Goal: Task Accomplishment & Management: Use online tool/utility

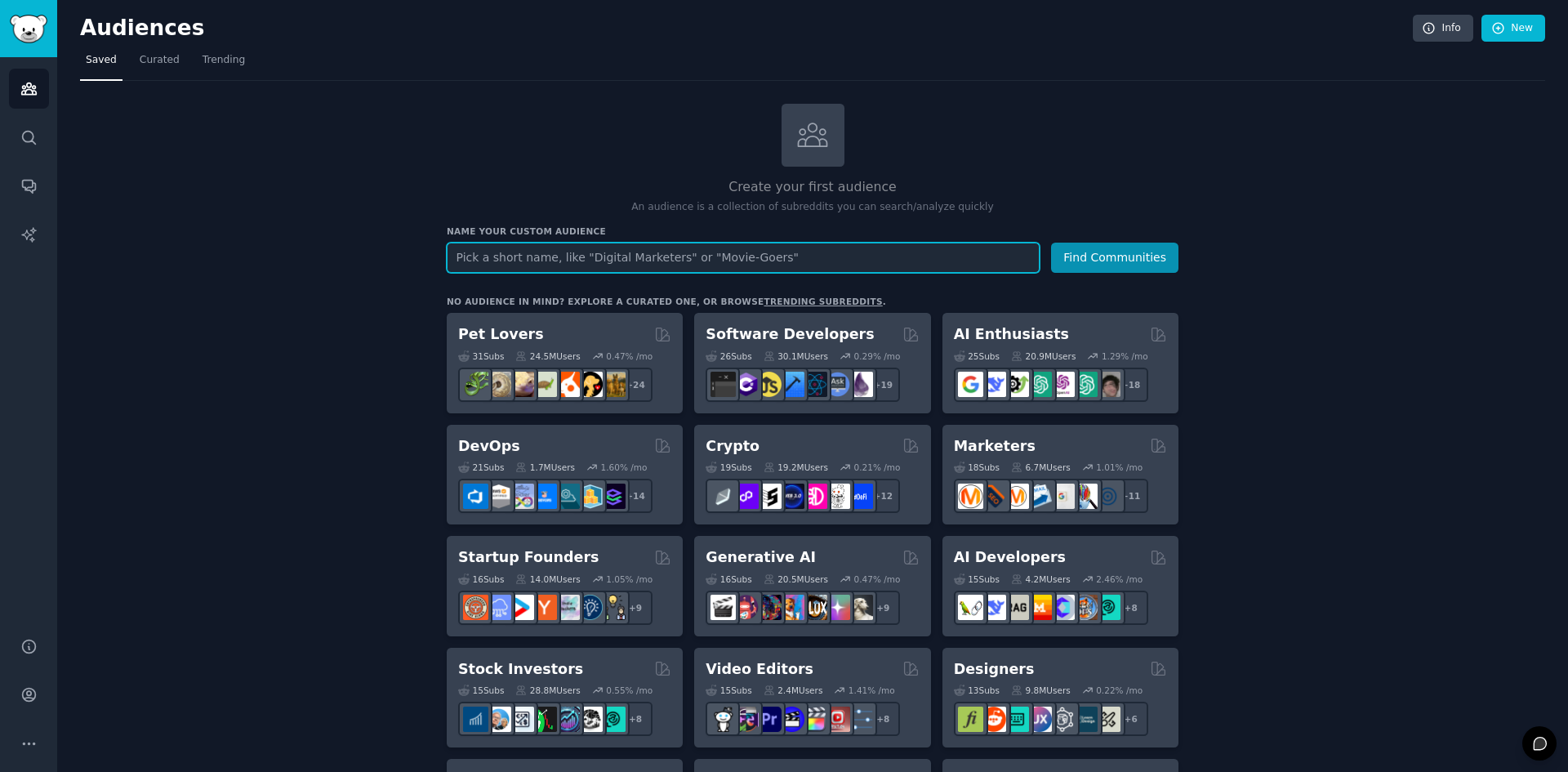
click at [593, 256] on input "text" at bounding box center [743, 258] width 593 height 30
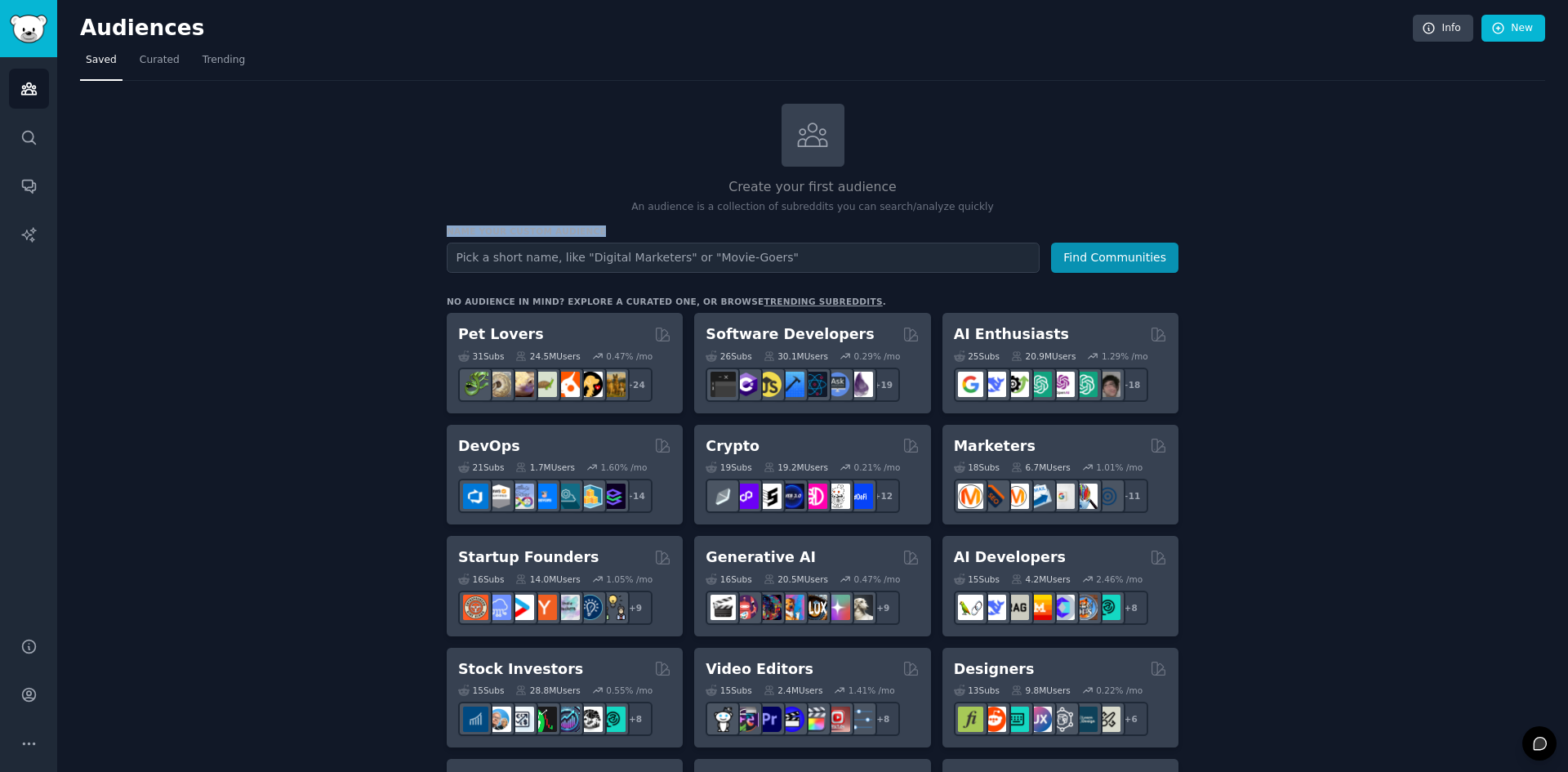
drag, startPoint x: 556, startPoint y: 231, endPoint x: 417, endPoint y: 232, distance: 139.0
copy h3 "Name your custom audience"
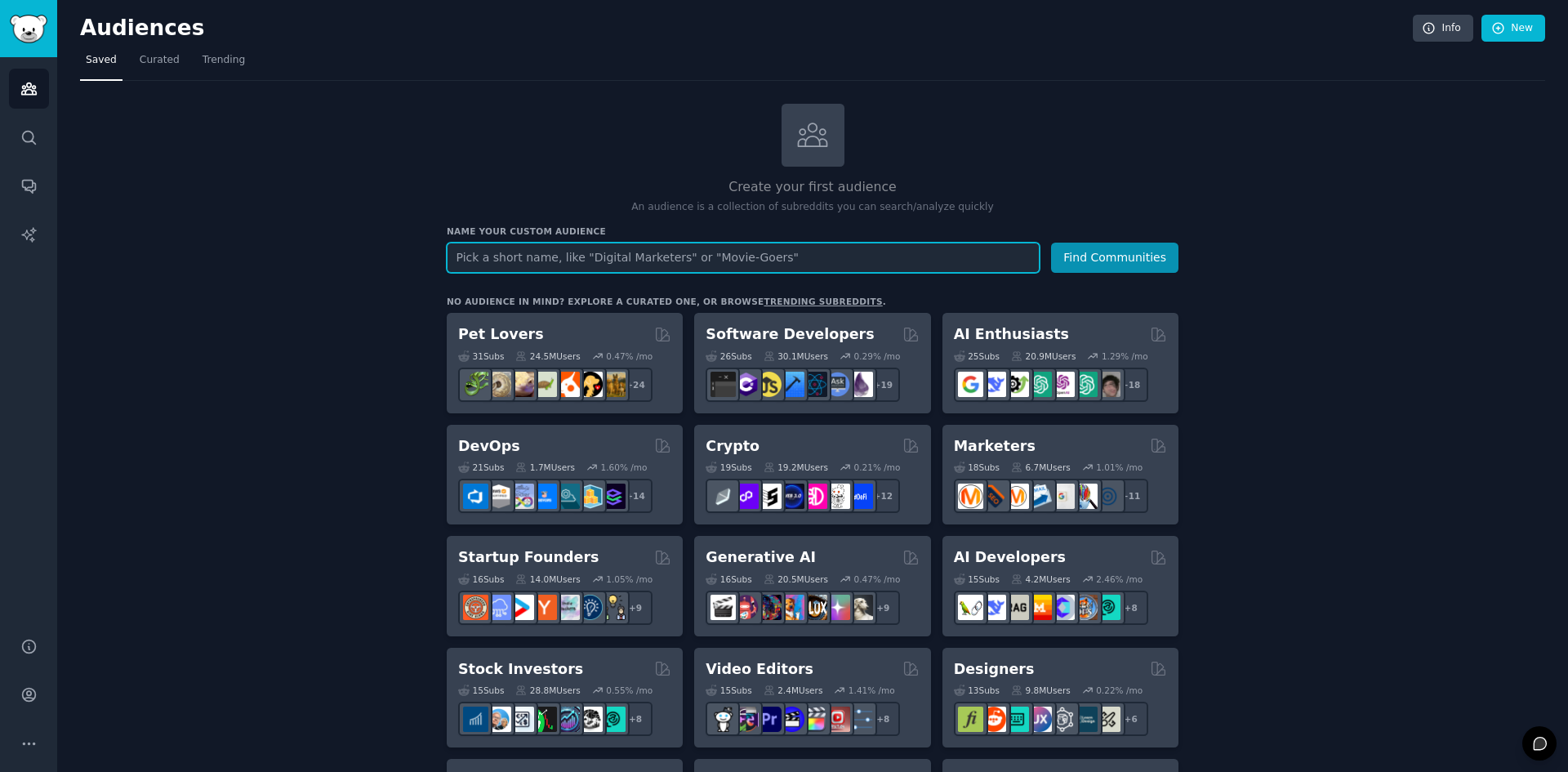
click at [668, 249] on input "text" at bounding box center [743, 258] width 593 height 30
paste input "Eco-First Hair Switchers"
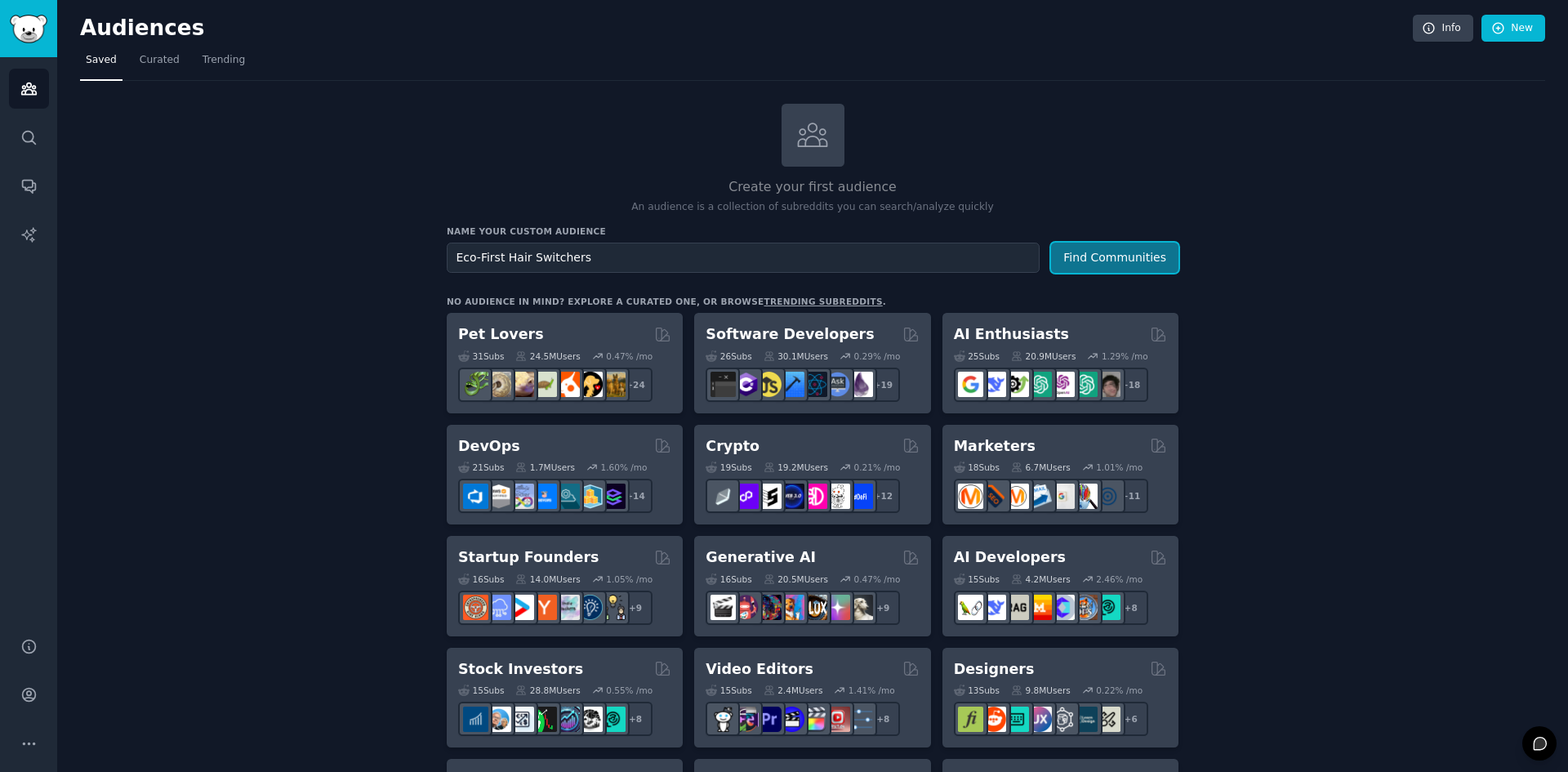
click at [1134, 261] on button "Find Communities" at bounding box center [1115, 258] width 127 height 30
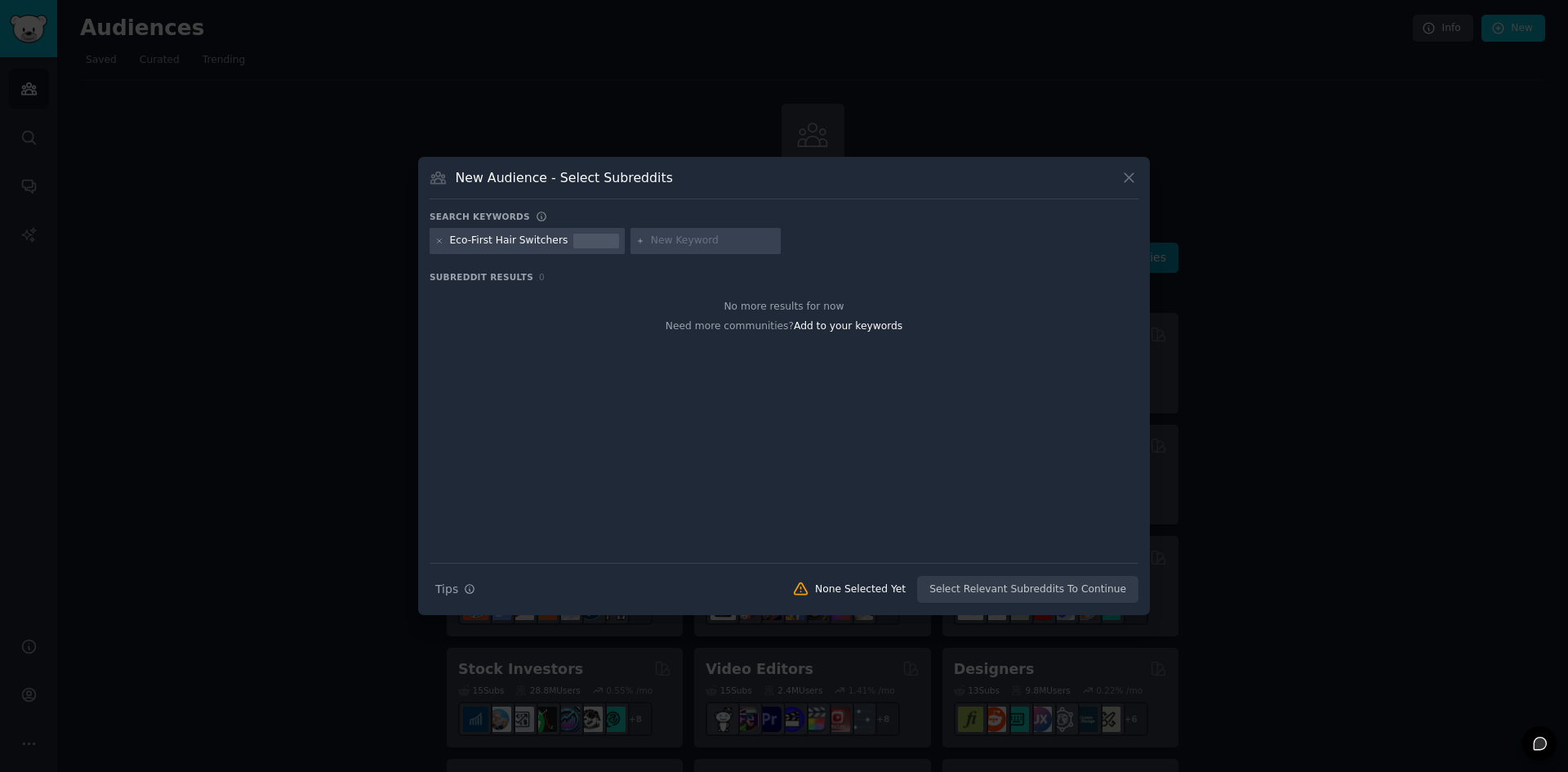
click at [1134, 173] on icon at bounding box center [1129, 177] width 17 height 17
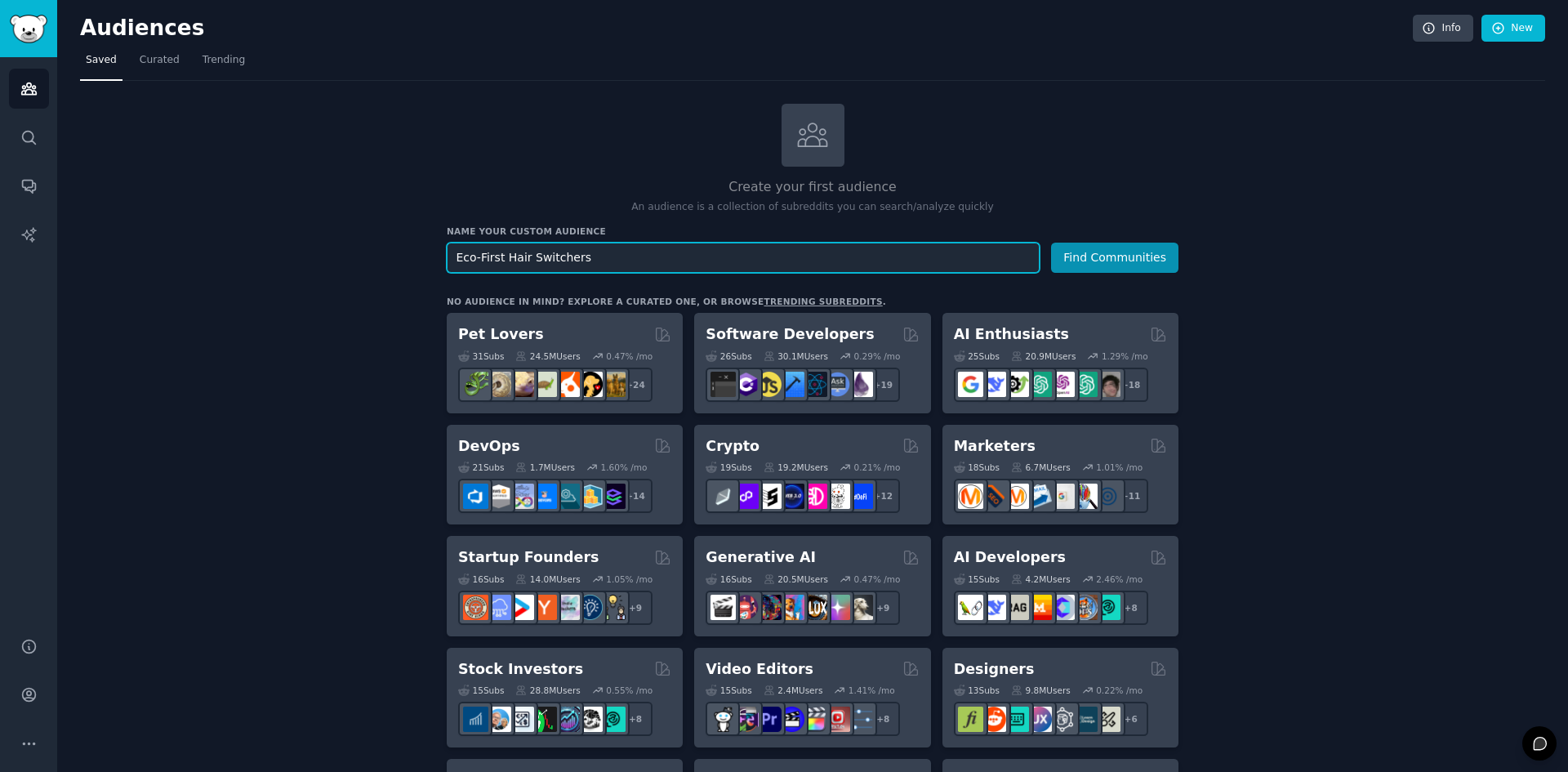
click at [491, 259] on input "Eco-First Hair Switchers" at bounding box center [743, 258] width 593 height 30
click at [530, 257] on input "Eco-Hair Switchers" at bounding box center [743, 258] width 593 height 30
click at [1051, 243] on button "Find Communities" at bounding box center [1115, 258] width 127 height 30
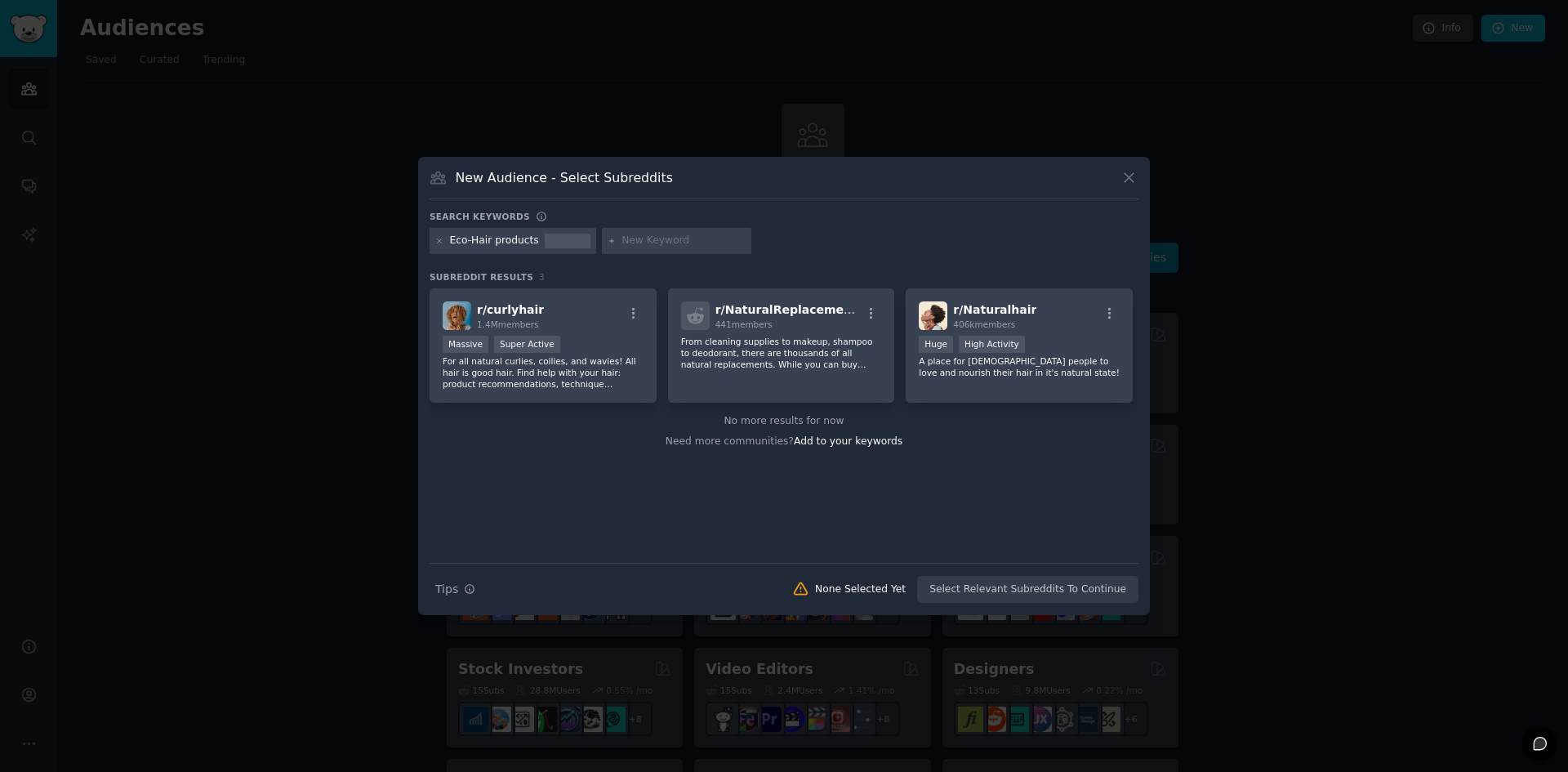
click at [443, 248] on div at bounding box center [440, 241] width 9 height 15
click at [442, 240] on icon at bounding box center [440, 242] width 9 height 9
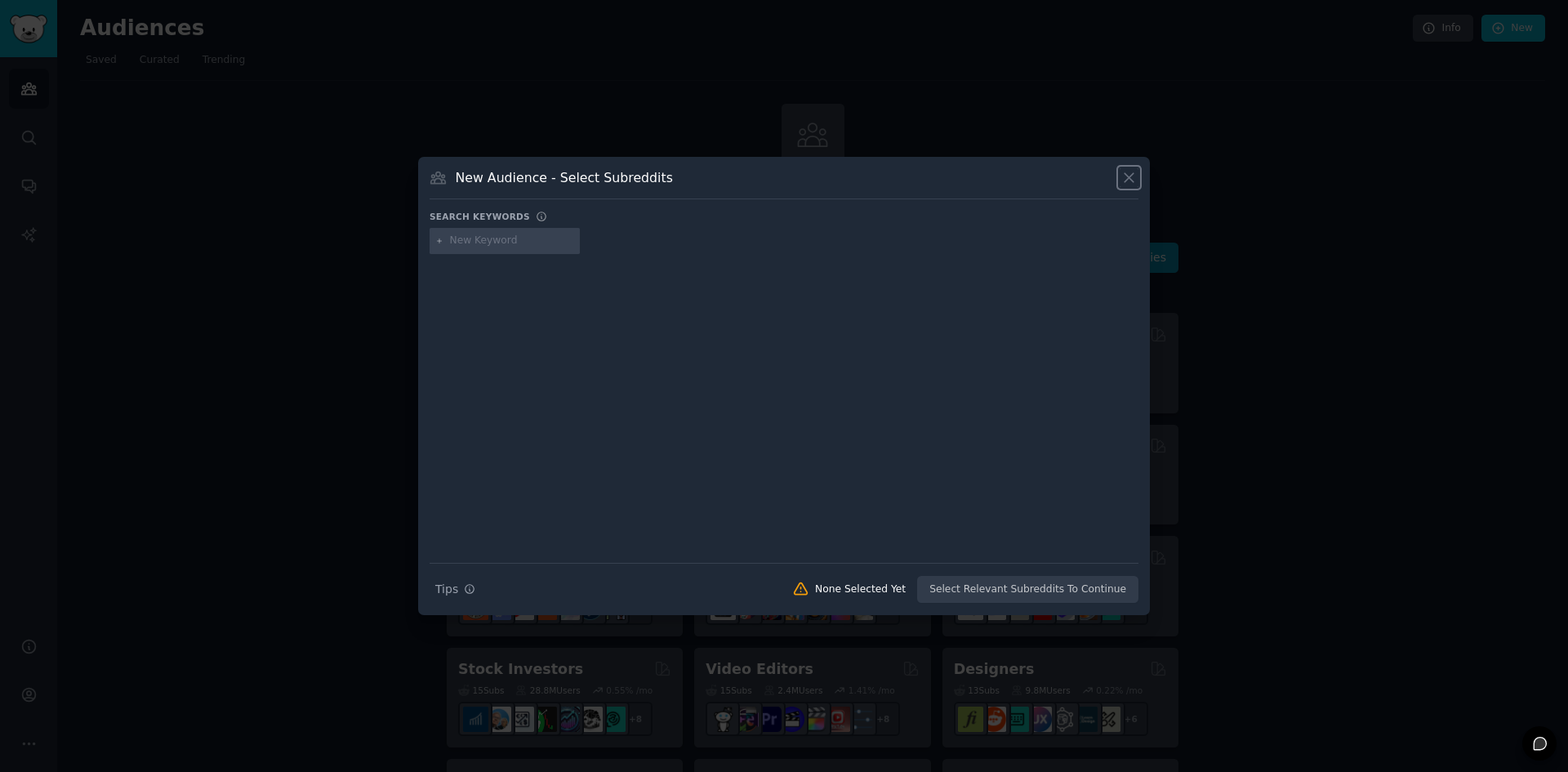
click at [1134, 175] on icon at bounding box center [1129, 177] width 17 height 17
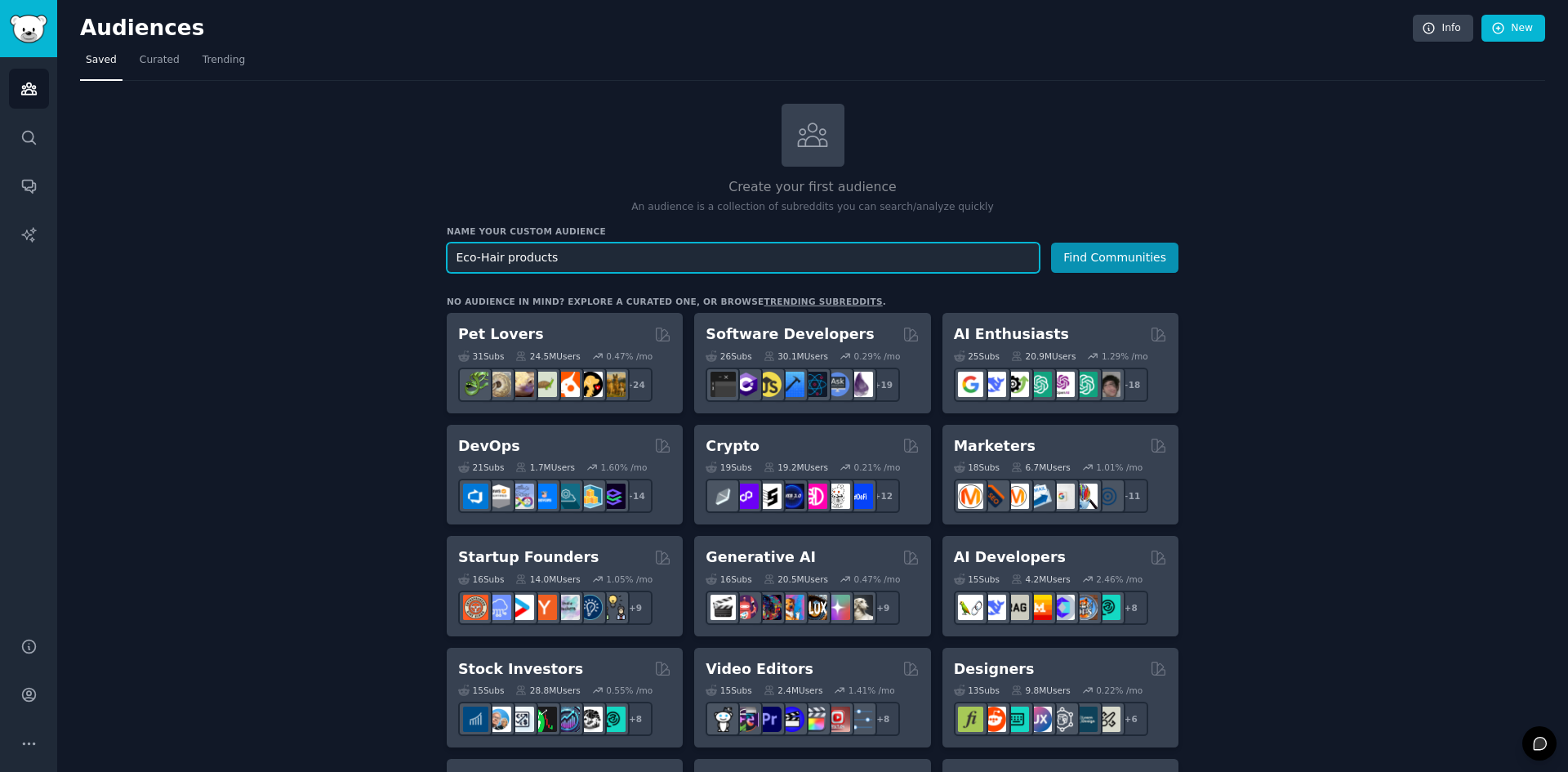
click at [566, 257] on input "Eco-Hair products" at bounding box center [743, 258] width 593 height 30
paste input "shampoo bar"
type input "shampoo bar"
click at [1051, 243] on button "Find Communities" at bounding box center [1115, 258] width 127 height 30
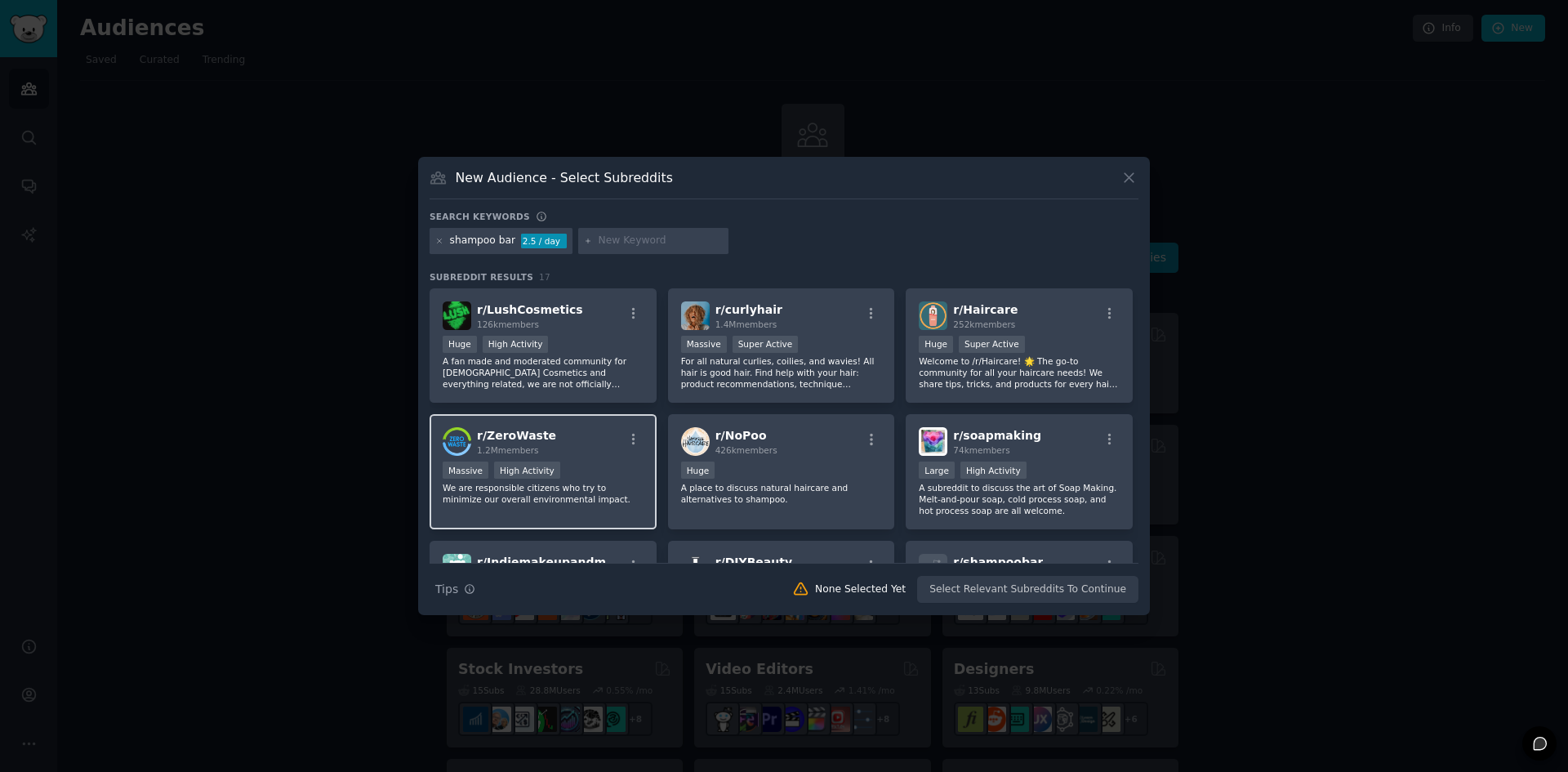
click at [600, 481] on div ">= 80th percentile for submissions / day Massive High Activity" at bounding box center [543, 471] width 201 height 20
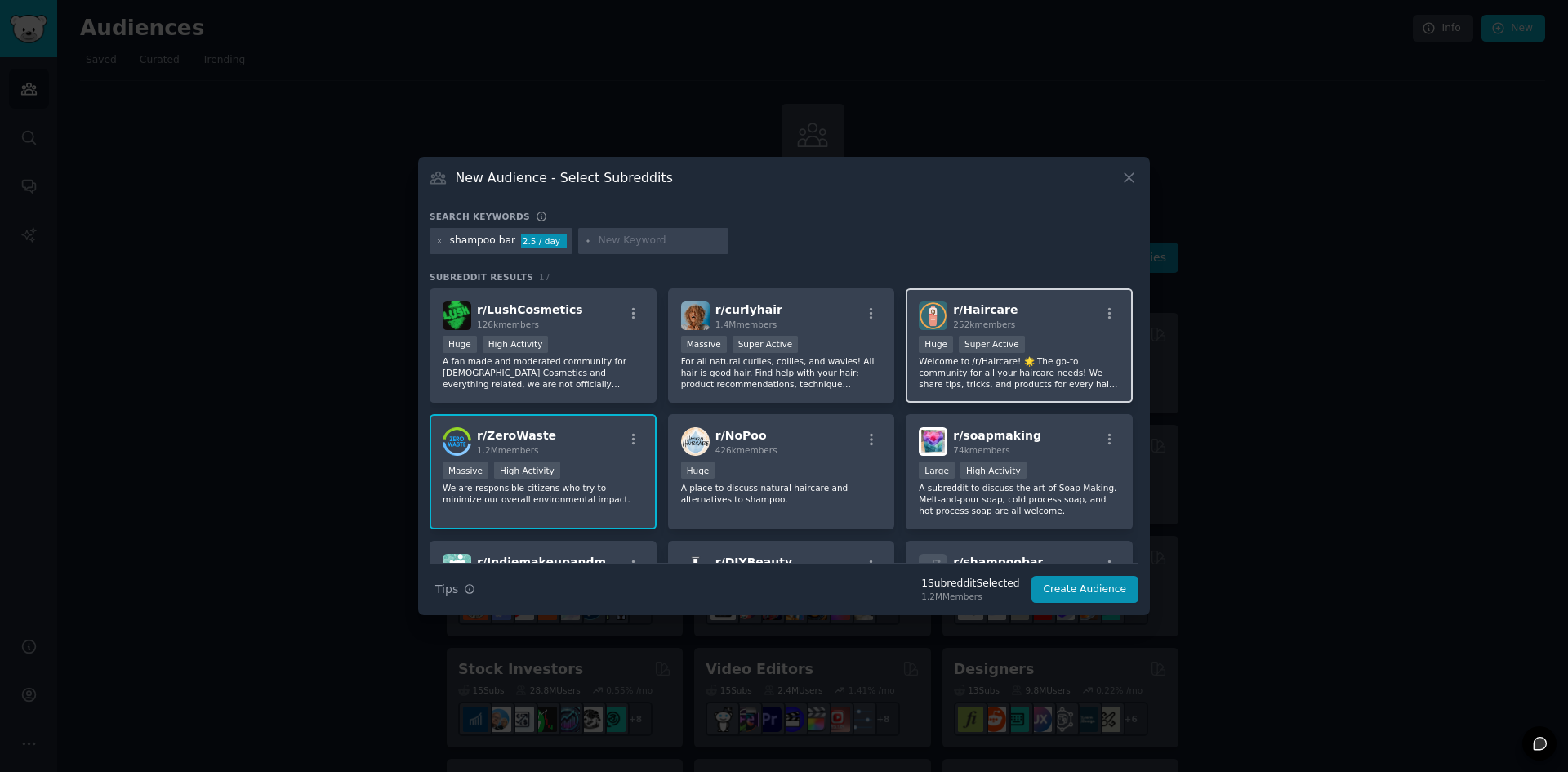
click at [1095, 328] on div "r/ Haircare 252k members" at bounding box center [1019, 316] width 201 height 28
click at [661, 234] on input "text" at bounding box center [661, 241] width 124 height 15
click at [620, 239] on input "text" at bounding box center [661, 241] width 124 height 15
paste input "plastic free"
type input "plastic free"
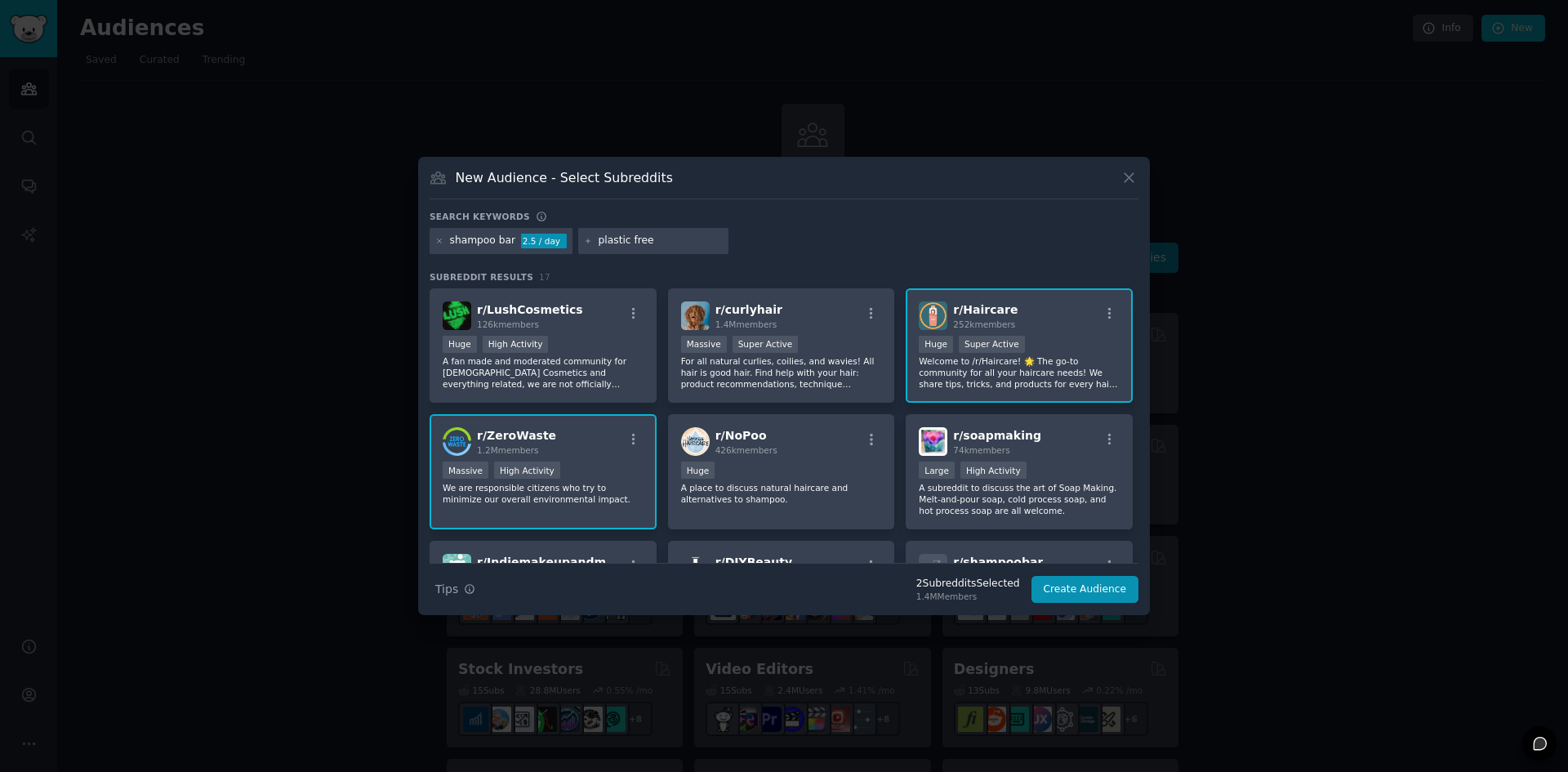
click at [743, 244] on div "shampoo bar 2.5 / day plastic free" at bounding box center [784, 244] width 709 height 32
click at [614, 243] on input "plastic free" at bounding box center [661, 241] width 124 height 15
click at [840, 262] on div "Search keywords Try a 2-4 keywords your audience might mention shampoo bar 2.5 …" at bounding box center [784, 407] width 709 height 393
click at [584, 239] on icon at bounding box center [588, 242] width 9 height 9
click at [674, 246] on input "plastic free" at bounding box center [661, 241] width 124 height 15
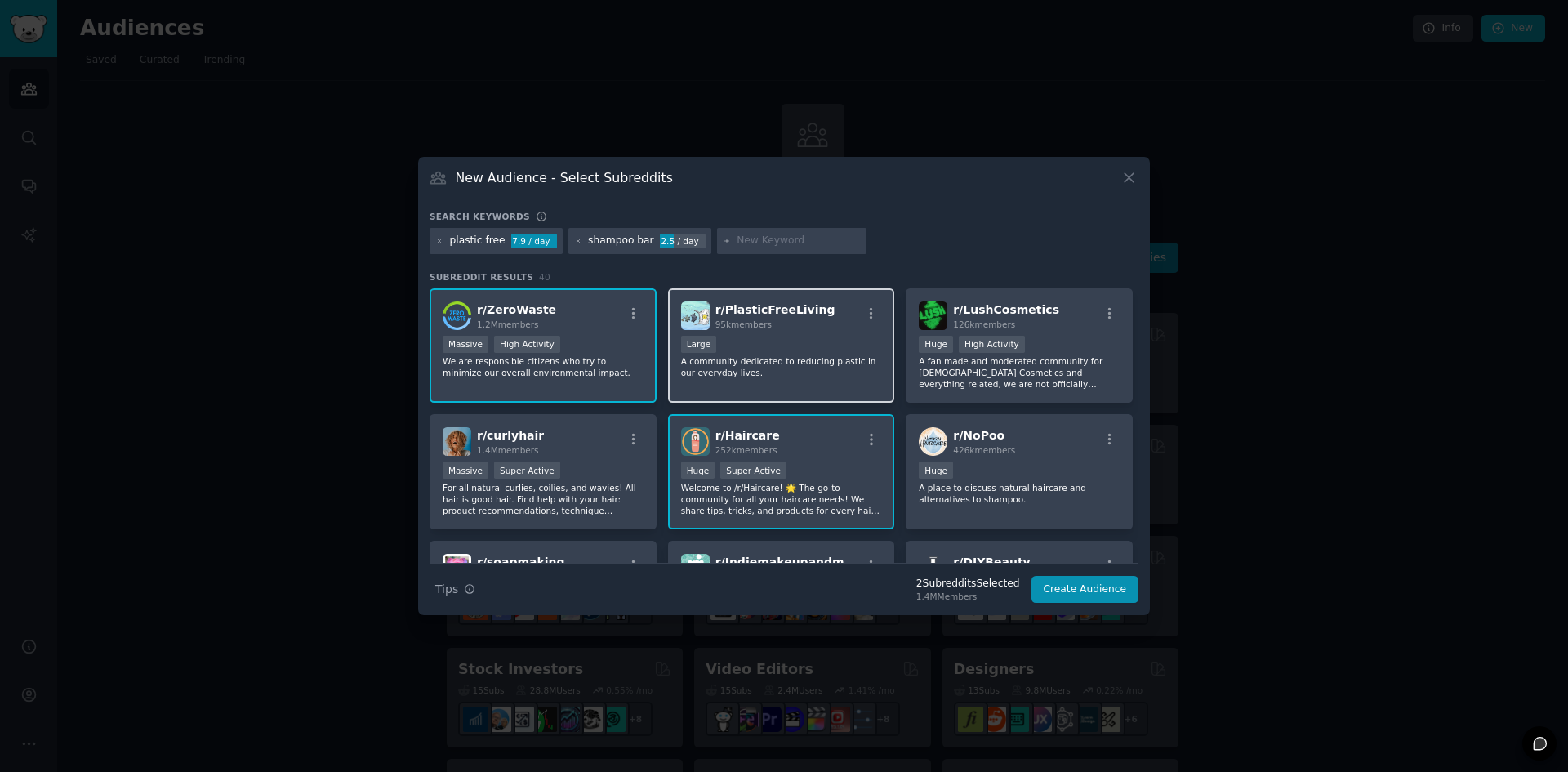
click at [822, 319] on div "r/ PlasticFreeLiving 95k members" at bounding box center [781, 316] width 201 height 28
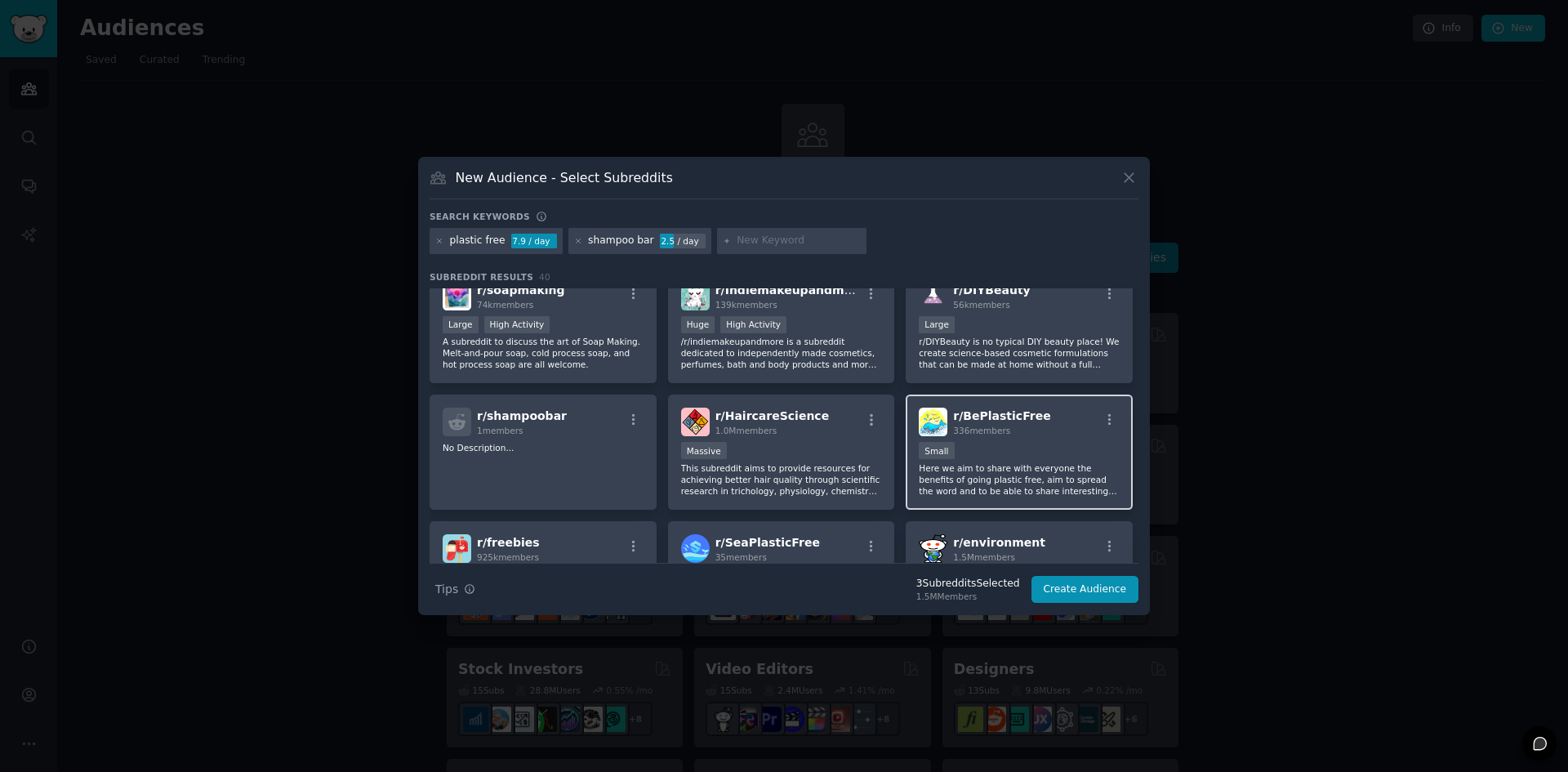
scroll to position [408, 0]
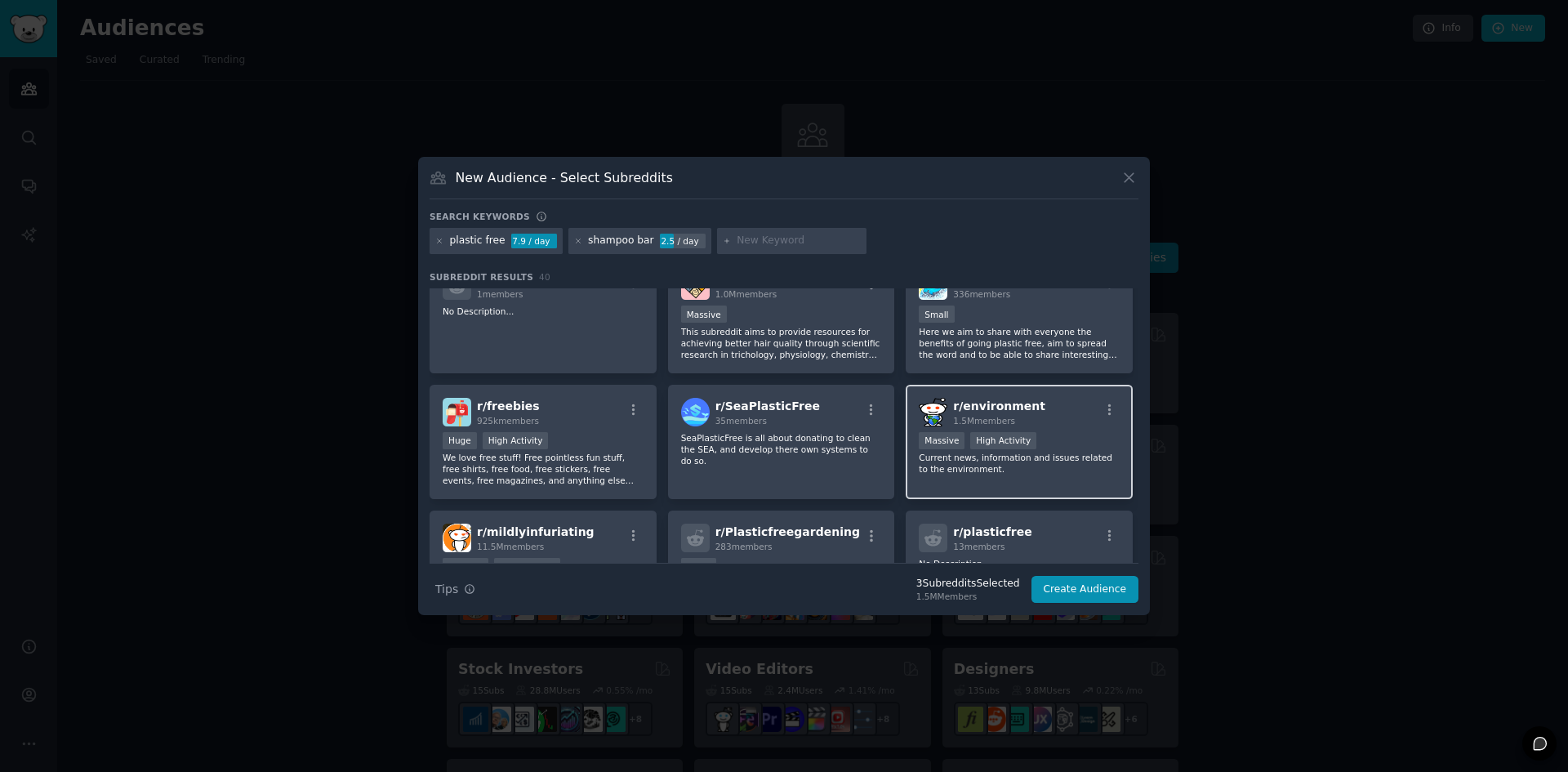
click at [1083, 408] on div "r/ environment 1.5M members" at bounding box center [1019, 412] width 201 height 28
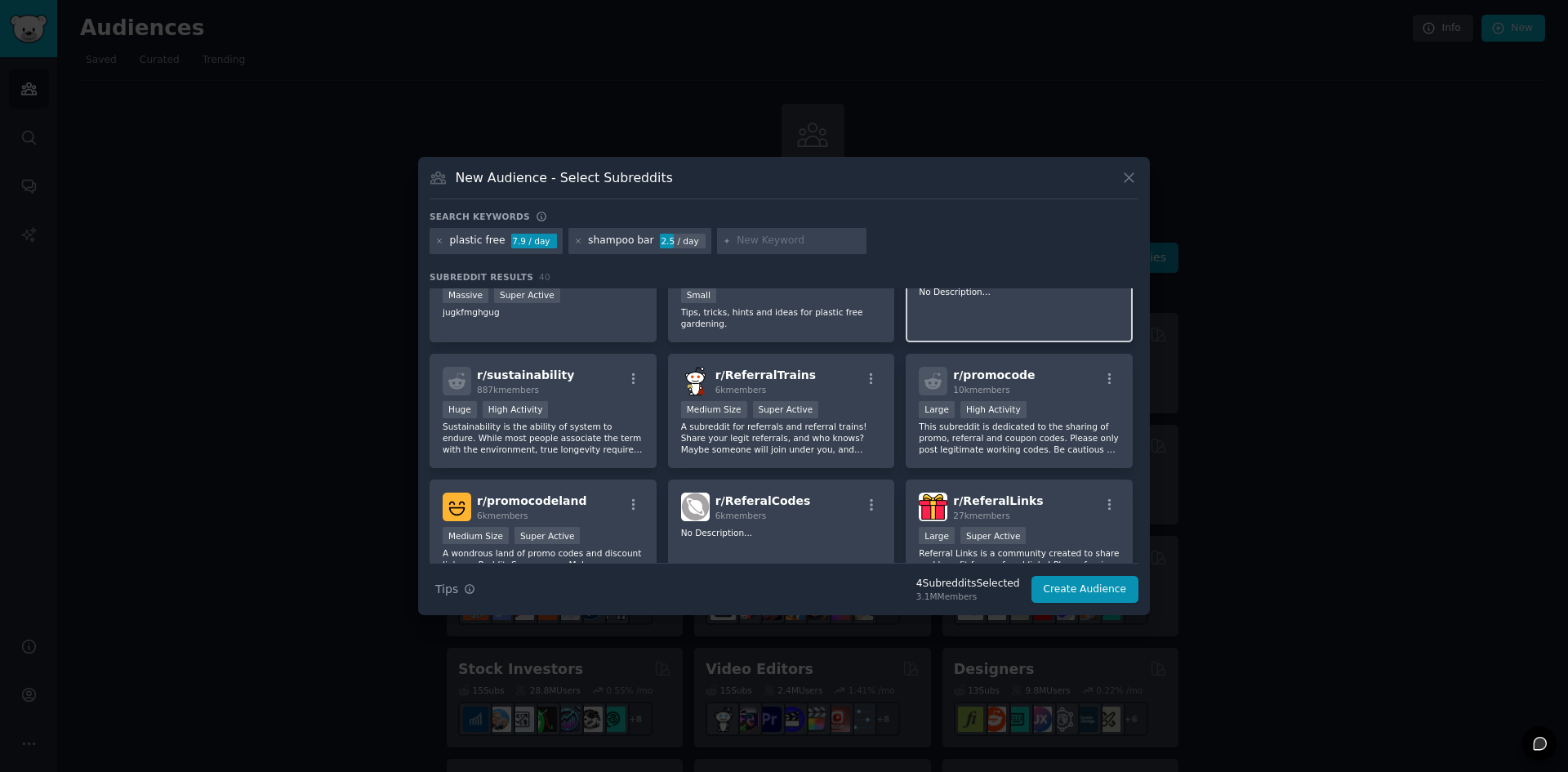
scroll to position [817, 0]
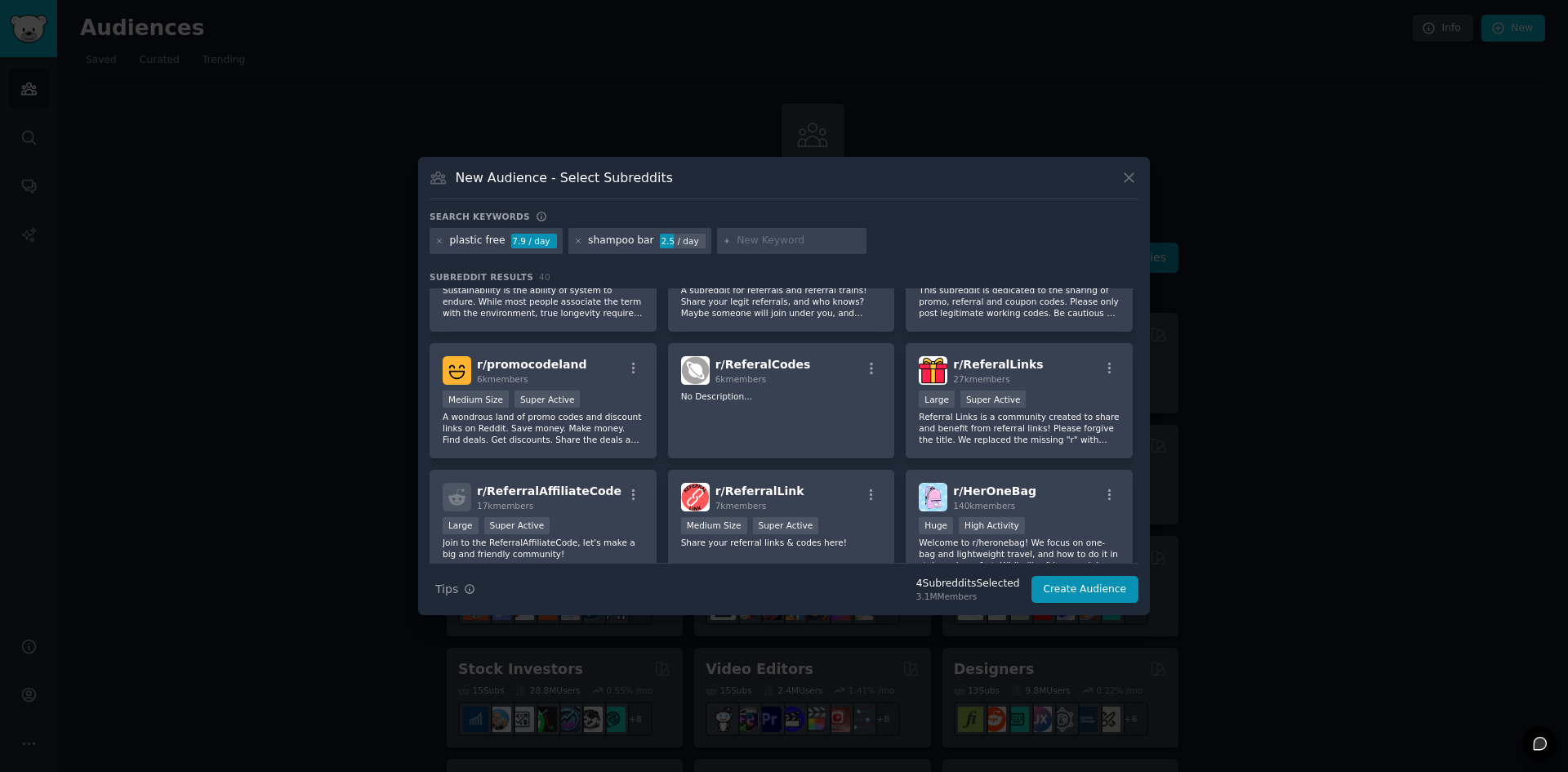
click at [780, 248] on input "text" at bounding box center [798, 241] width 124 height 15
paste input "cost per wash"
type input "cost per wash"
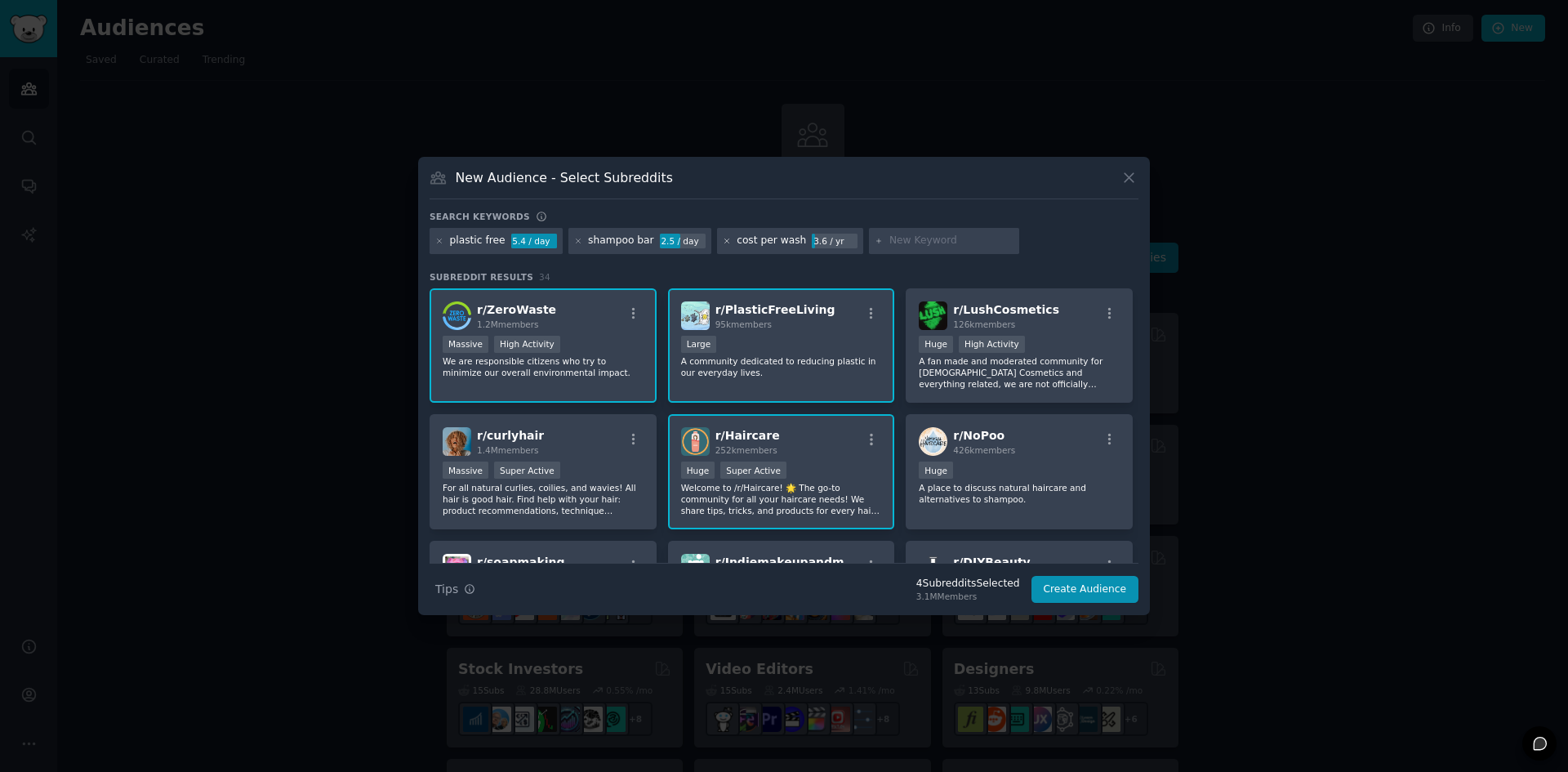
click at [725, 241] on icon at bounding box center [727, 240] width 4 height 4
click at [740, 234] on input "text" at bounding box center [798, 241] width 124 height 15
click at [780, 236] on input "text" at bounding box center [798, 241] width 124 height 15
paste input "HaircareScience"
type input "HaircareScience"
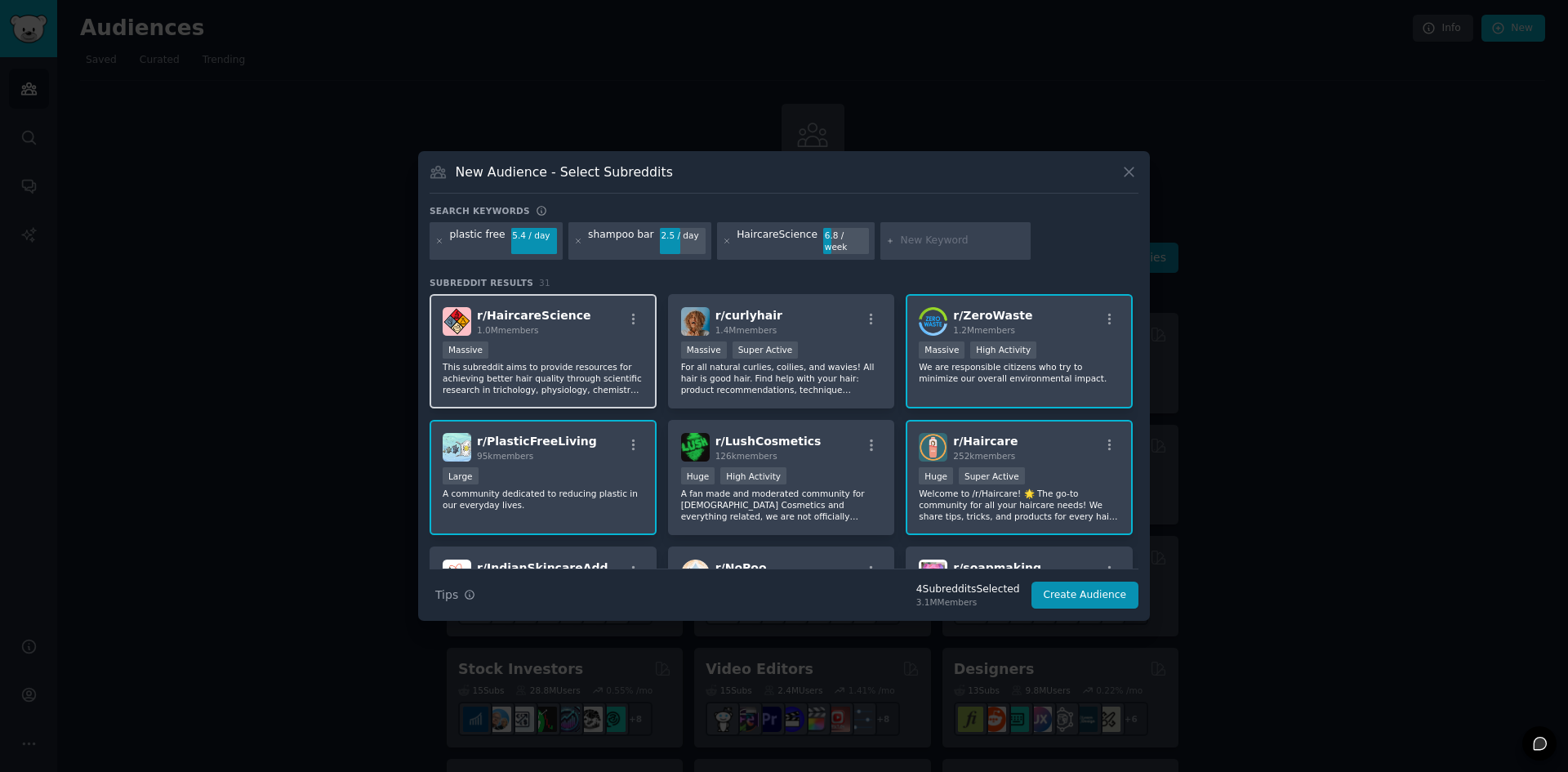
click at [582, 345] on div "Massive" at bounding box center [543, 351] width 201 height 20
click at [1094, 591] on button "Create Audience" at bounding box center [1086, 595] width 108 height 27
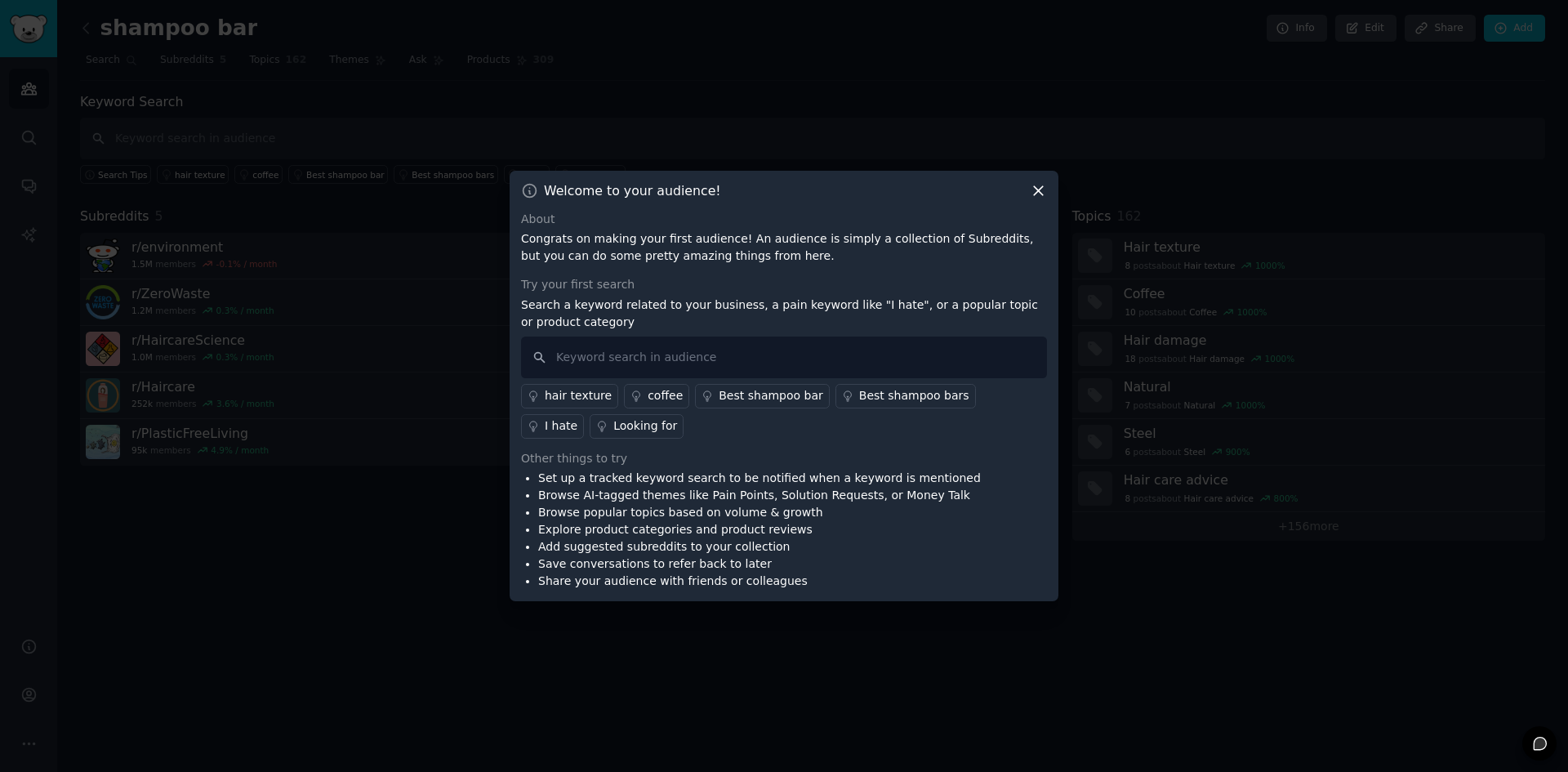
click at [577, 396] on div "hair texture" at bounding box center [579, 395] width 67 height 17
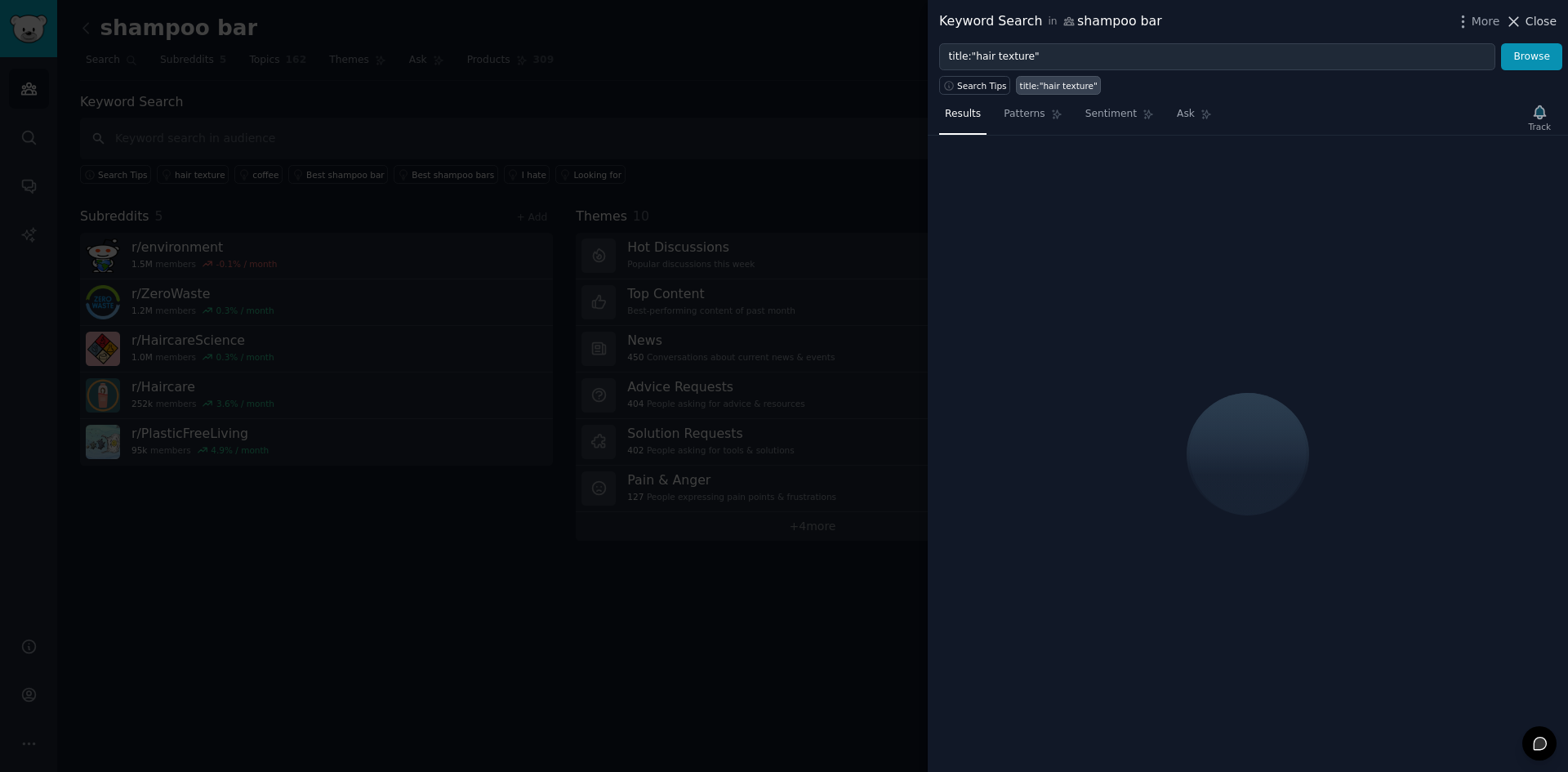
click at [1531, 20] on span "Close" at bounding box center [1541, 21] width 31 height 17
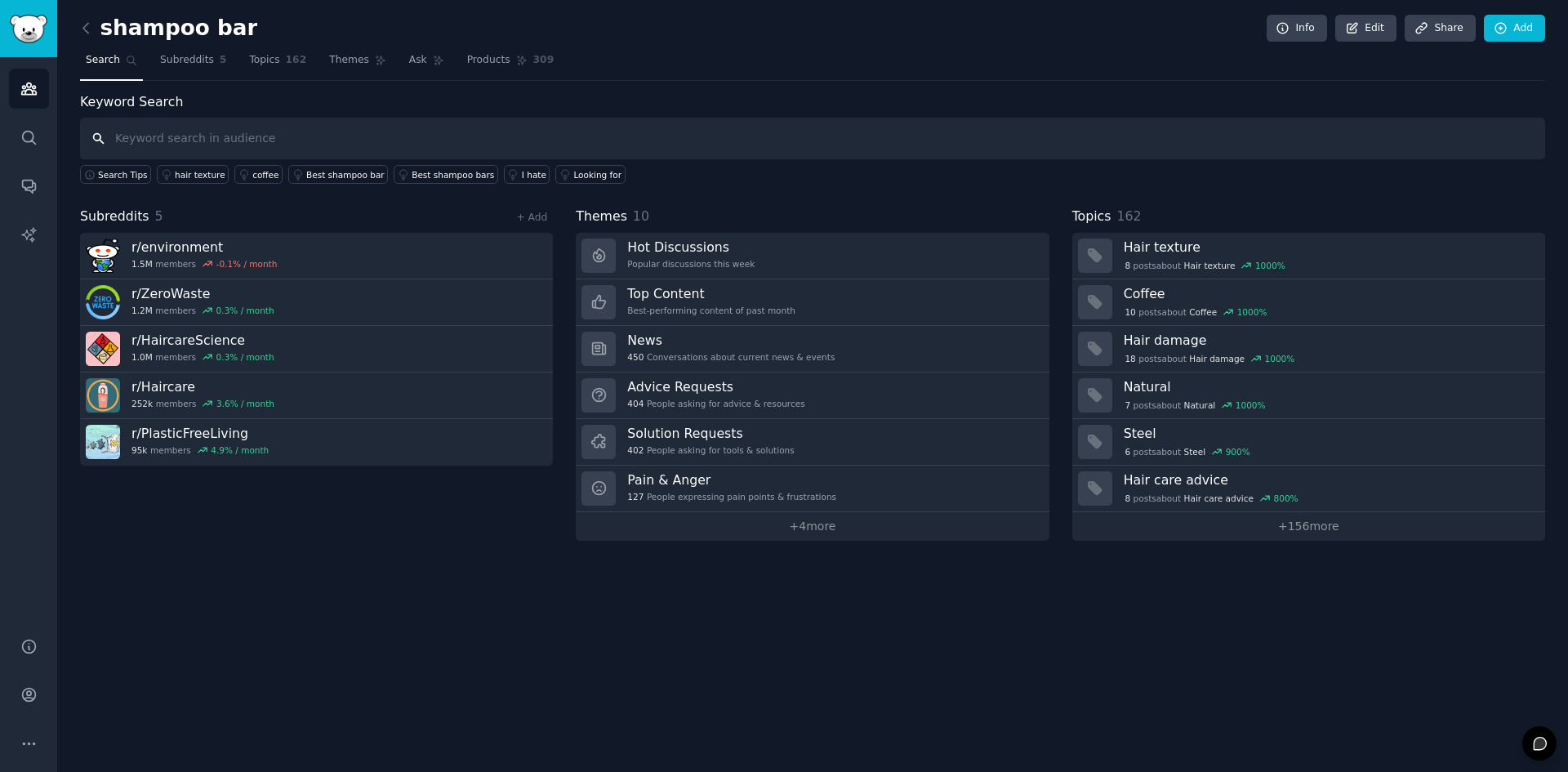
click at [310, 142] on input "text" at bounding box center [813, 138] width 1466 height 41
type input "how to"
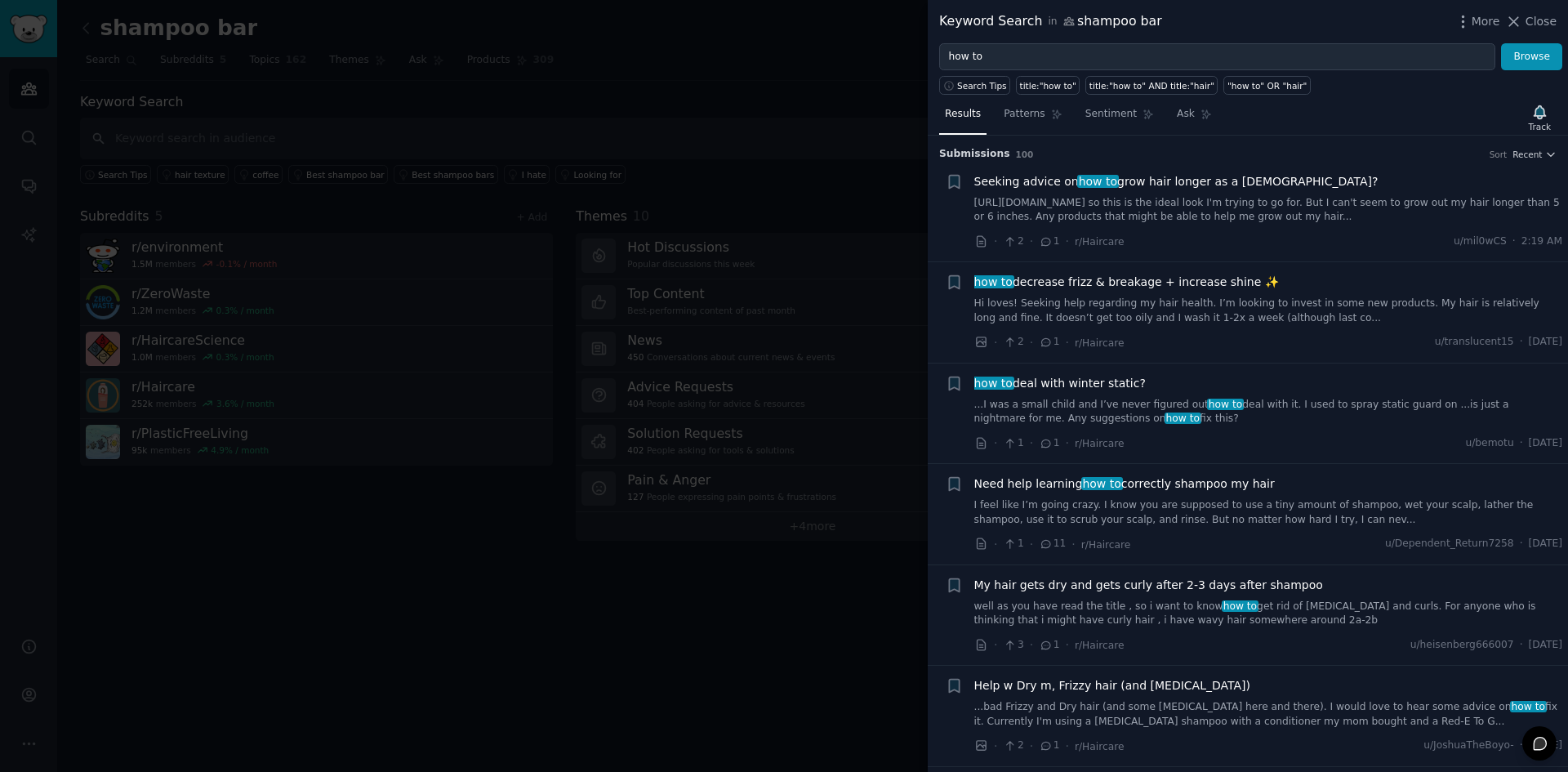
drag, startPoint x: 304, startPoint y: 606, endPoint x: 316, endPoint y: 635, distance: 31.4
click at [304, 606] on div at bounding box center [784, 386] width 1568 height 772
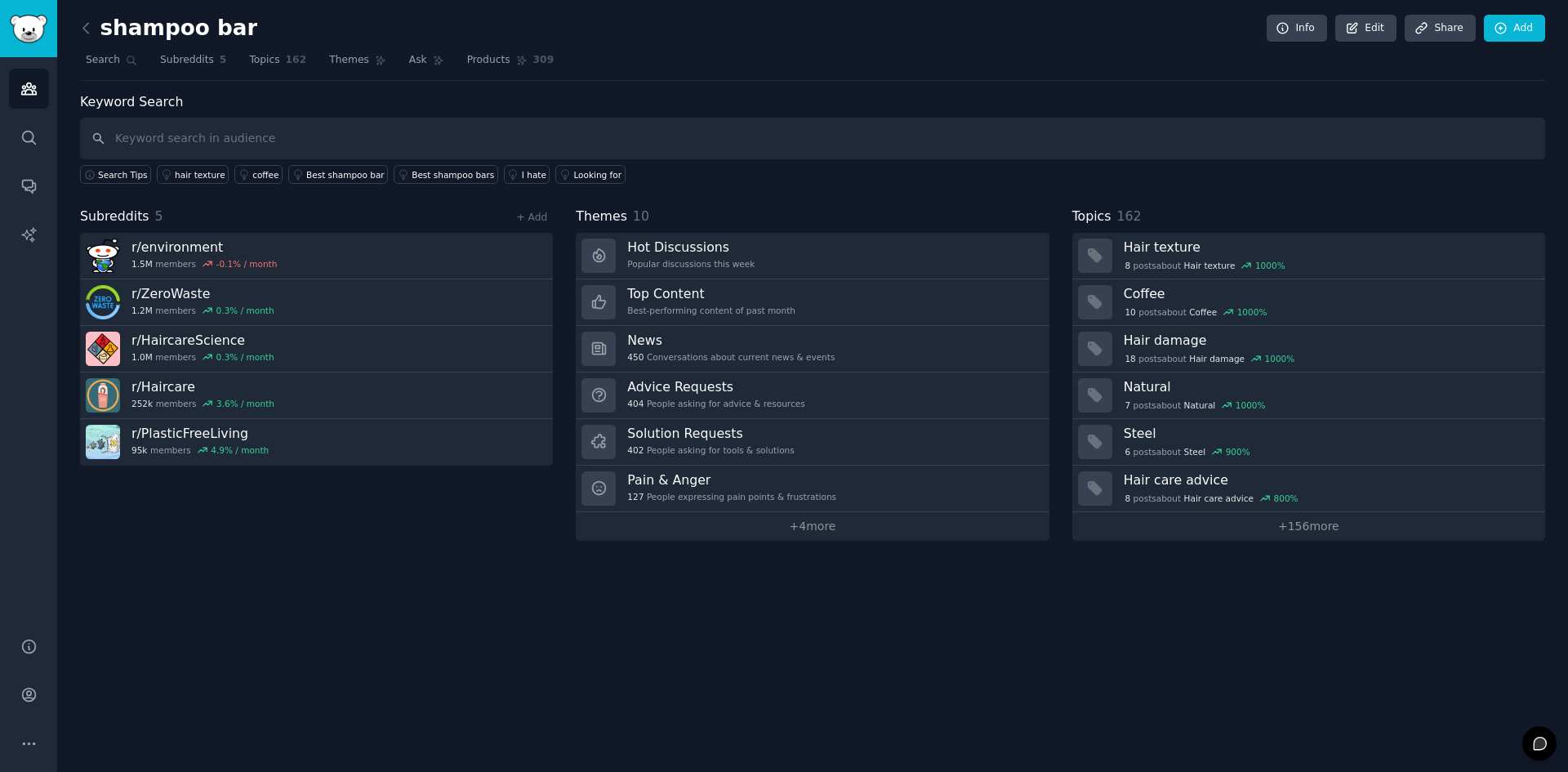
drag, startPoint x: 316, startPoint y: 635, endPoint x: 1366, endPoint y: 659, distance: 1050.3
click at [320, 641] on div "shampoo bar Info Edit Share Add Search Subreddits 5 Topics 162 Themes Ask Produ…" at bounding box center [812, 386] width 1511 height 772
click at [824, 529] on link "+ 4 more" at bounding box center [812, 527] width 473 height 28
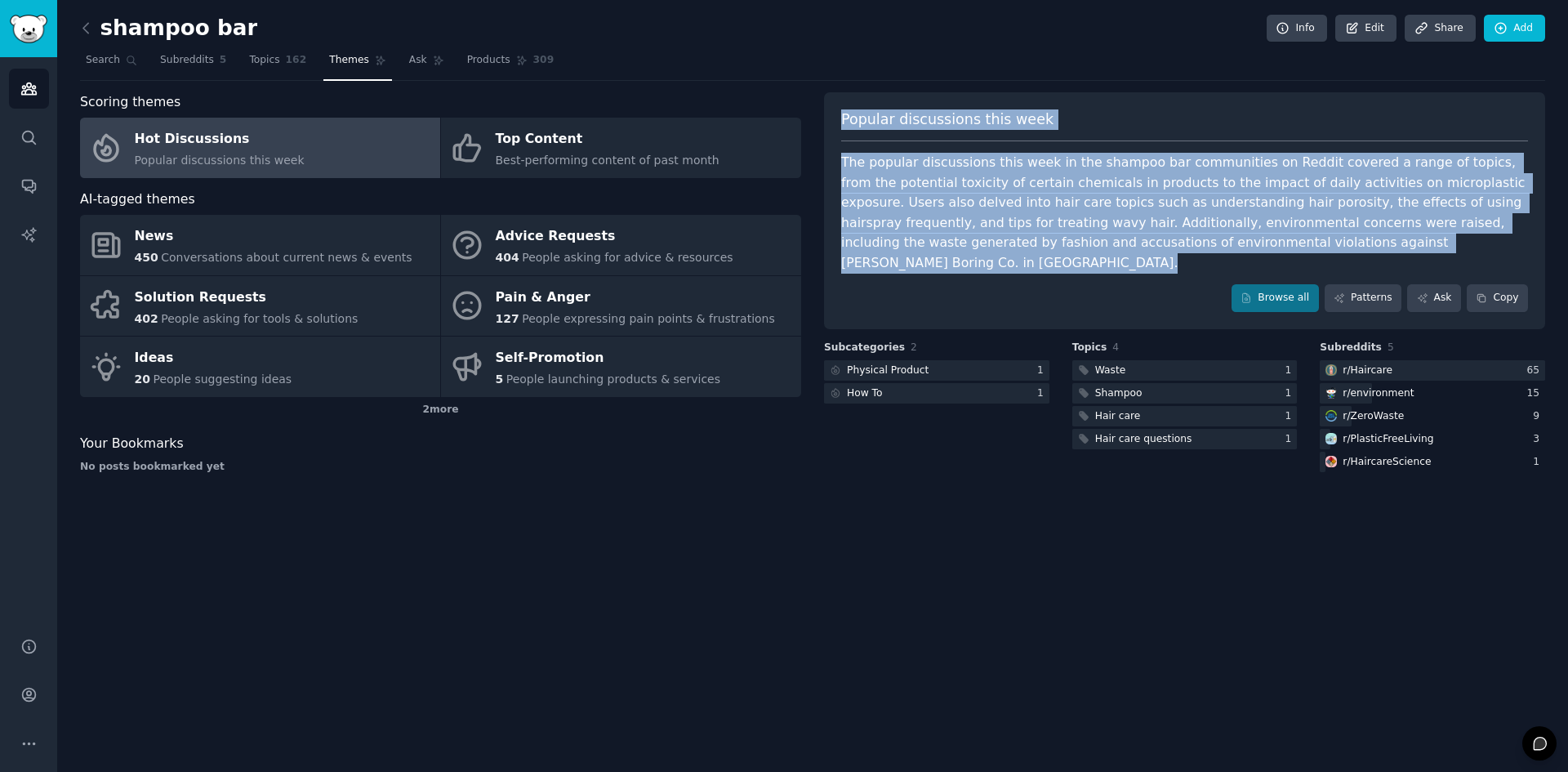
drag, startPoint x: 843, startPoint y: 107, endPoint x: 1328, endPoint y: 253, distance: 506.5
click at [1328, 253] on div "Popular discussions this week The popular discussions this week in the shampoo …" at bounding box center [1185, 211] width 721 height 237
click at [1309, 284] on link "Browse all" at bounding box center [1275, 297] width 87 height 27
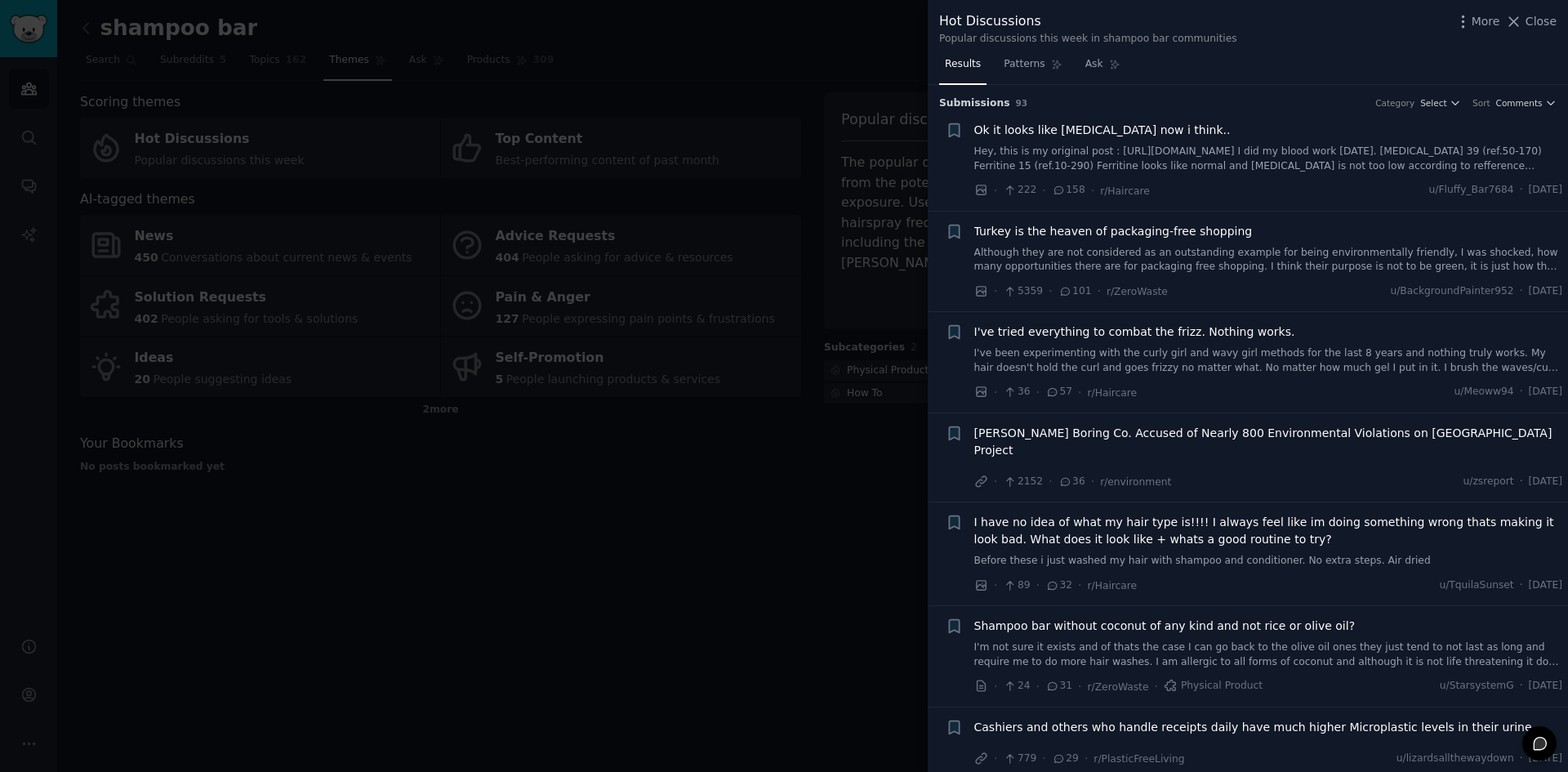
click at [831, 510] on div at bounding box center [784, 386] width 1568 height 772
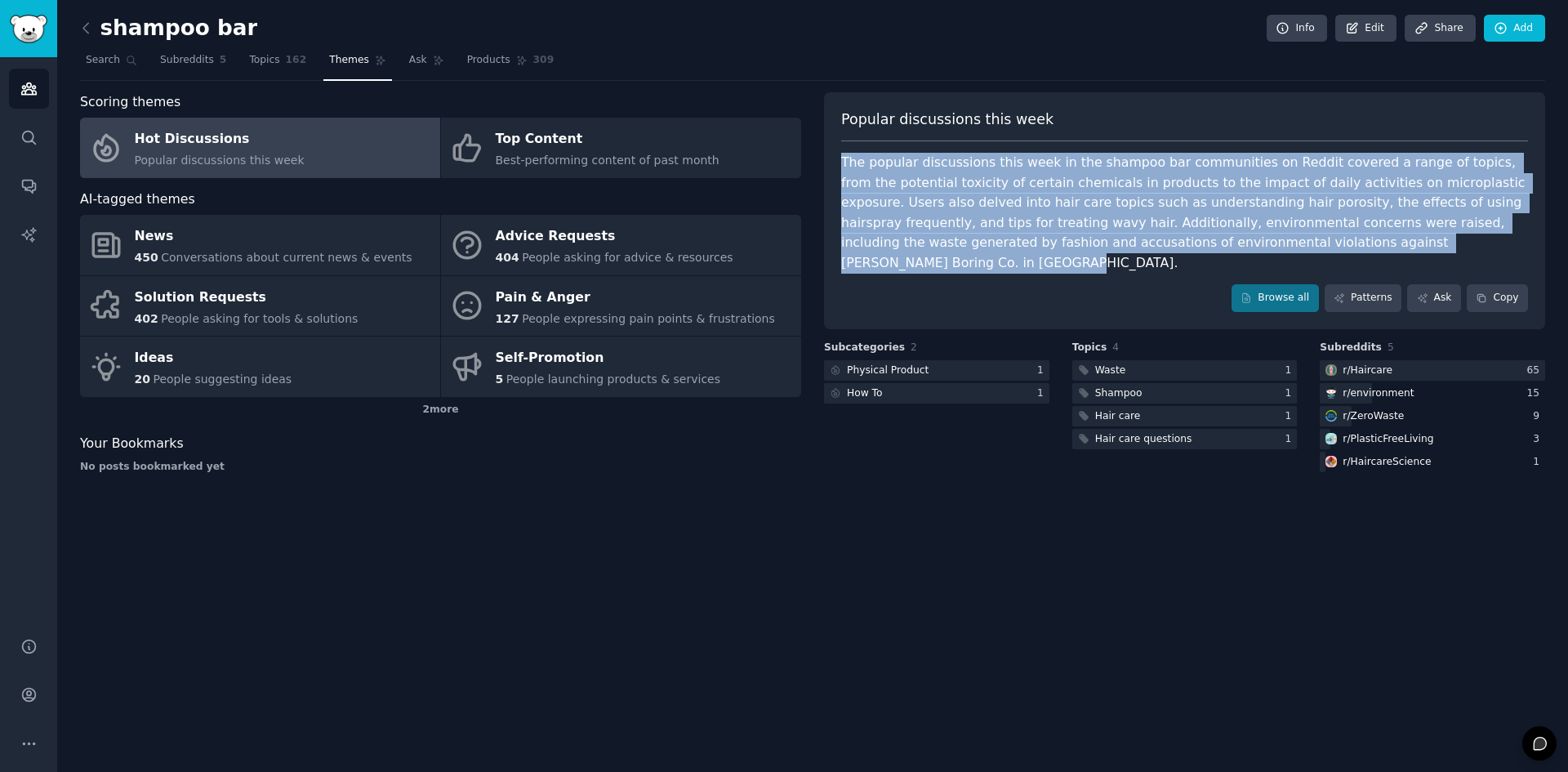
drag, startPoint x: 1378, startPoint y: 249, endPoint x: 833, endPoint y: 155, distance: 553.0
click at [833, 155] on div "Popular discussions this week The popular discussions this week in the shampoo …" at bounding box center [1185, 211] width 721 height 237
drag, startPoint x: 840, startPoint y: 112, endPoint x: 1348, endPoint y: 243, distance: 524.6
click at [1348, 243] on div "Popular discussions this week The popular discussions this week in the shampoo …" at bounding box center [1185, 211] width 721 height 237
copy div "Popular discussions this week The popular discussions this week in the shampoo …"
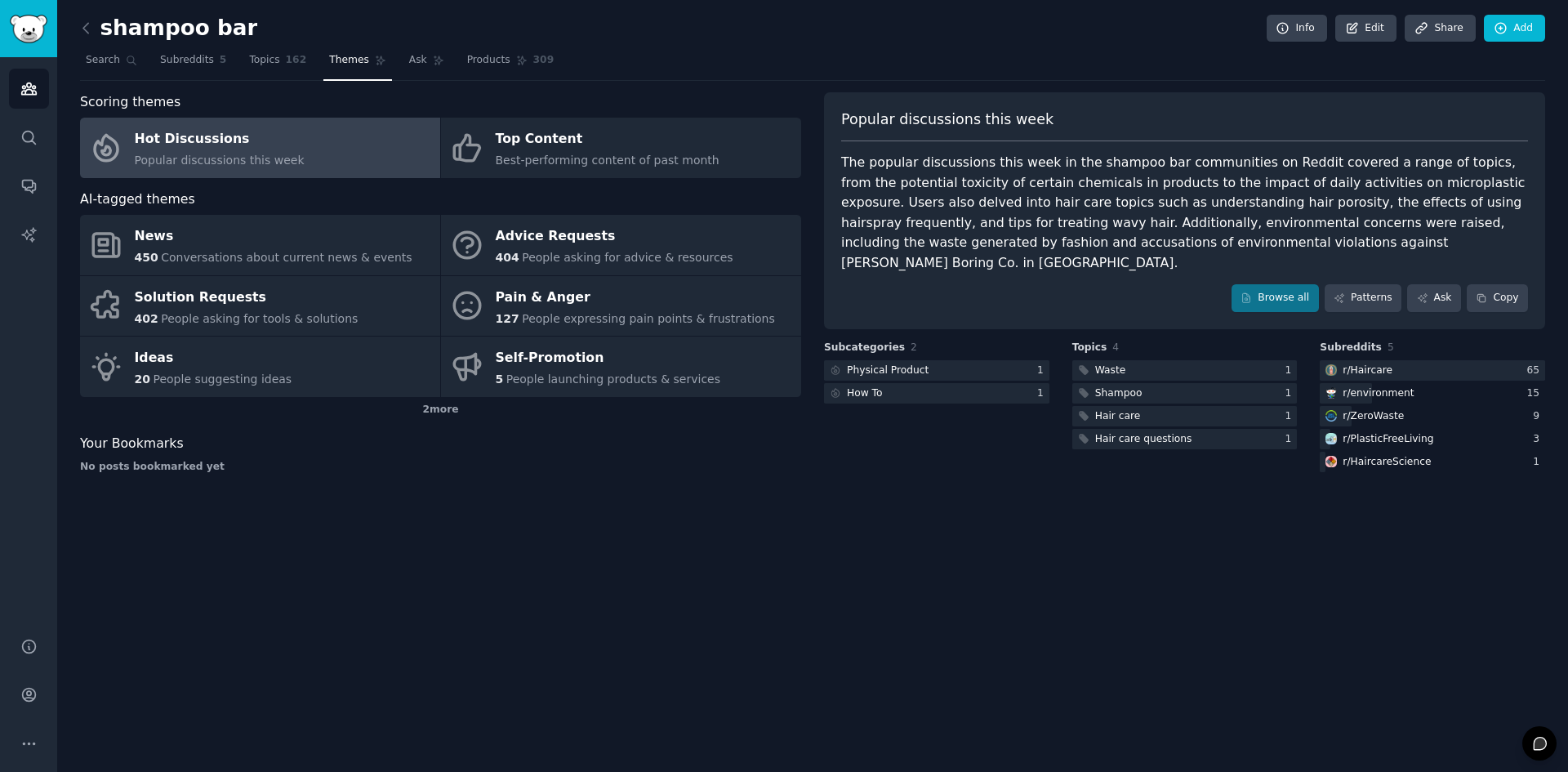
click at [861, 531] on div "shampoo bar Info Edit Share Add Search Subreddits 5 Topics 162 Themes Ask Produ…" at bounding box center [812, 386] width 1511 height 772
click at [959, 360] on div at bounding box center [937, 370] width 226 height 20
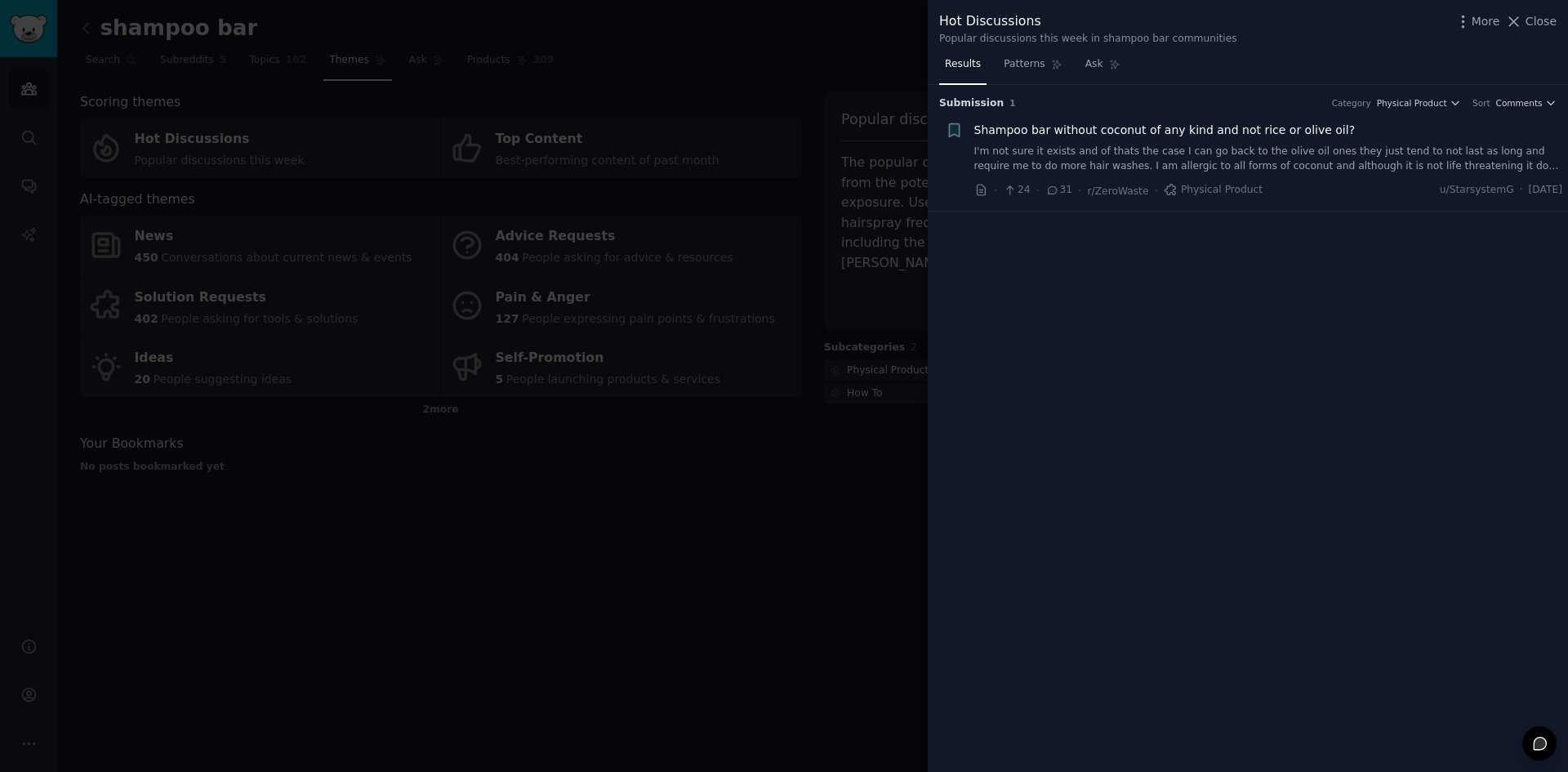
click at [1519, 166] on link "I'm not sure it exists and of thats the case I can go back to the olive oil one…" at bounding box center [1269, 159] width 589 height 28
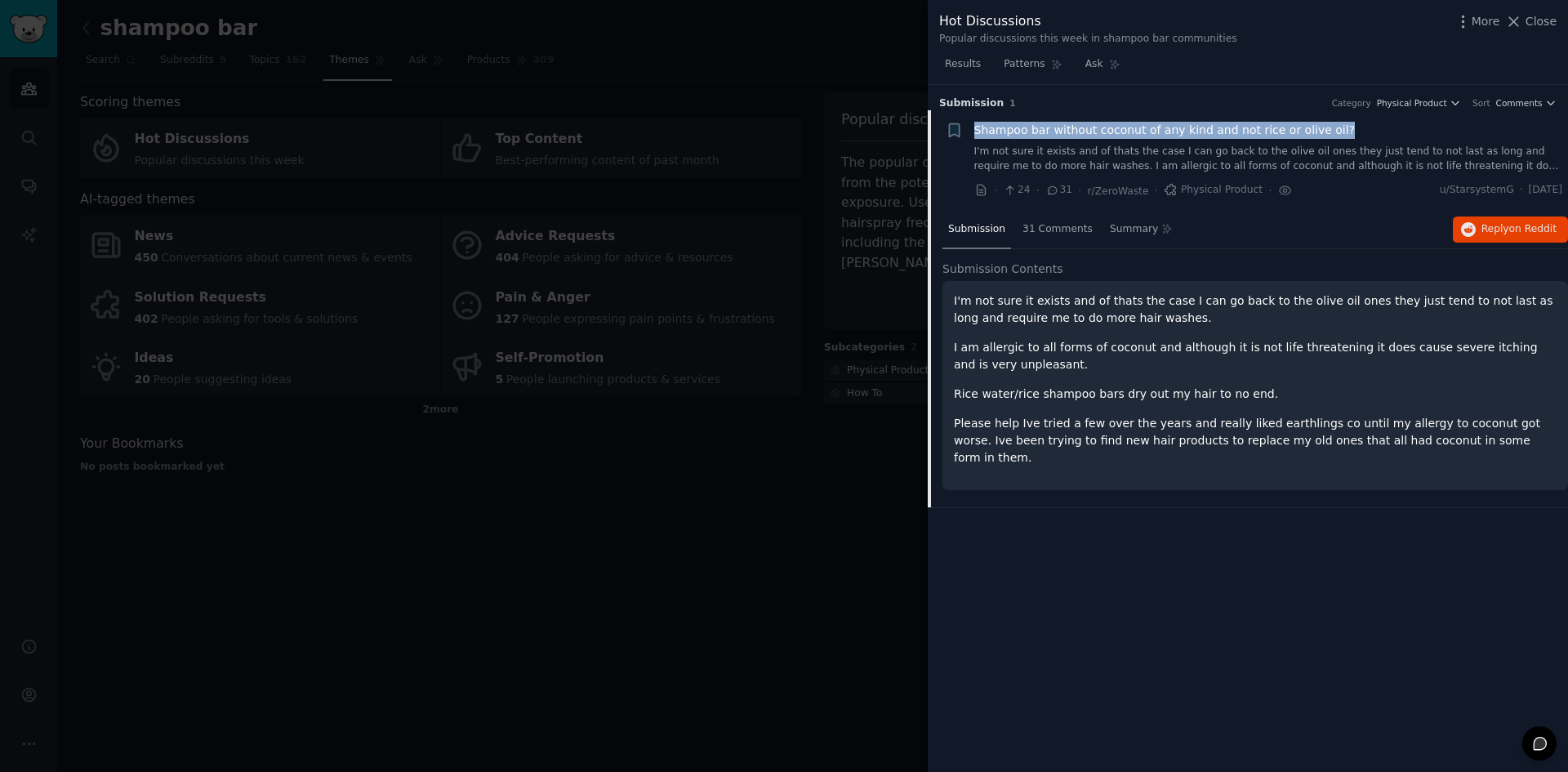
drag, startPoint x: 1366, startPoint y: 132, endPoint x: 975, endPoint y: 127, distance: 391.0
click at [975, 127] on div "Shampoo bar without coconut of any kind and not rice or olive oil?" at bounding box center [1269, 130] width 589 height 17
click at [762, 490] on div at bounding box center [784, 386] width 1568 height 772
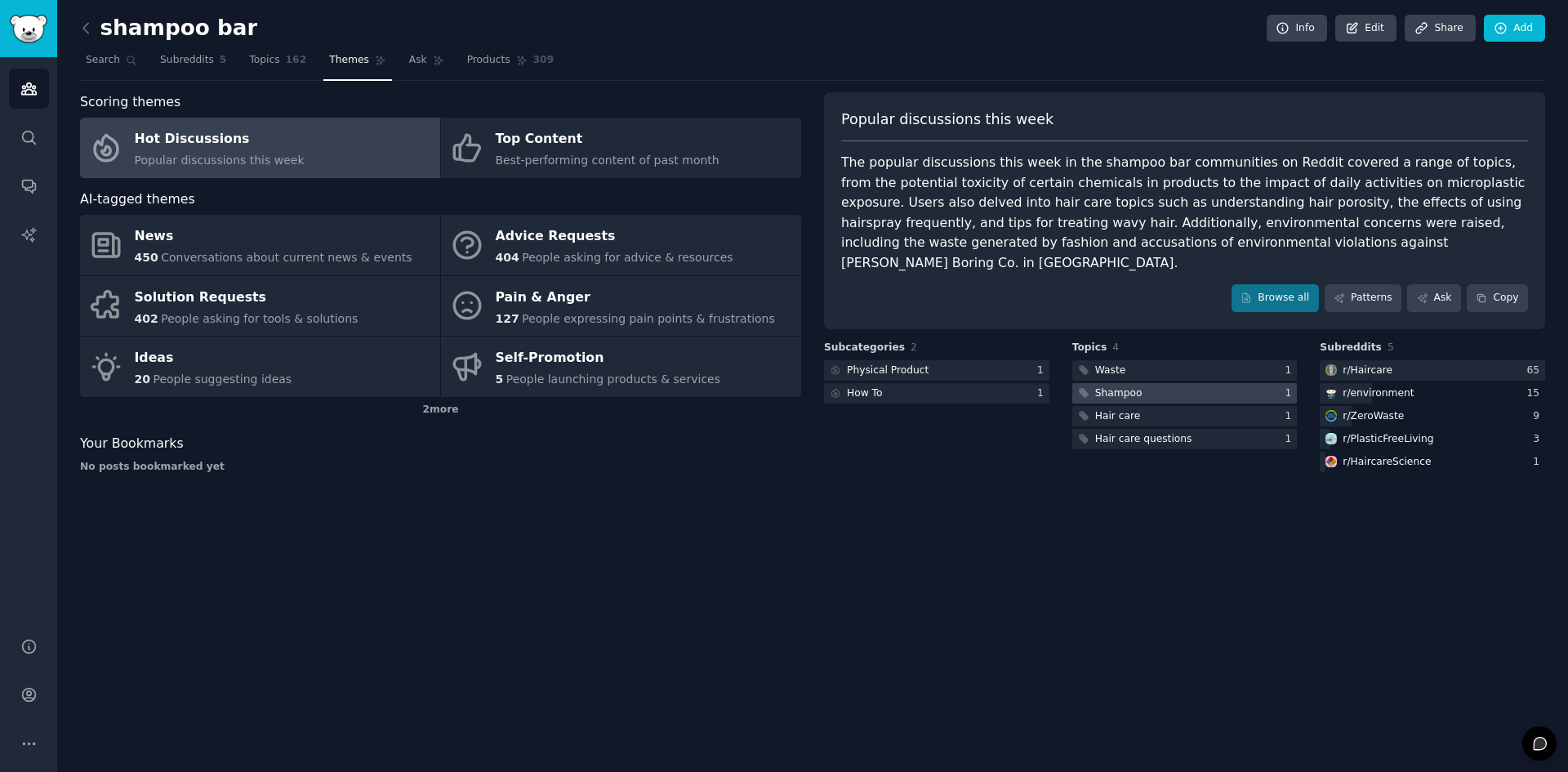
click at [1132, 386] on div "Shampoo" at bounding box center [1119, 393] width 48 height 15
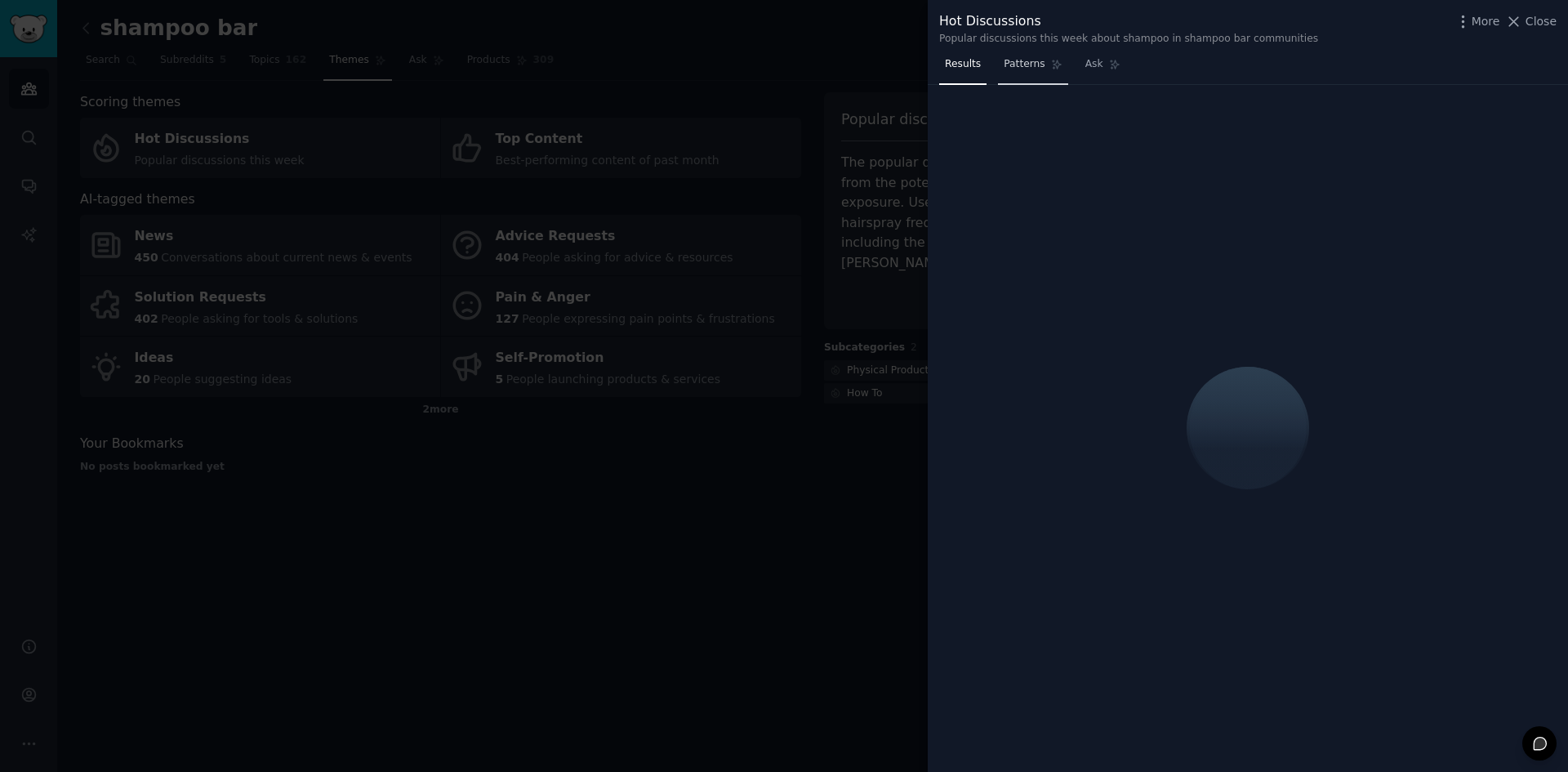
click at [1029, 71] on span "Patterns" at bounding box center [1024, 64] width 41 height 15
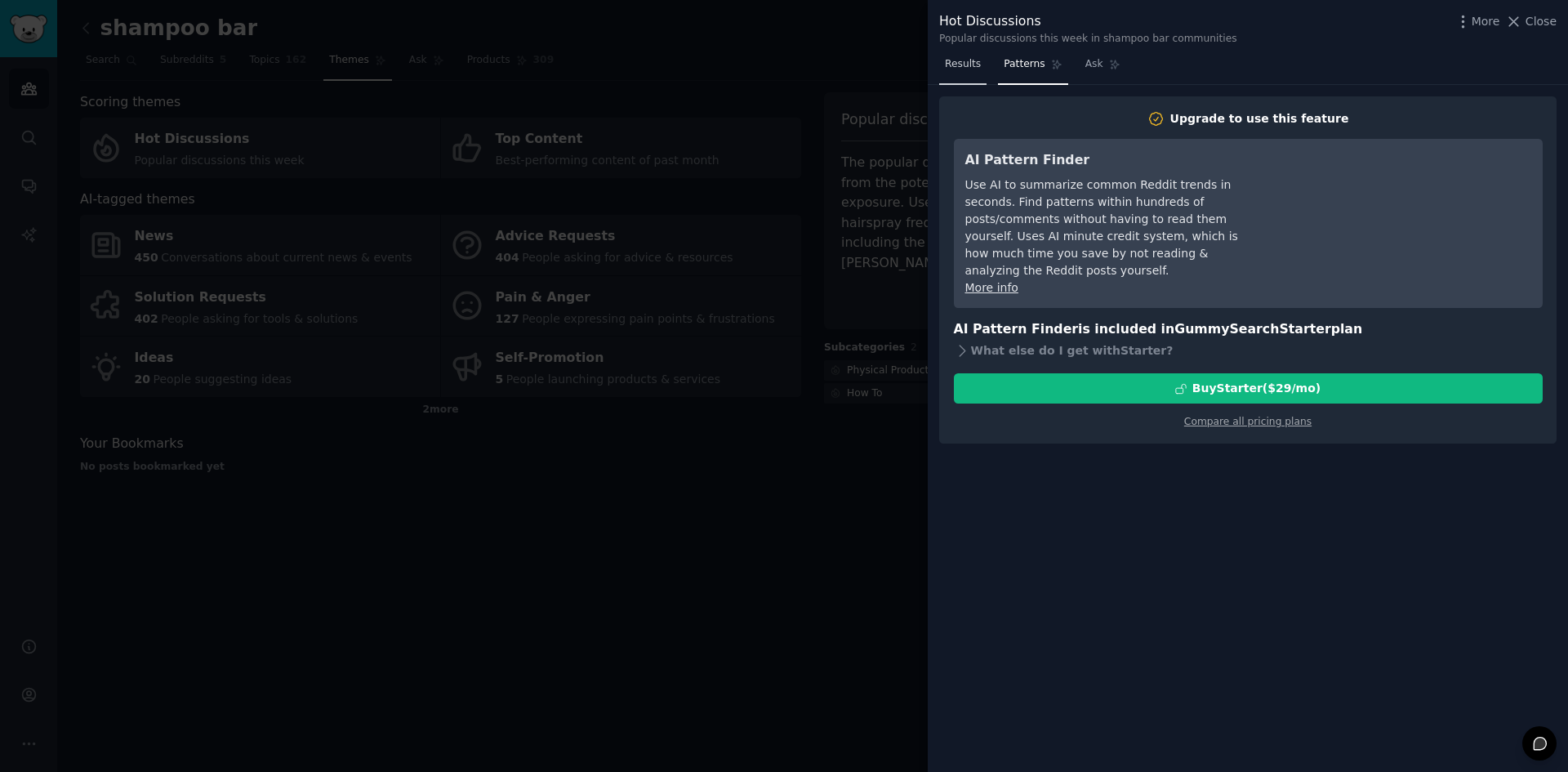
click at [966, 71] on span "Results" at bounding box center [963, 64] width 36 height 15
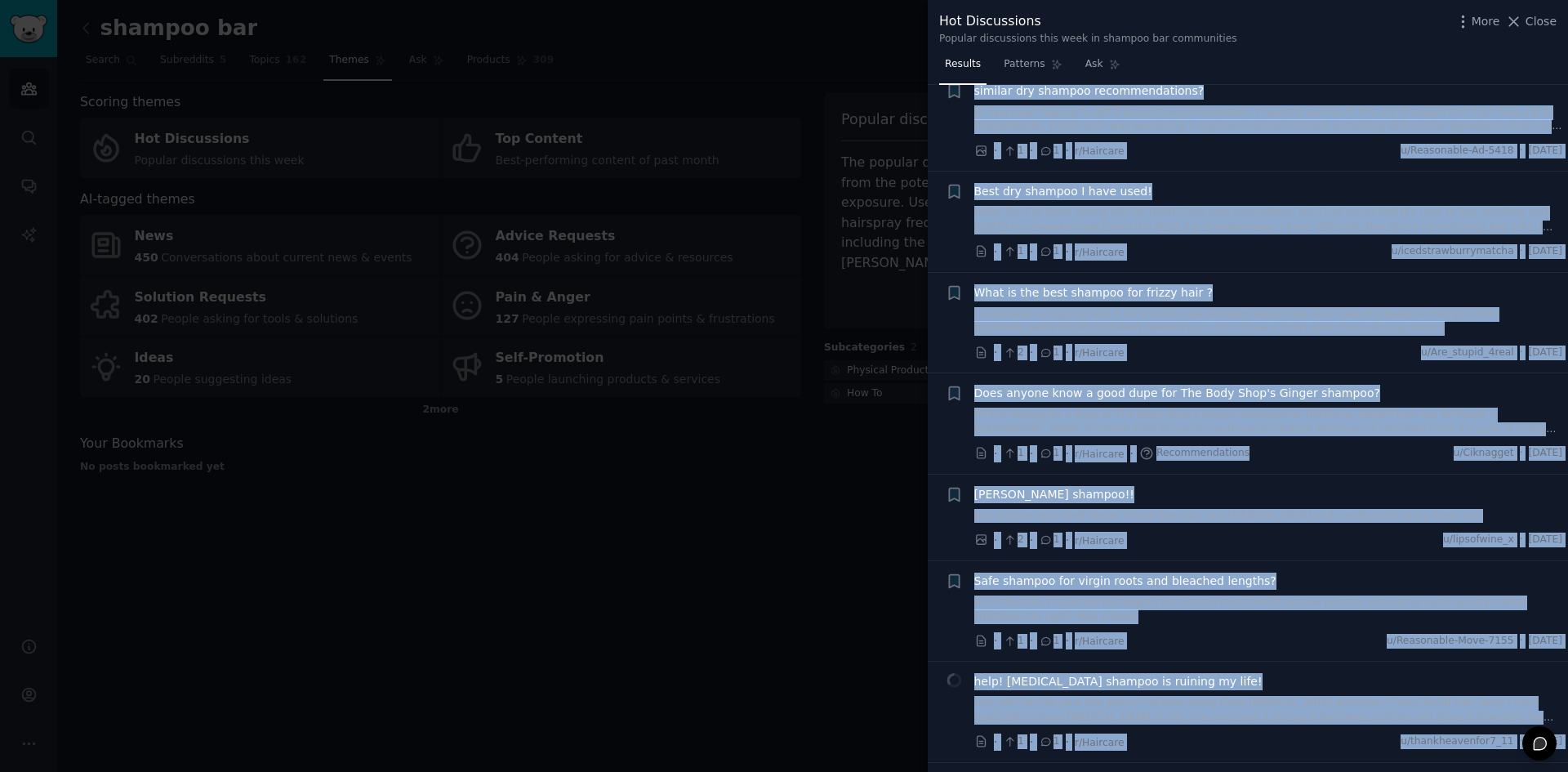
scroll to position [9264, 0]
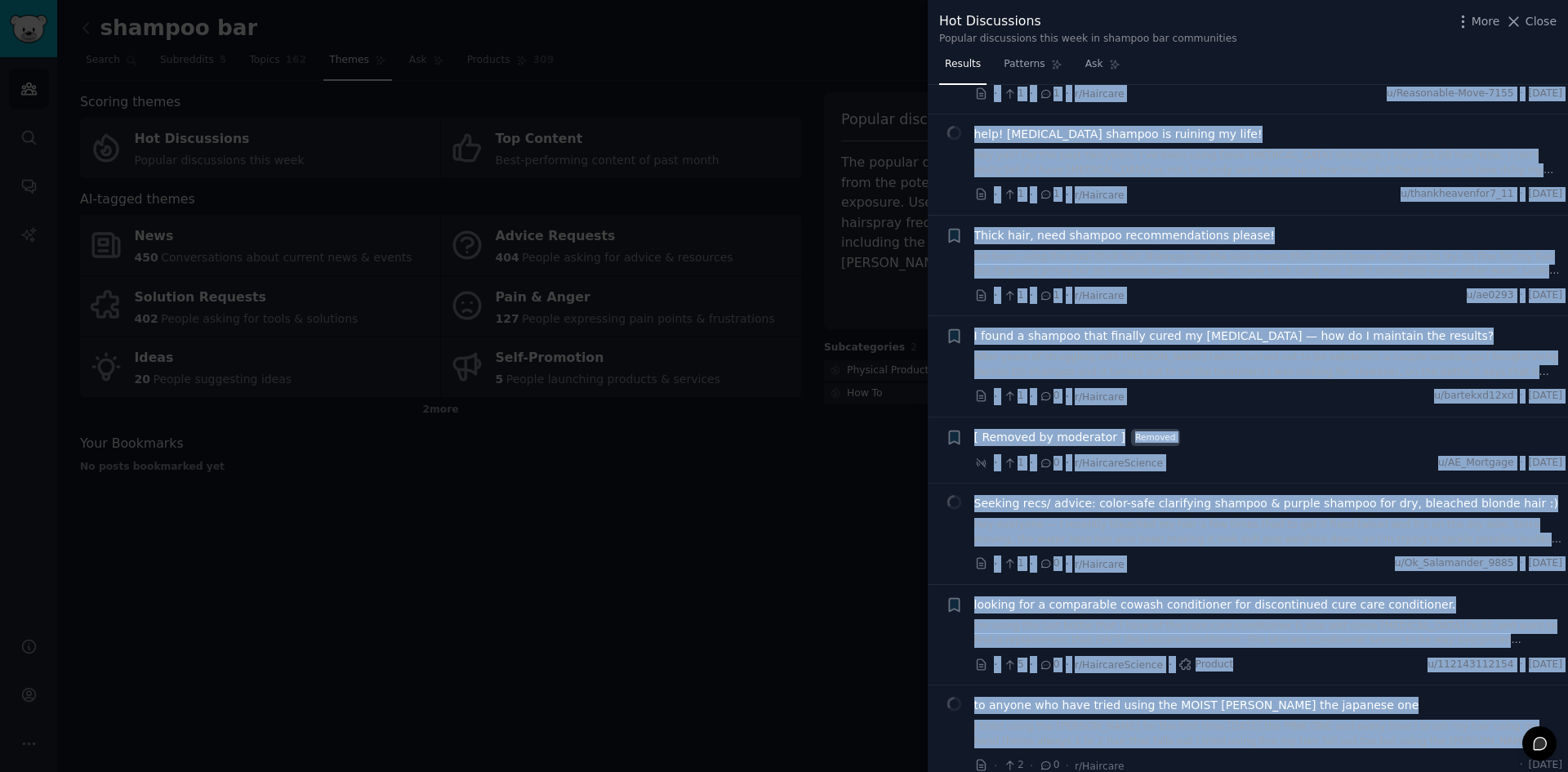
drag, startPoint x: 1013, startPoint y: 106, endPoint x: 1556, endPoint y: 723, distance: 821.9
click at [1556, 723] on div "Submission s 100 Count 100 Category Select Sort Comments What kind of shampoo a…" at bounding box center [1248, 429] width 640 height 688
copy div "Lorem 031 Ipsumdol Sitame Cons Adipisci Elit sedd ei tempori utl etd magna al e…"
click at [1528, 17] on button "Close" at bounding box center [1531, 21] width 51 height 17
click at [1527, 25] on link "Add" at bounding box center [1514, 28] width 61 height 27
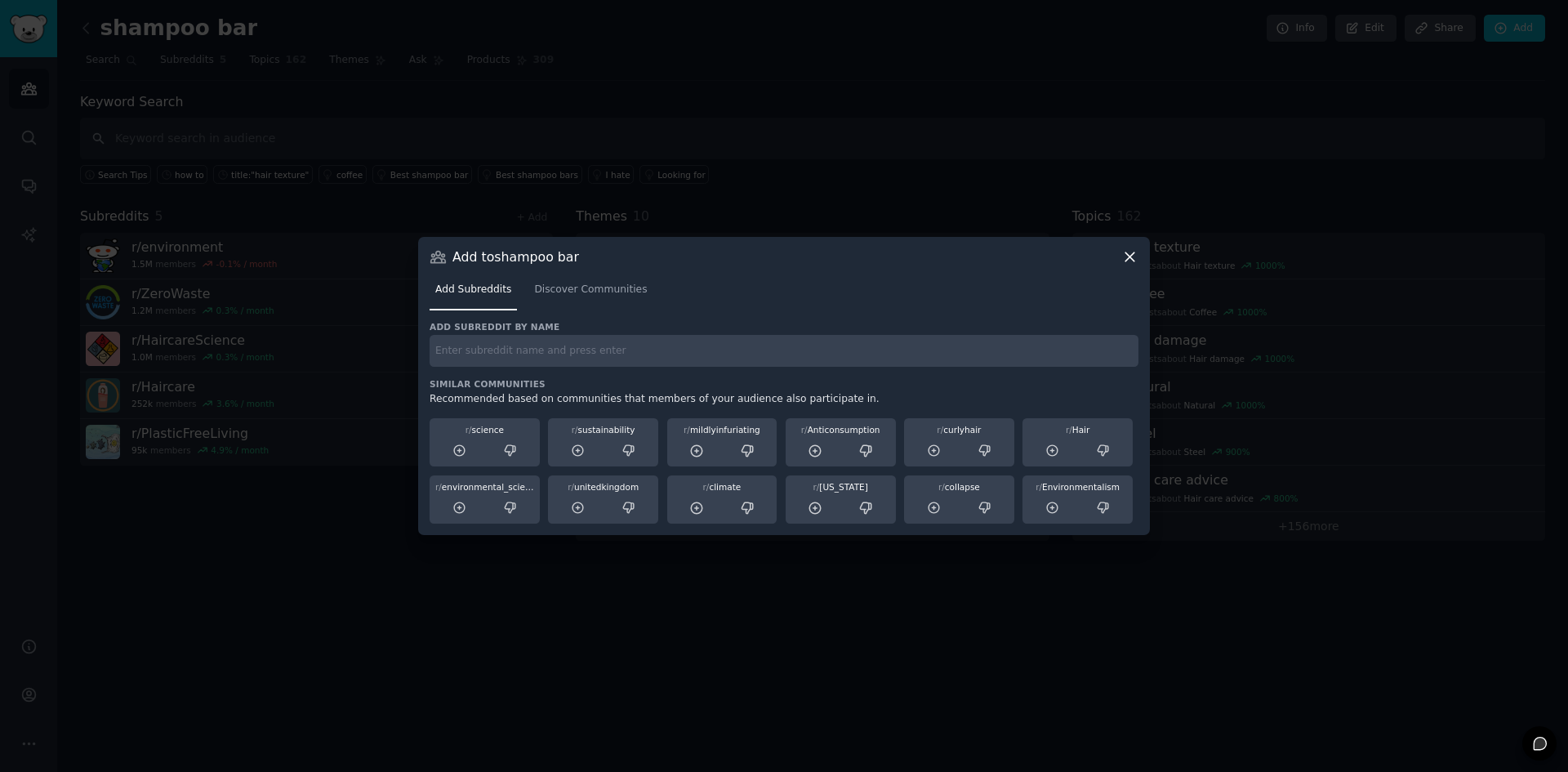
click at [1130, 264] on icon at bounding box center [1130, 257] width 17 height 17
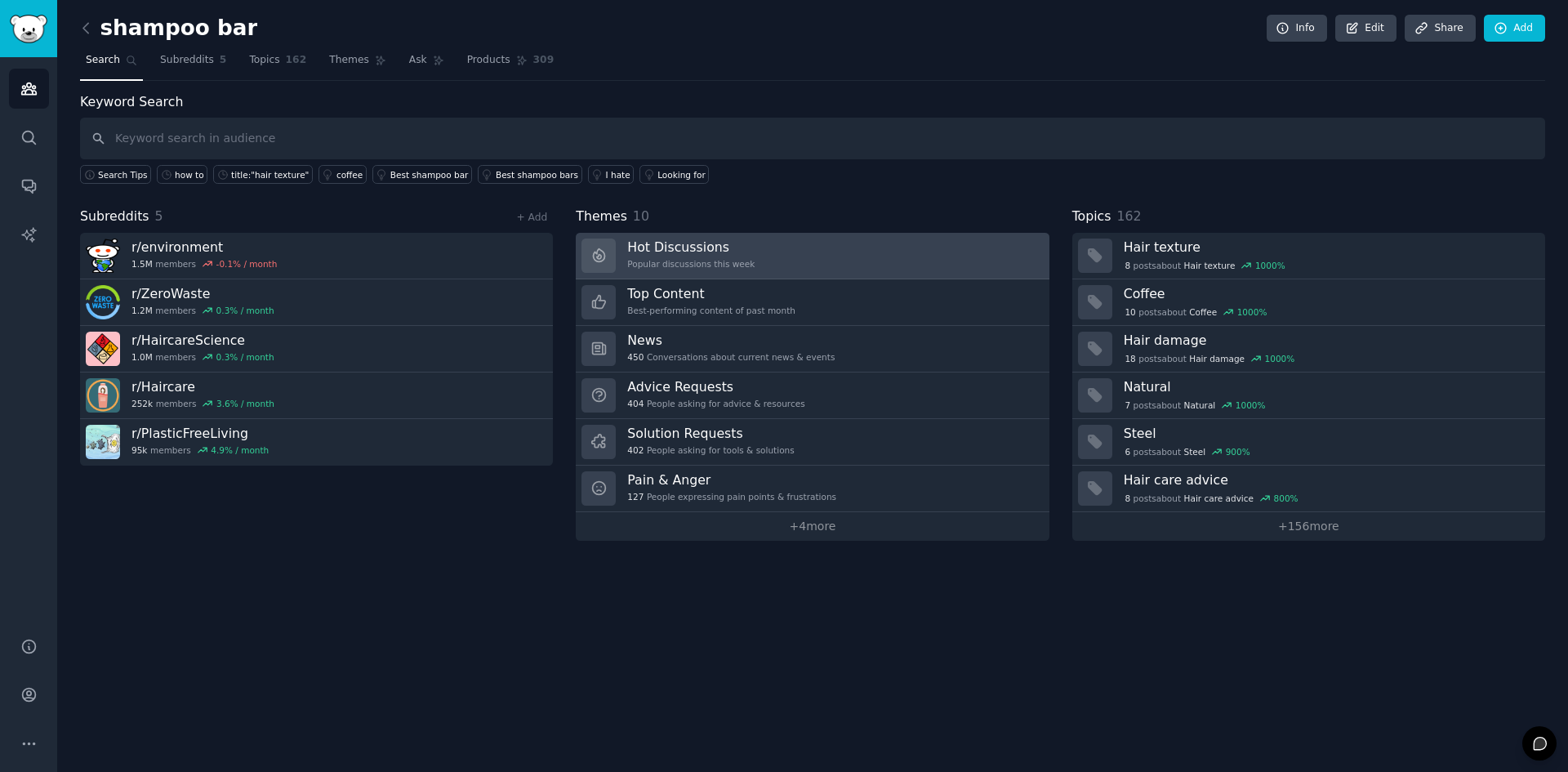
click at [721, 264] on div "Popular discussions this week" at bounding box center [691, 264] width 127 height 11
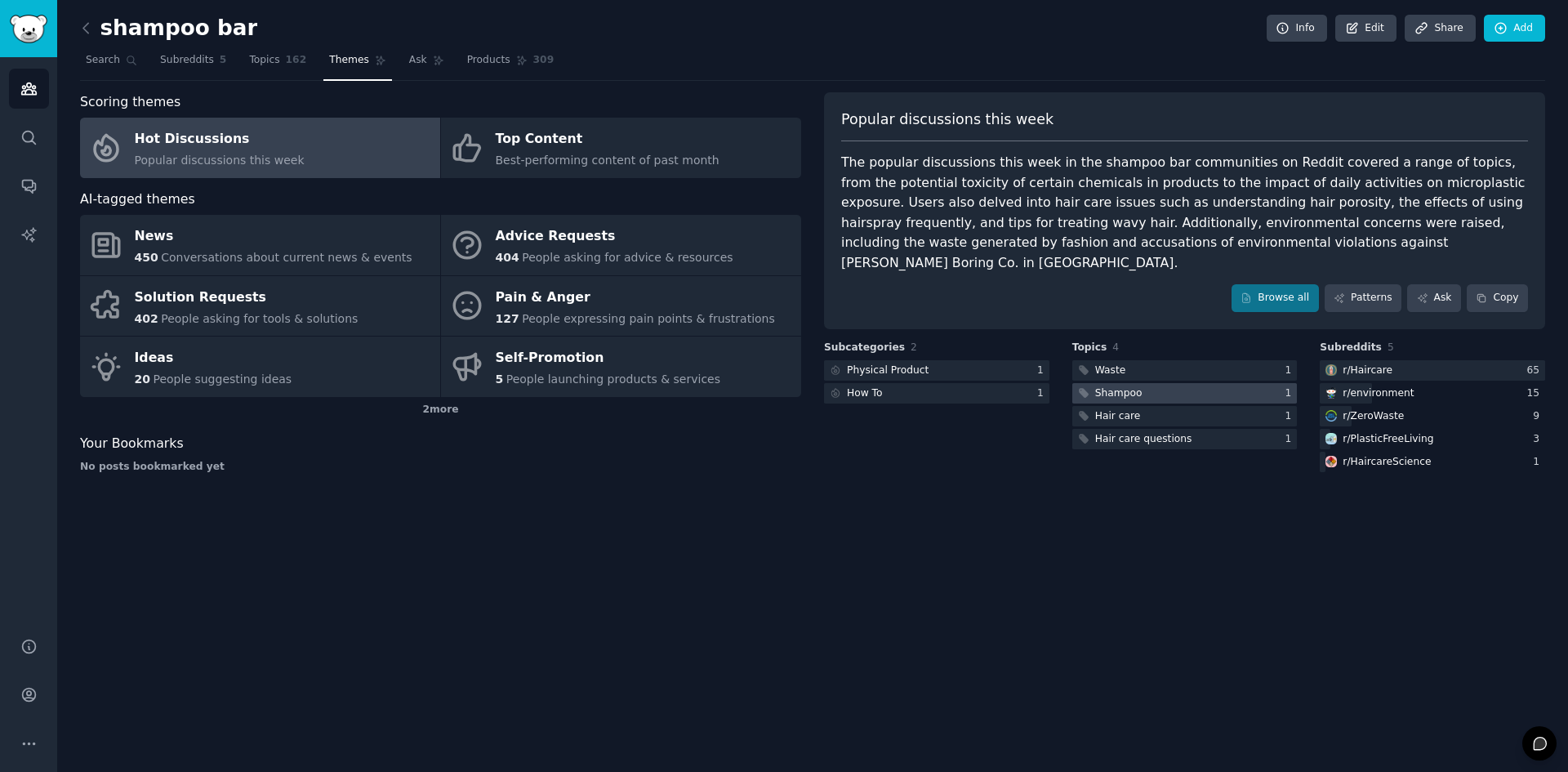
click at [1175, 383] on div at bounding box center [1185, 393] width 226 height 20
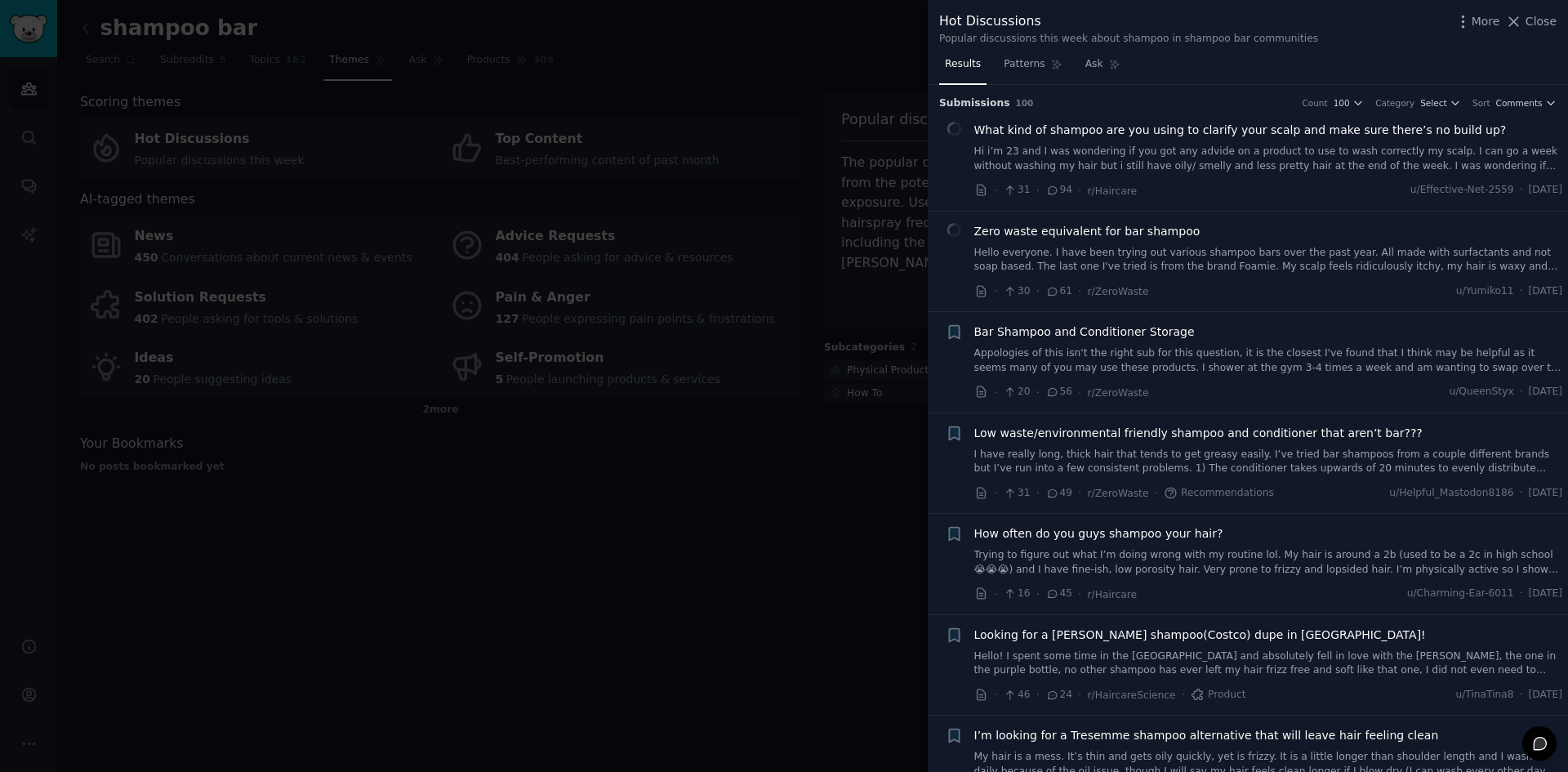
click at [731, 556] on div at bounding box center [784, 386] width 1568 height 772
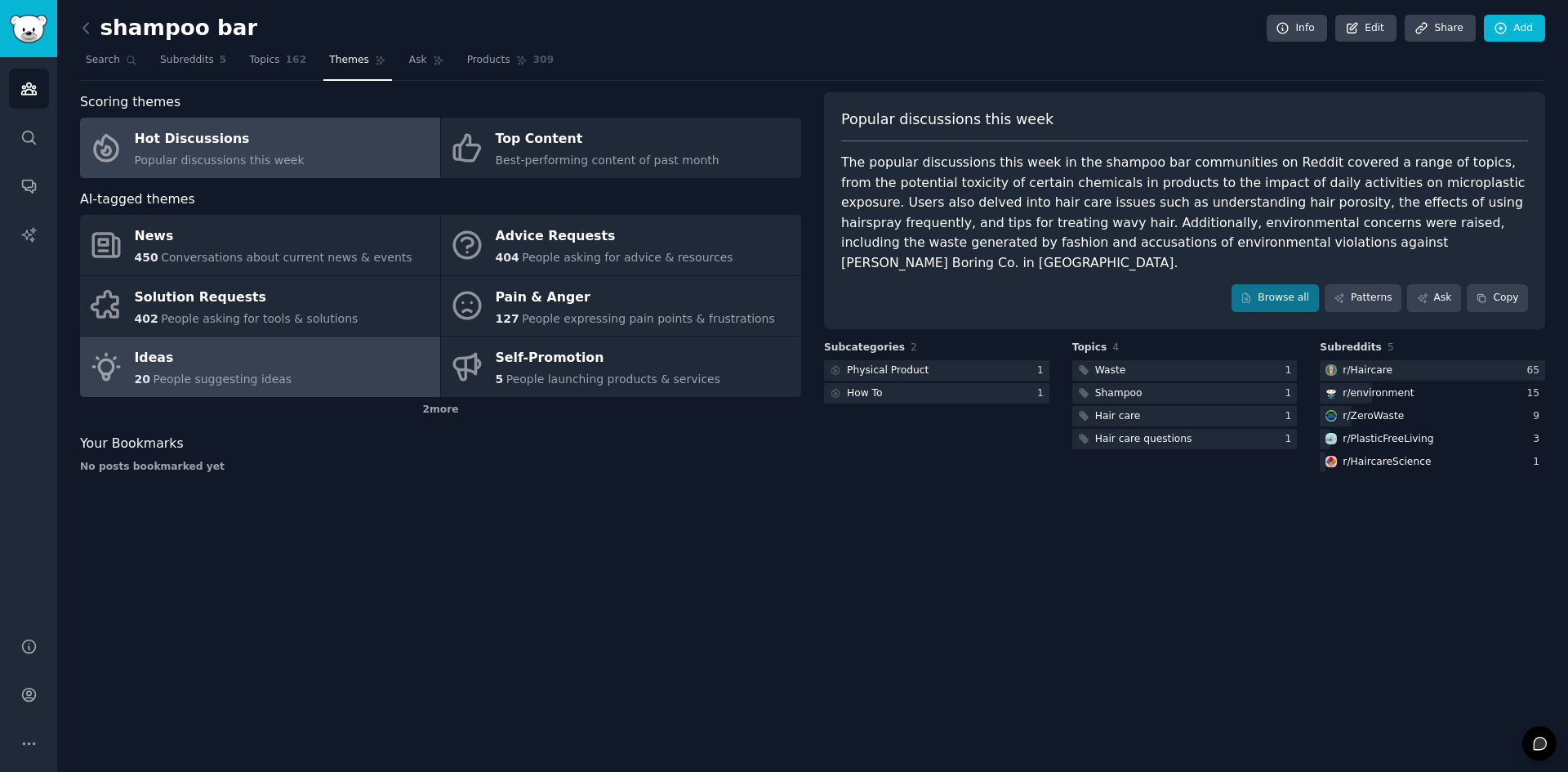
click at [206, 356] on div "Ideas" at bounding box center [213, 359] width 158 height 26
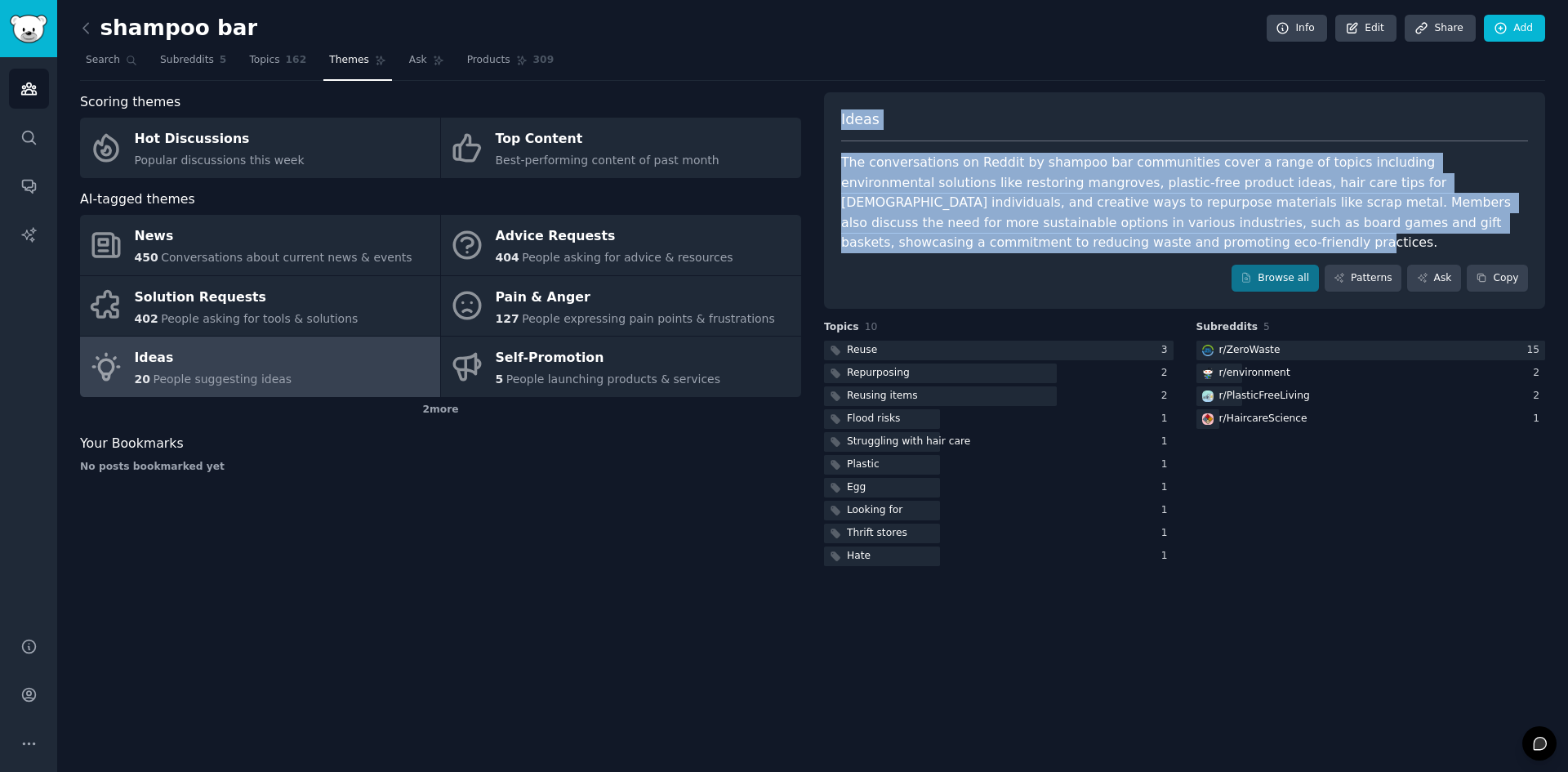
drag, startPoint x: 1517, startPoint y: 229, endPoint x: 835, endPoint y: 111, distance: 692.1
click at [835, 111] on div "Ideas The conversations on Reddit by shampoo bar communities cover a range of t…" at bounding box center [1185, 201] width 721 height 217
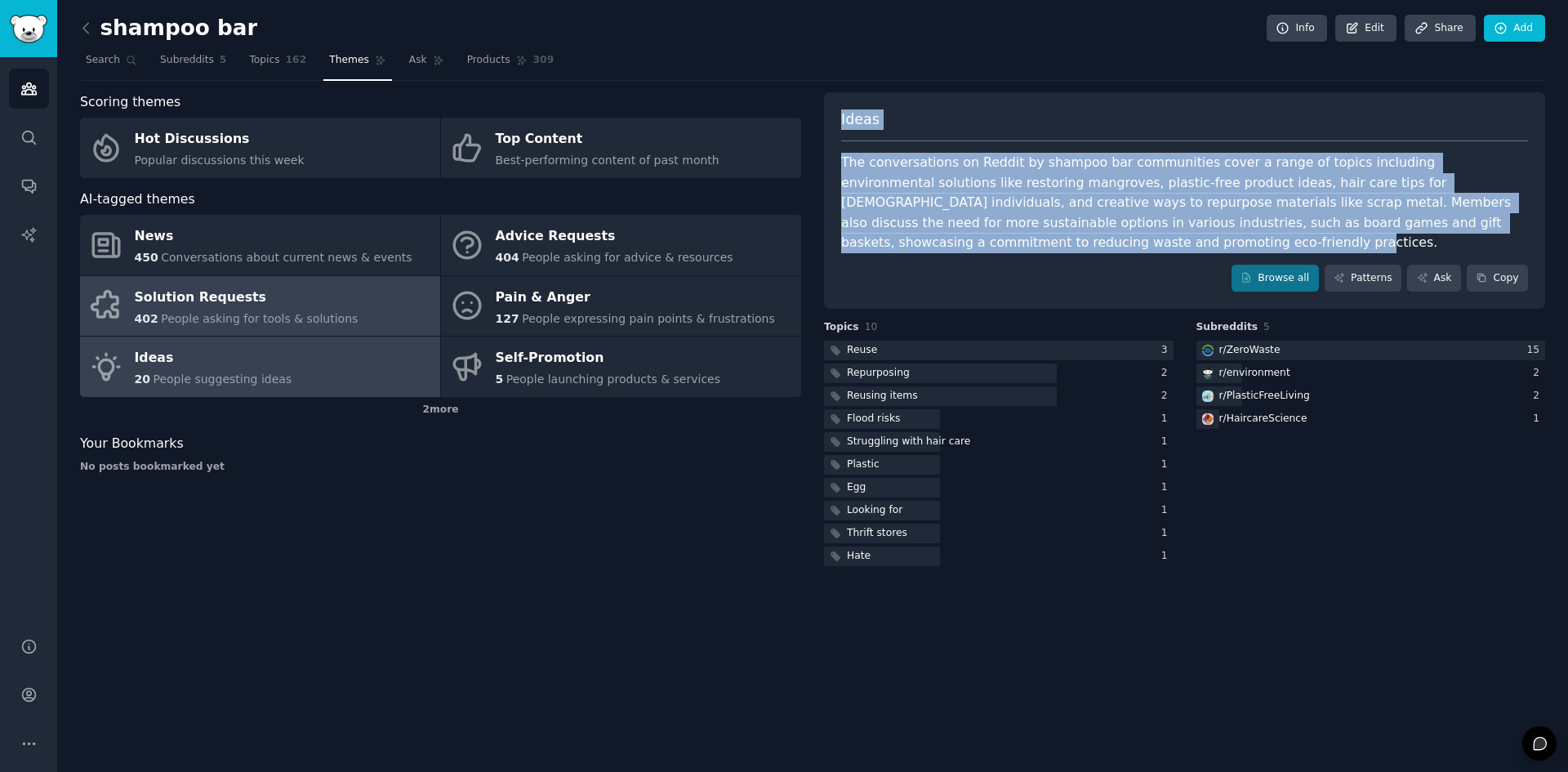
copy div "Ideas The conversations on Reddit by shampoo bar communities cover a range of t…"
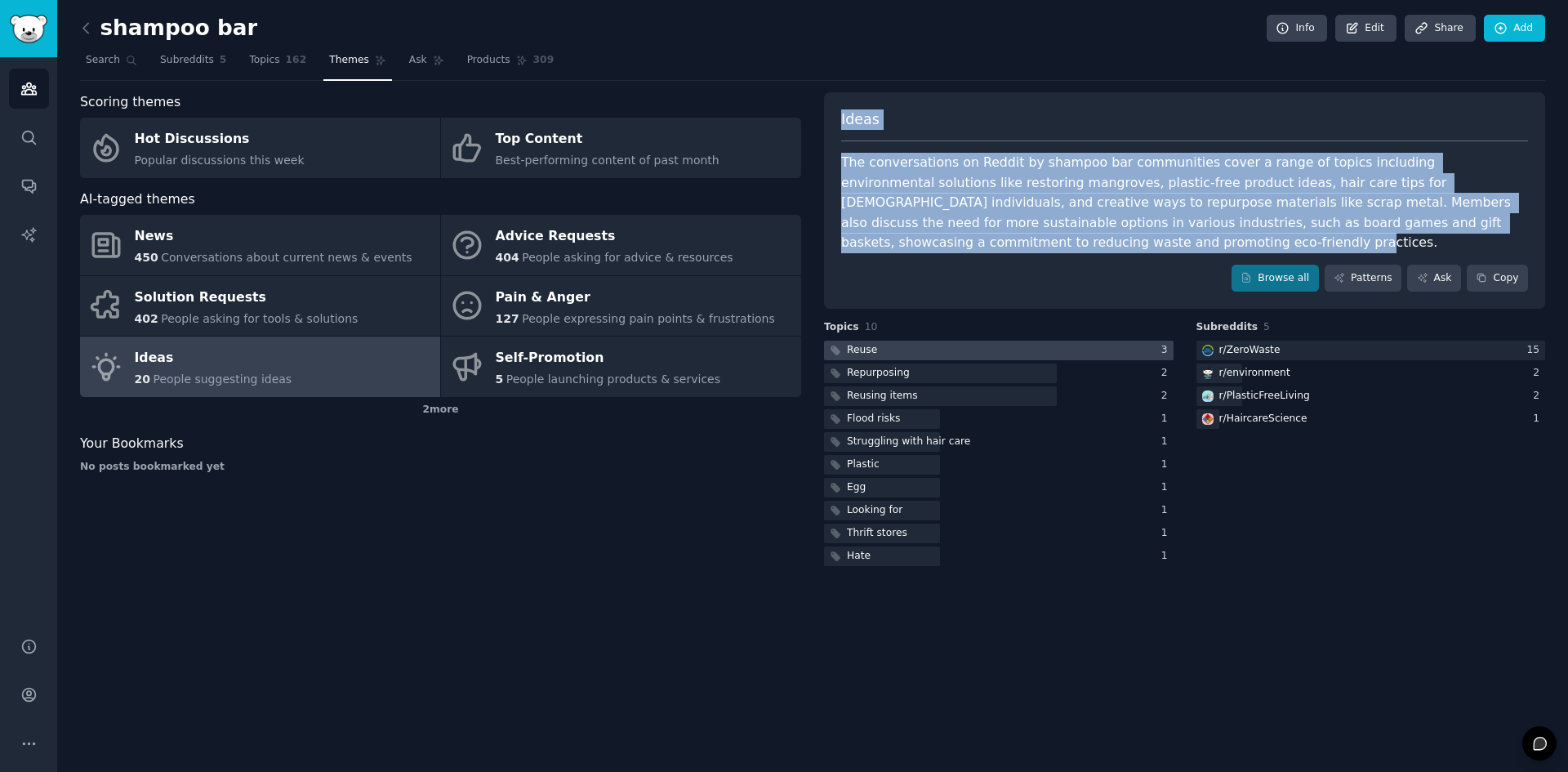
click at [1059, 341] on div at bounding box center [999, 350] width 349 height 20
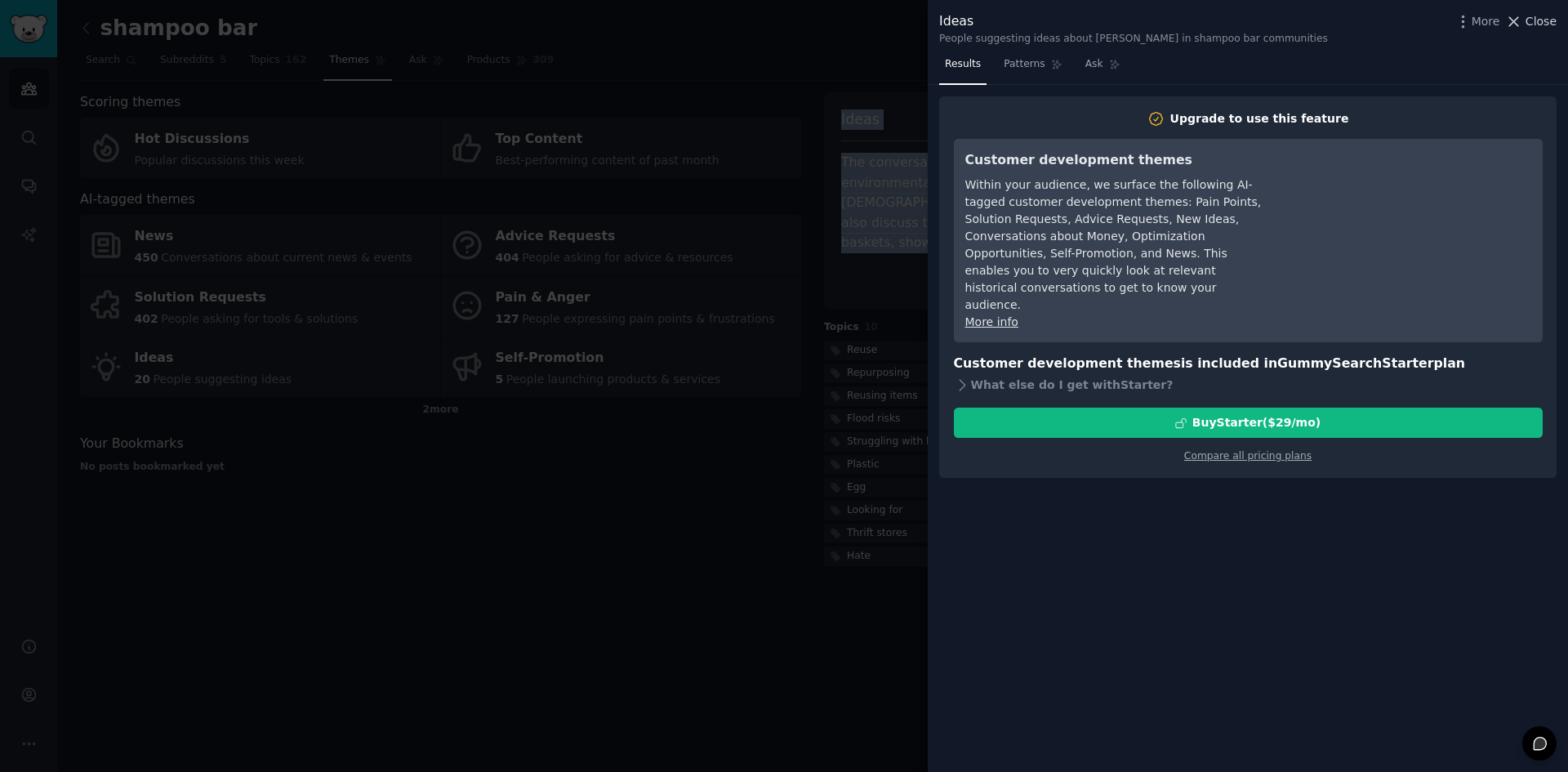
click at [1529, 26] on button "Close" at bounding box center [1531, 21] width 51 height 17
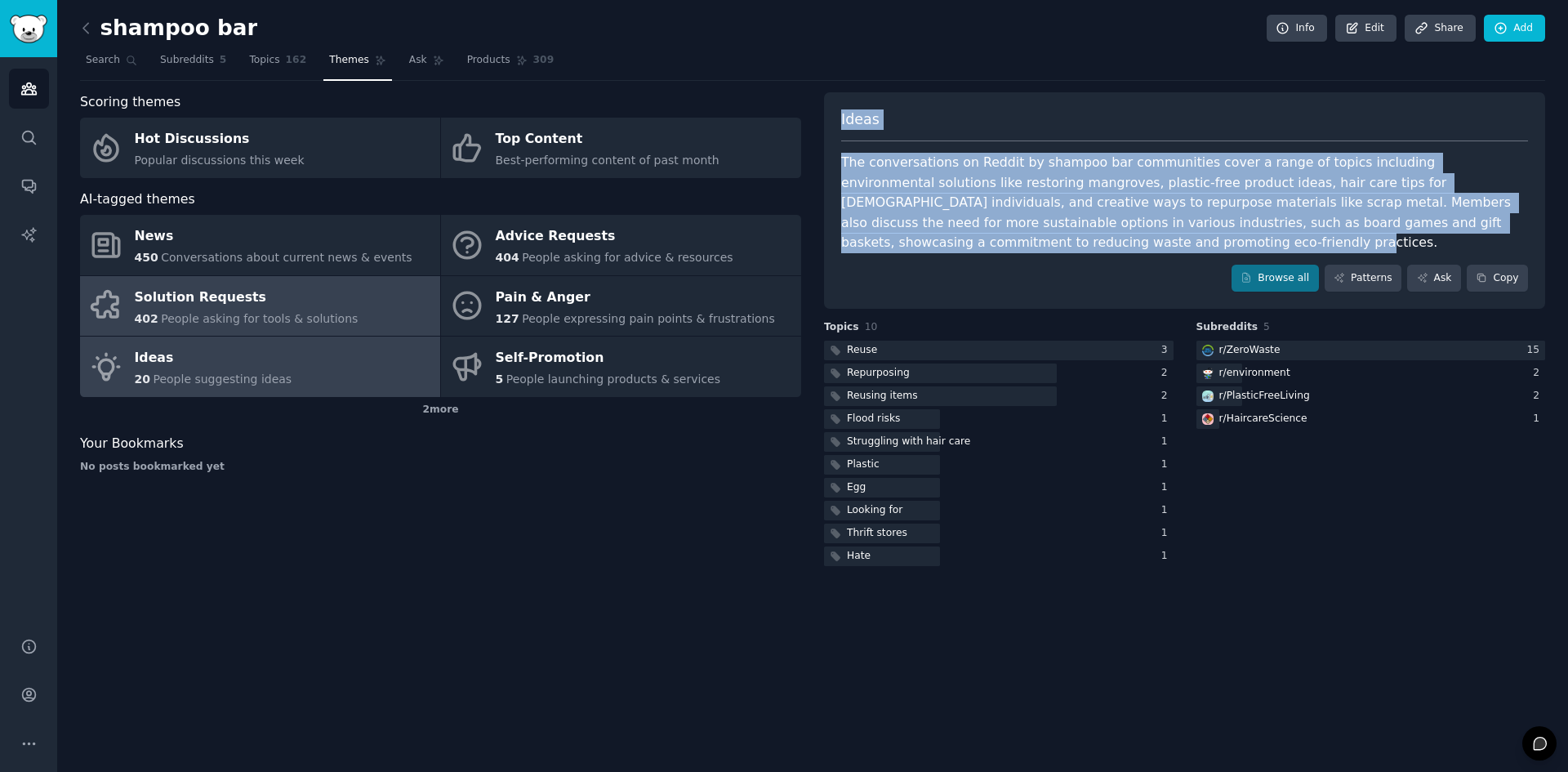
click at [265, 307] on div "Solution Requests" at bounding box center [247, 297] width 224 height 26
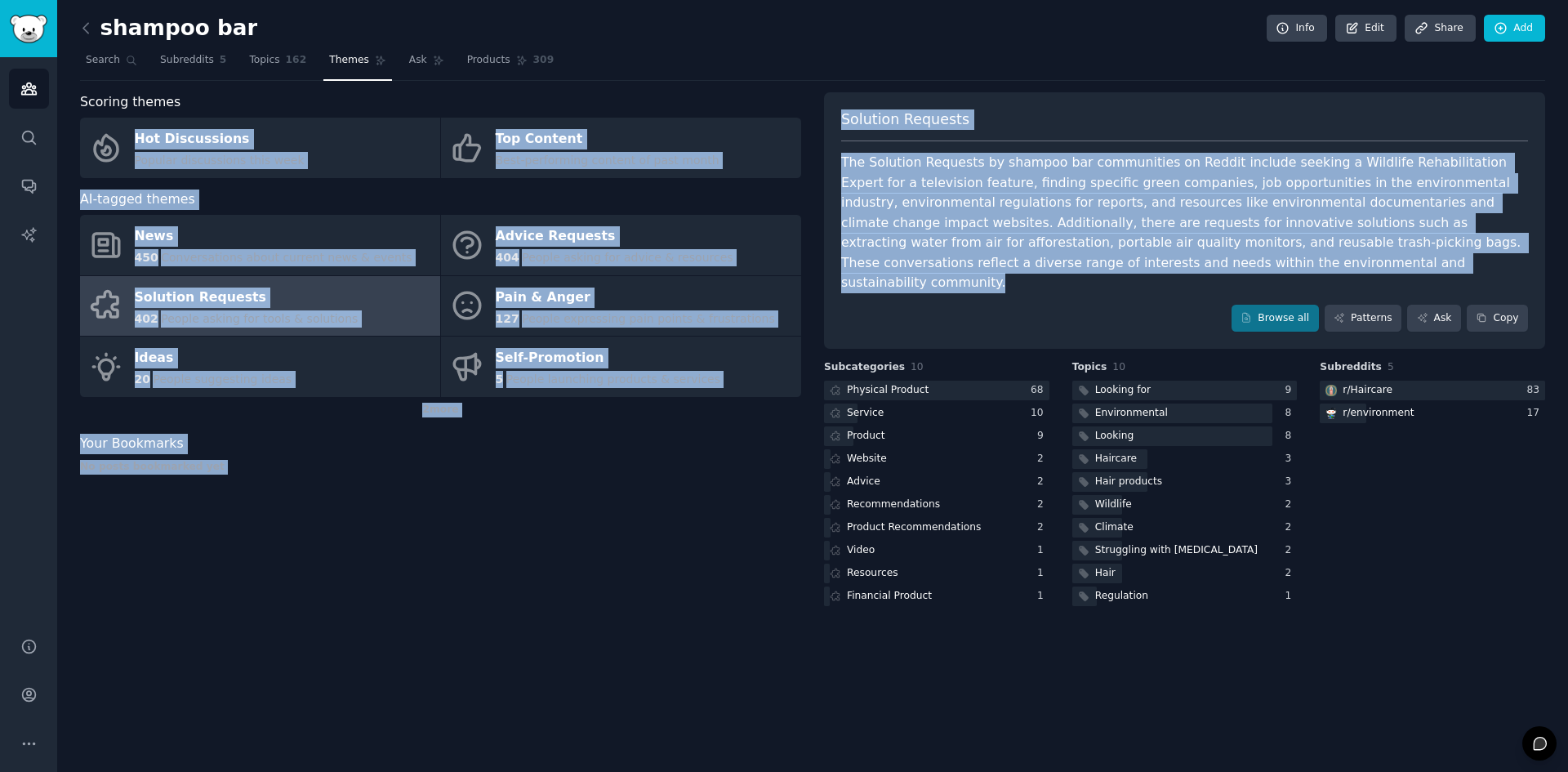
drag, startPoint x: 1169, startPoint y: 261, endPoint x: 807, endPoint y: 106, distance: 393.8
click at [807, 106] on div "Scoring themes Hot Discussions Popular discussions this week Top Content Best-p…" at bounding box center [813, 351] width 1466 height 517
copy div "Hot Discussions Popular discussions this week Top Content Best-performing conte…"
click at [1035, 188] on div "The Solution Requests by shampoo bar communities on Reddit include seeking a Wi…" at bounding box center [1184, 222] width 687 height 140
click at [1162, 250] on div "The Solution Requests by shampoo bar communities on Reddit include seeking a Wi…" at bounding box center [1184, 222] width 687 height 140
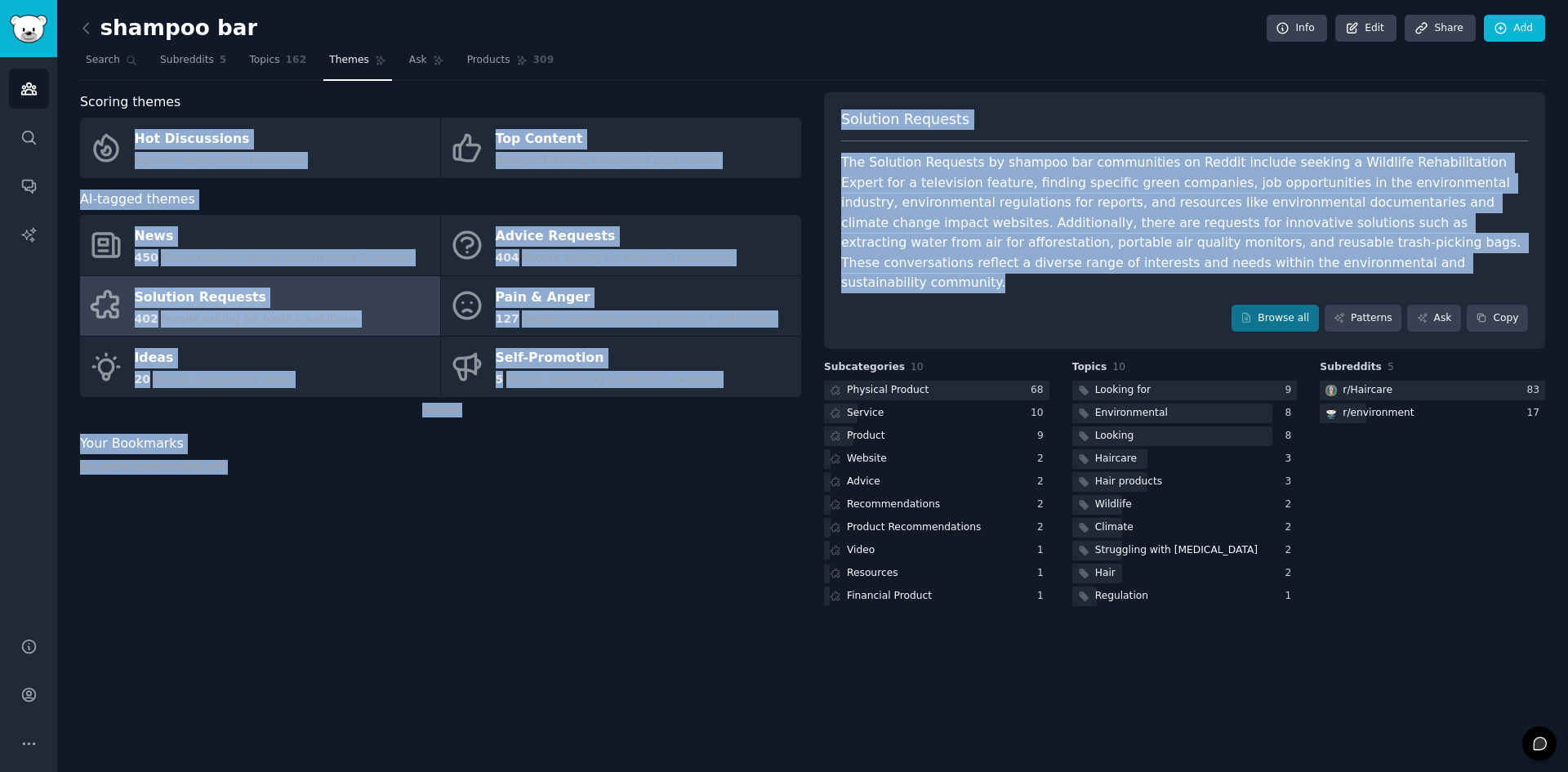
click at [1123, 240] on div "The Solution Requests by shampoo bar communities on Reddit include seeking a Wi…" at bounding box center [1184, 222] width 687 height 140
click at [642, 561] on div "Scoring themes Hot Discussions Popular discussions this week Top Content Best-p…" at bounding box center [441, 351] width 721 height 517
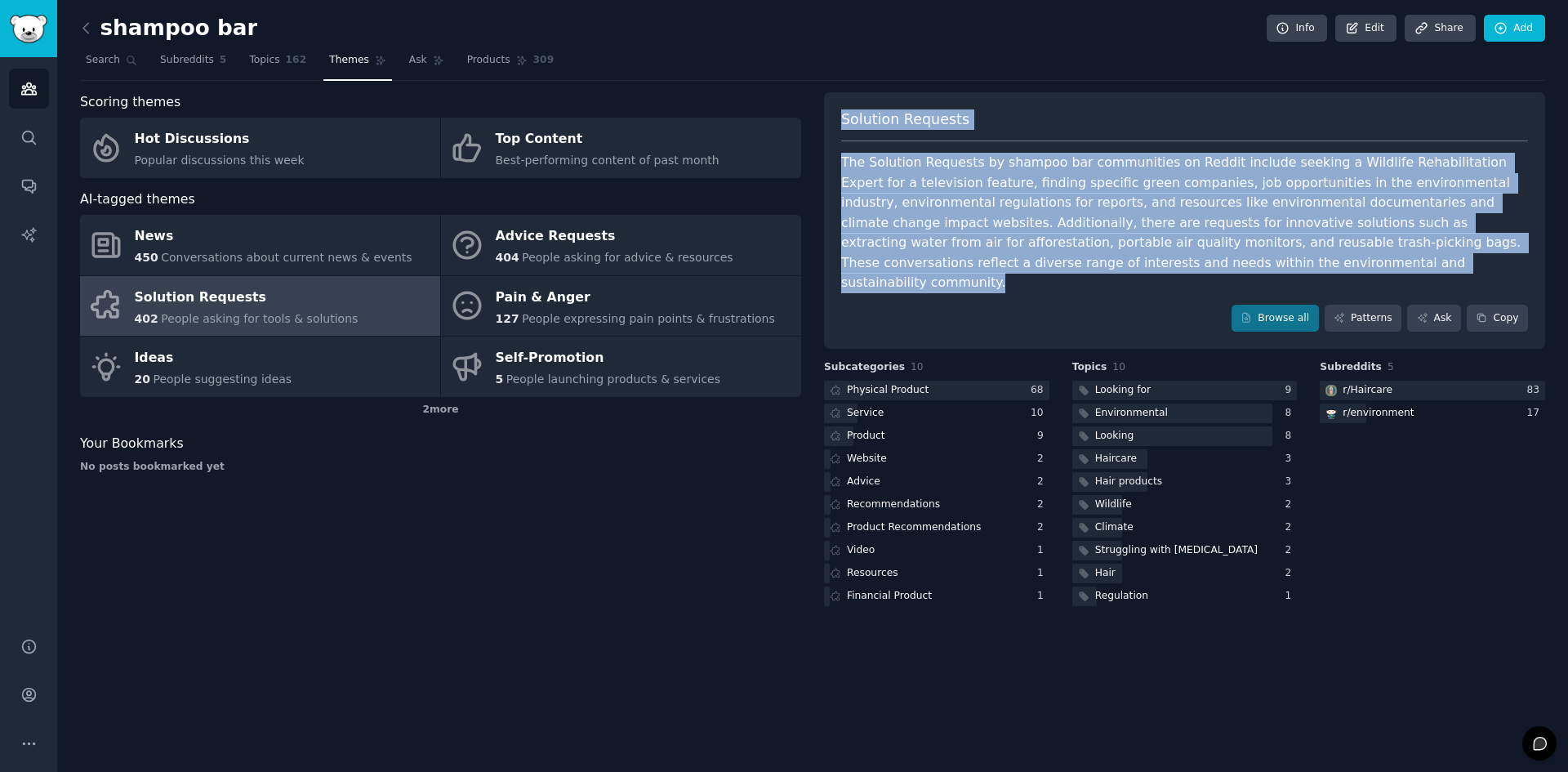
drag, startPoint x: 1155, startPoint y: 264, endPoint x: 834, endPoint y: 117, distance: 353.1
click at [834, 117] on div "Solution Requests The Solution Requests by shampoo bar communities on Reddit in…" at bounding box center [1185, 221] width 721 height 258
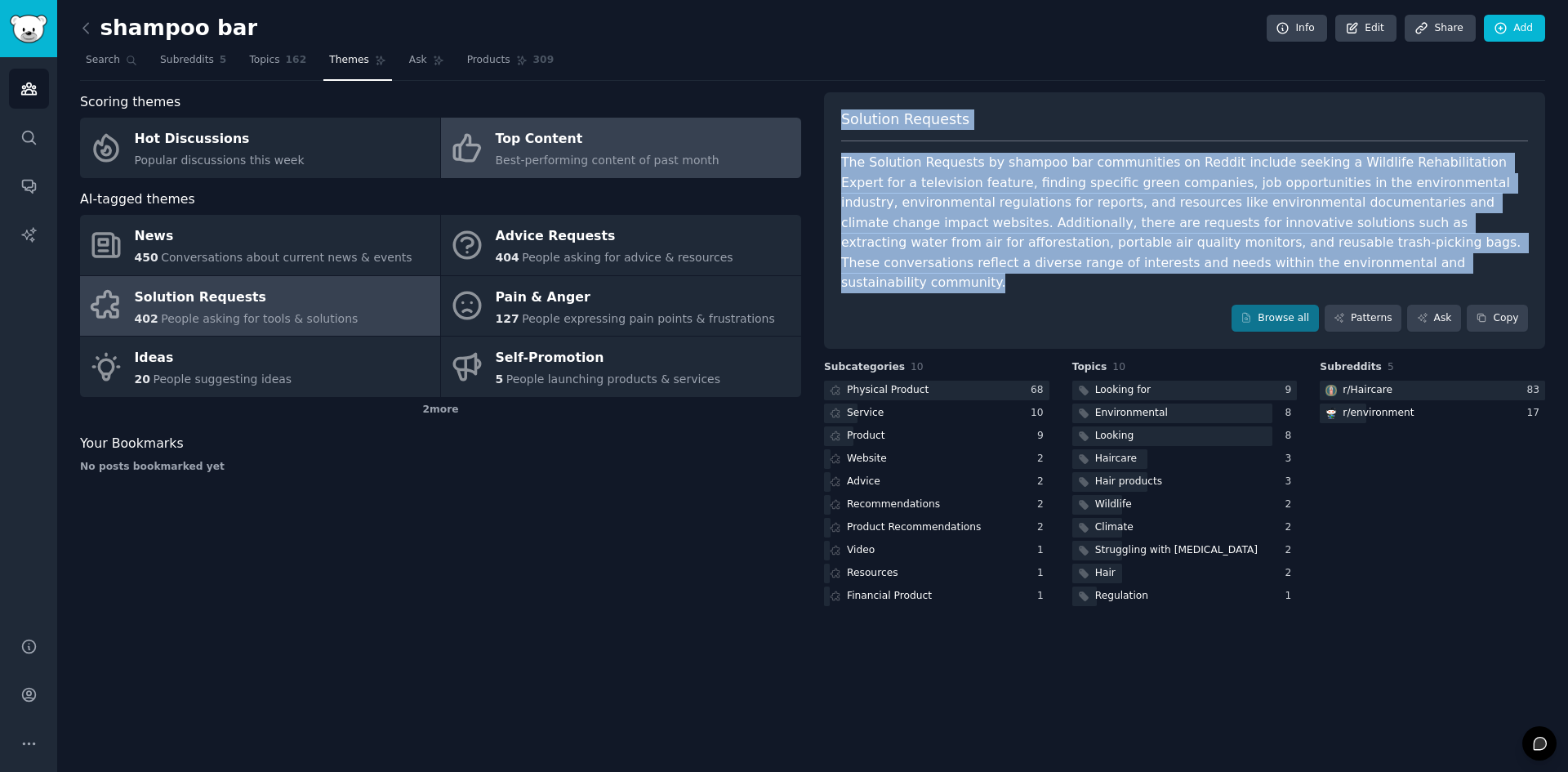
copy div "Solution Requests The Solution Requests by shampoo bar communities on Reddit in…"
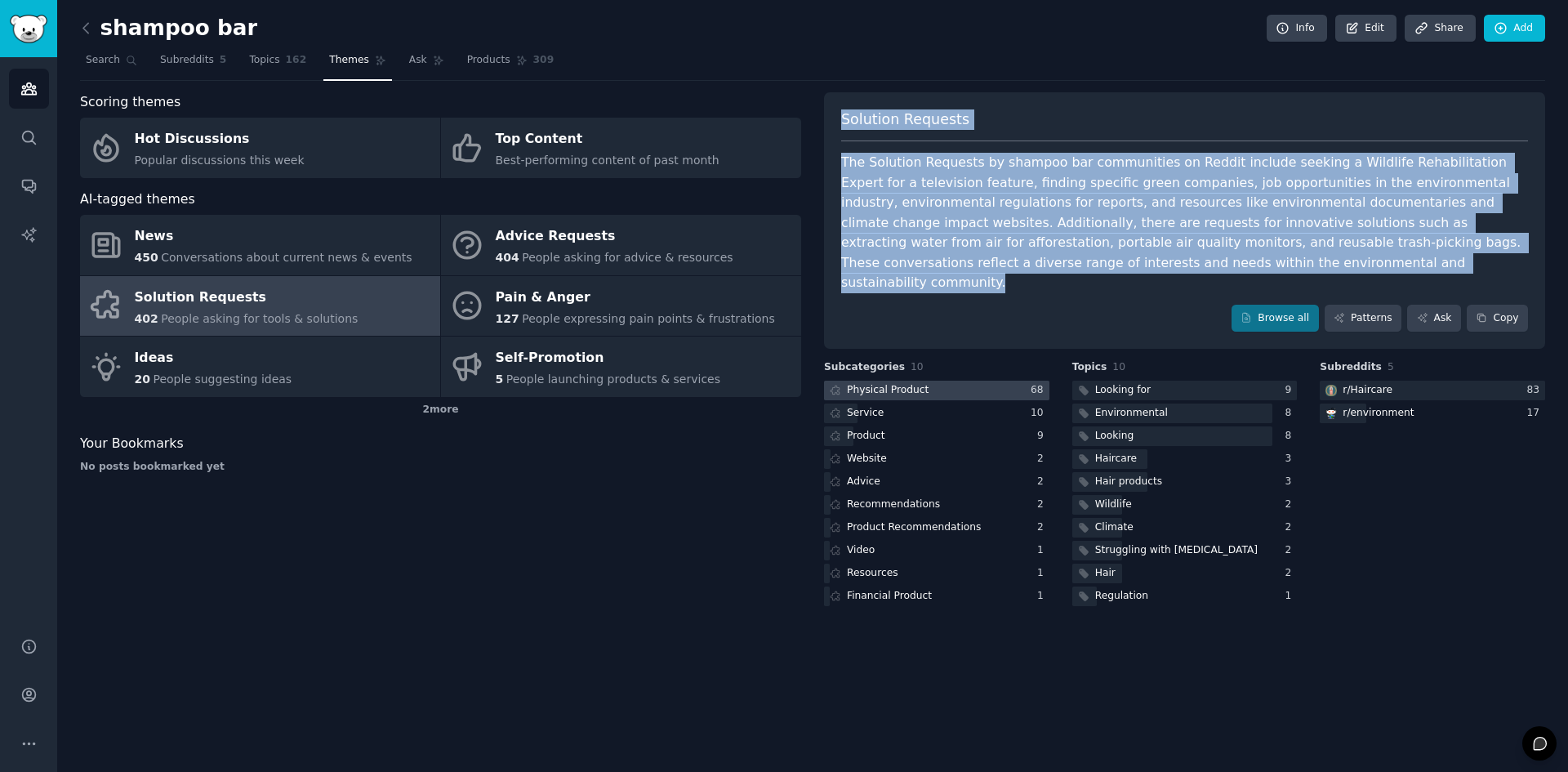
click at [936, 381] on div at bounding box center [937, 391] width 226 height 20
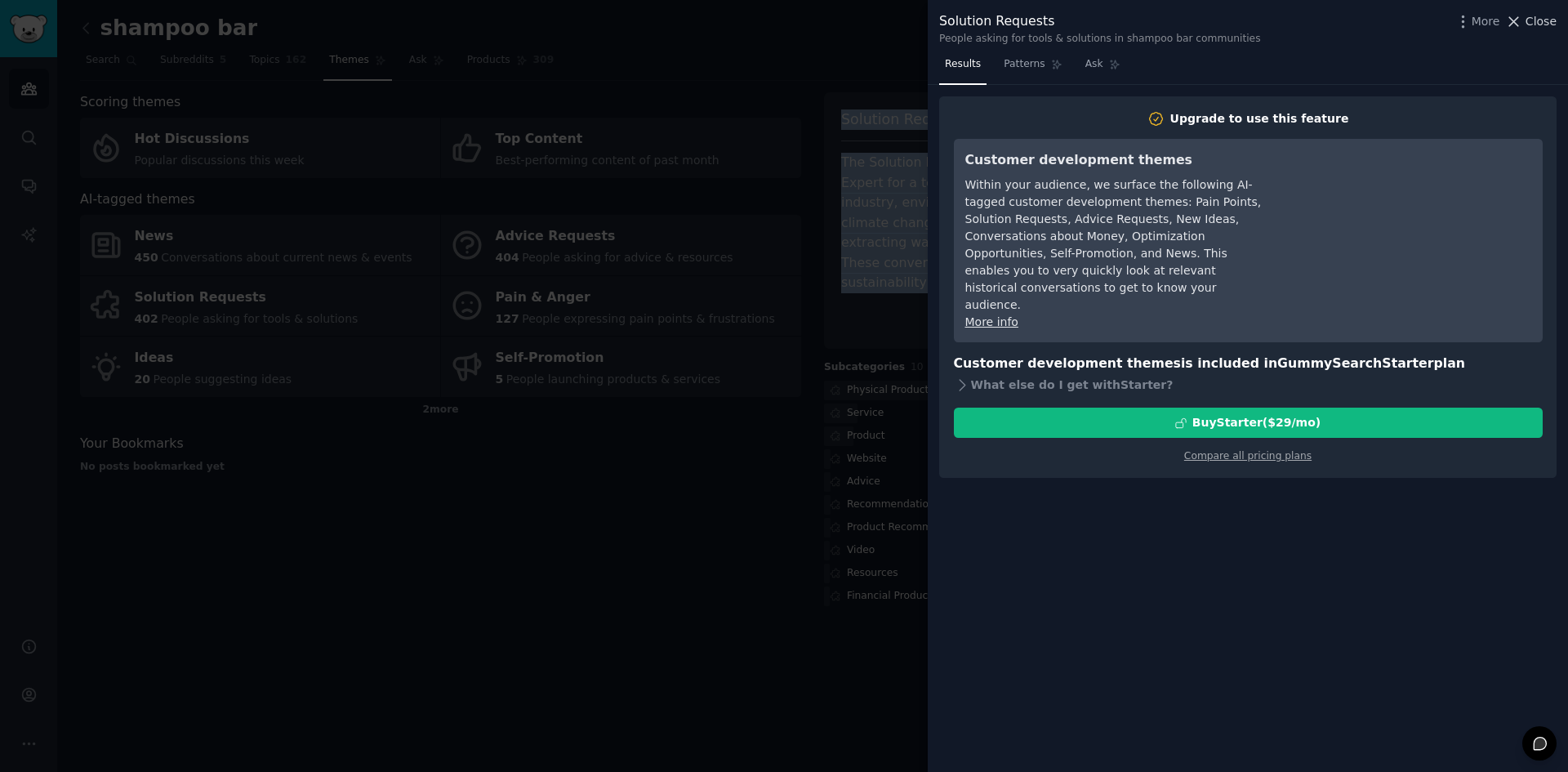
click at [1553, 25] on span "Close" at bounding box center [1541, 21] width 31 height 17
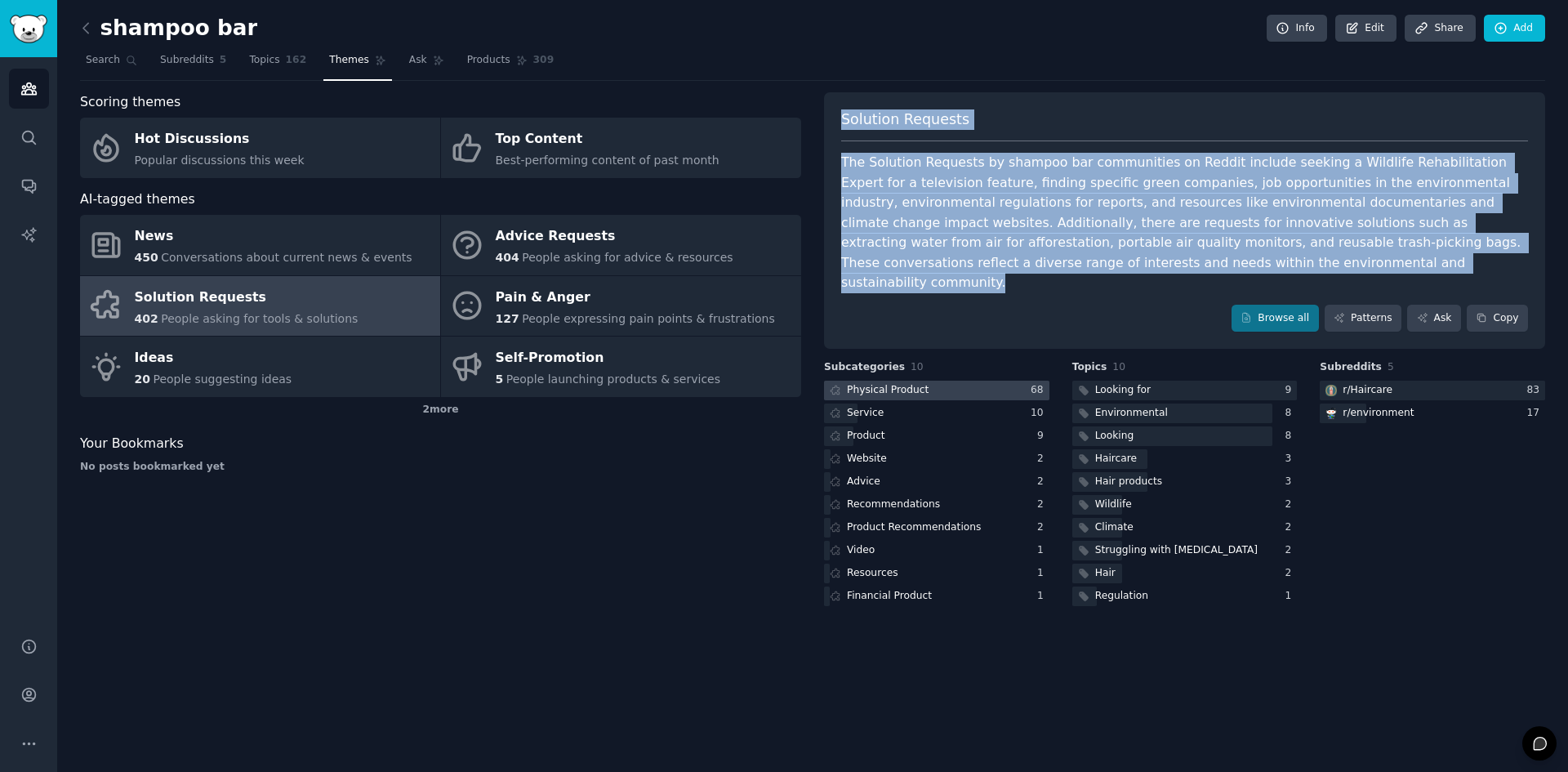
click at [991, 381] on div at bounding box center [937, 391] width 226 height 20
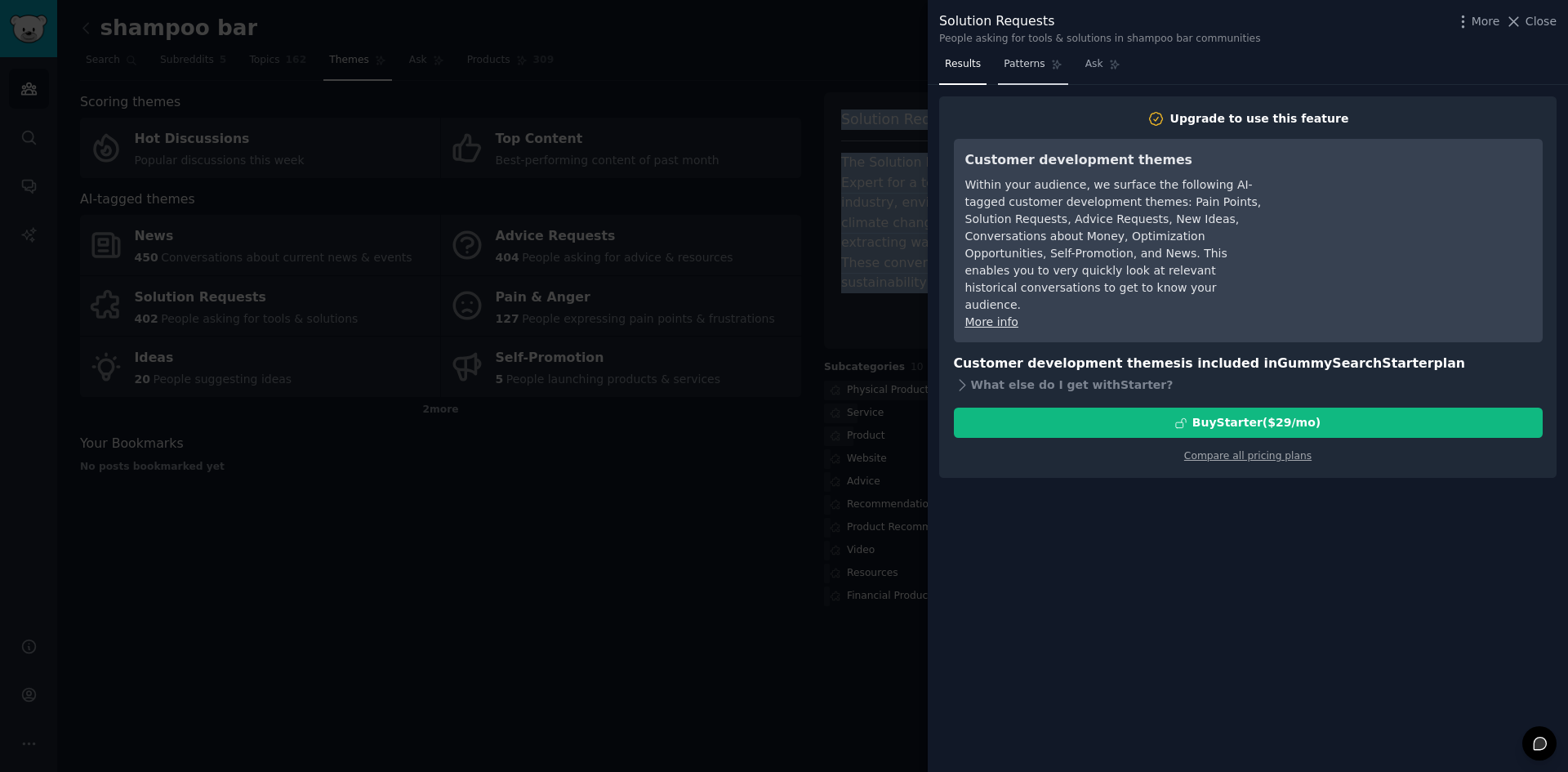
click at [1004, 64] on span "Patterns" at bounding box center [1024, 64] width 41 height 15
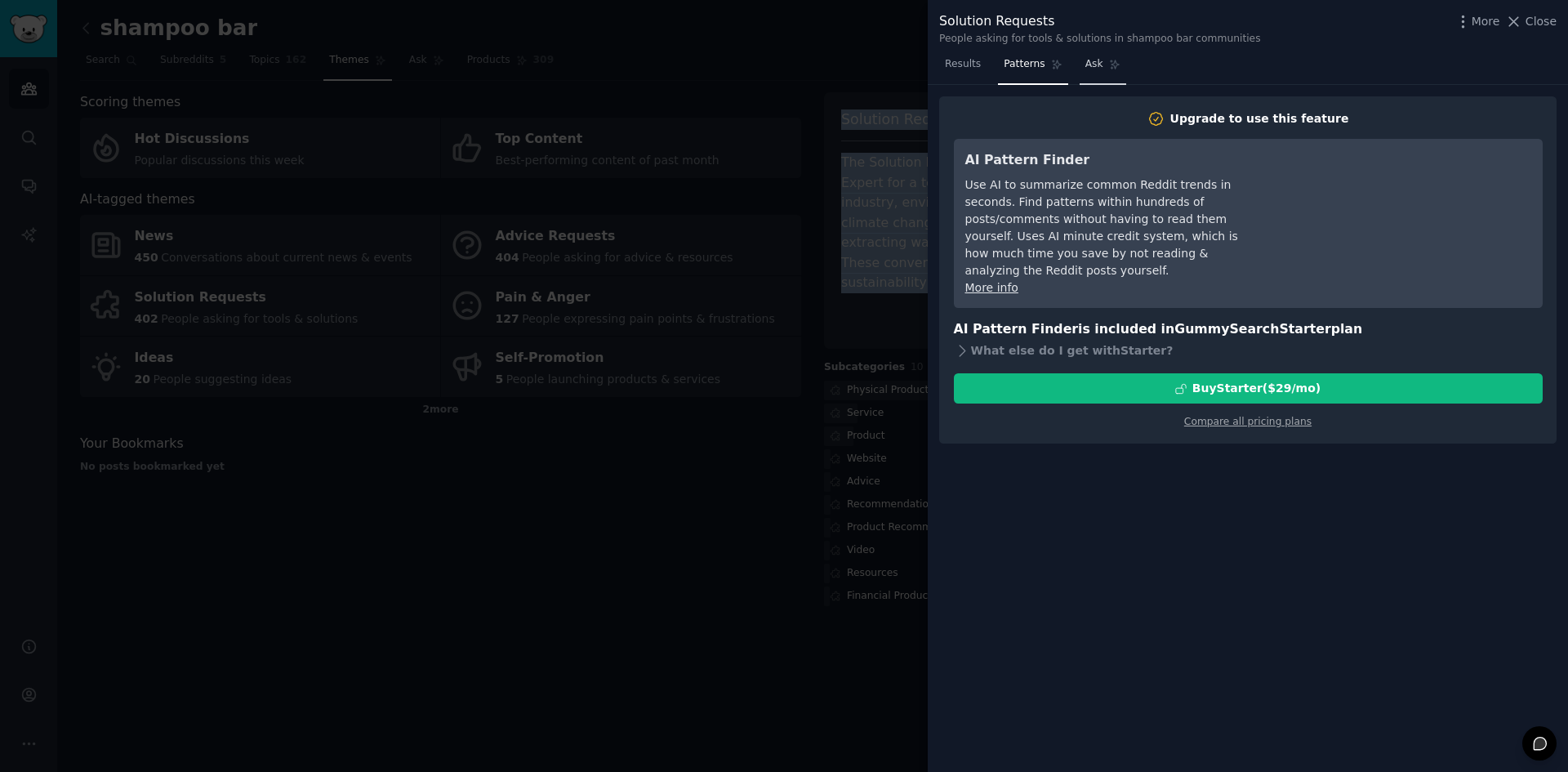
click at [1089, 66] on link "Ask" at bounding box center [1102, 68] width 47 height 34
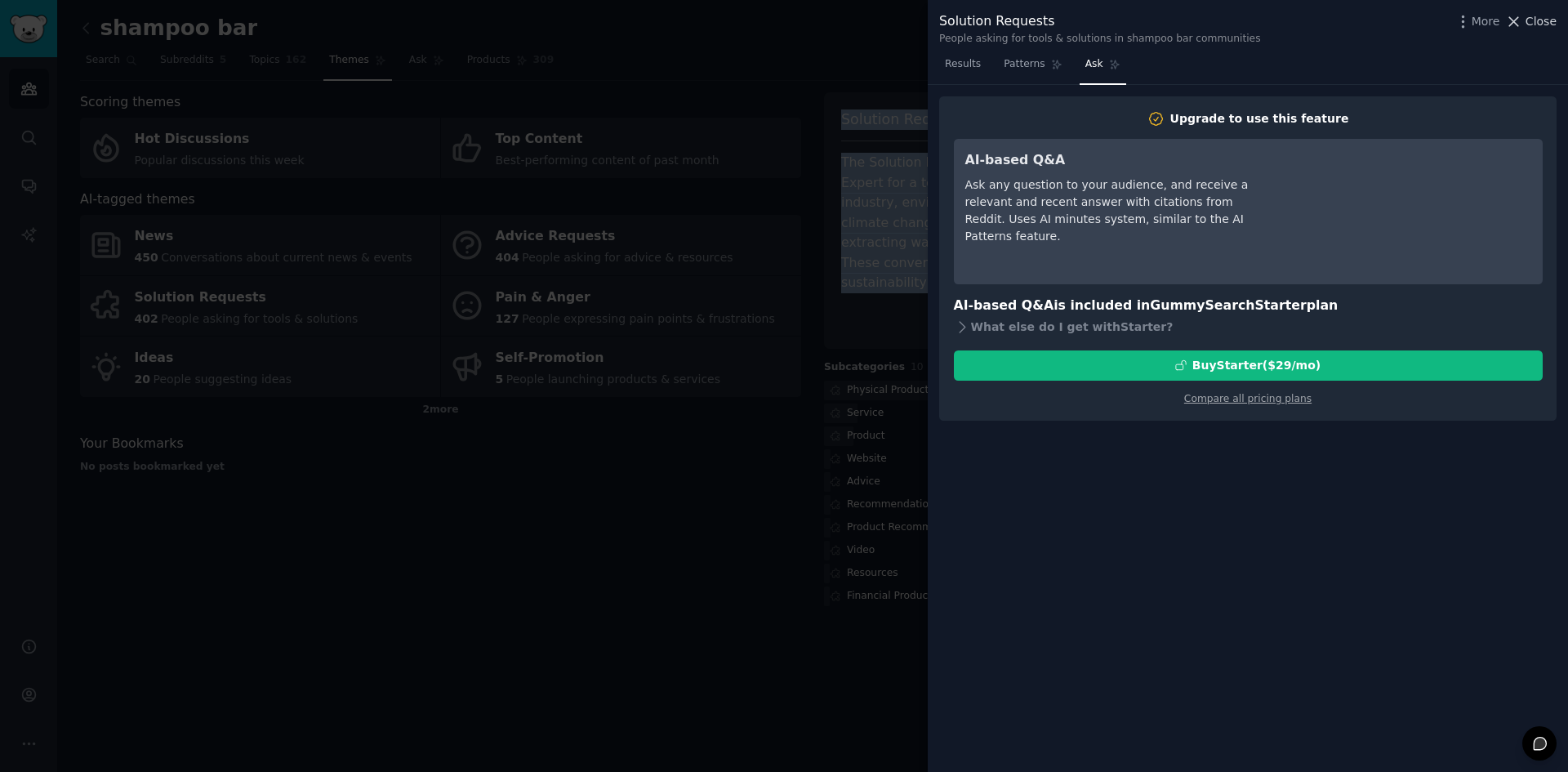
click at [1522, 26] on icon at bounding box center [1513, 21] width 17 height 17
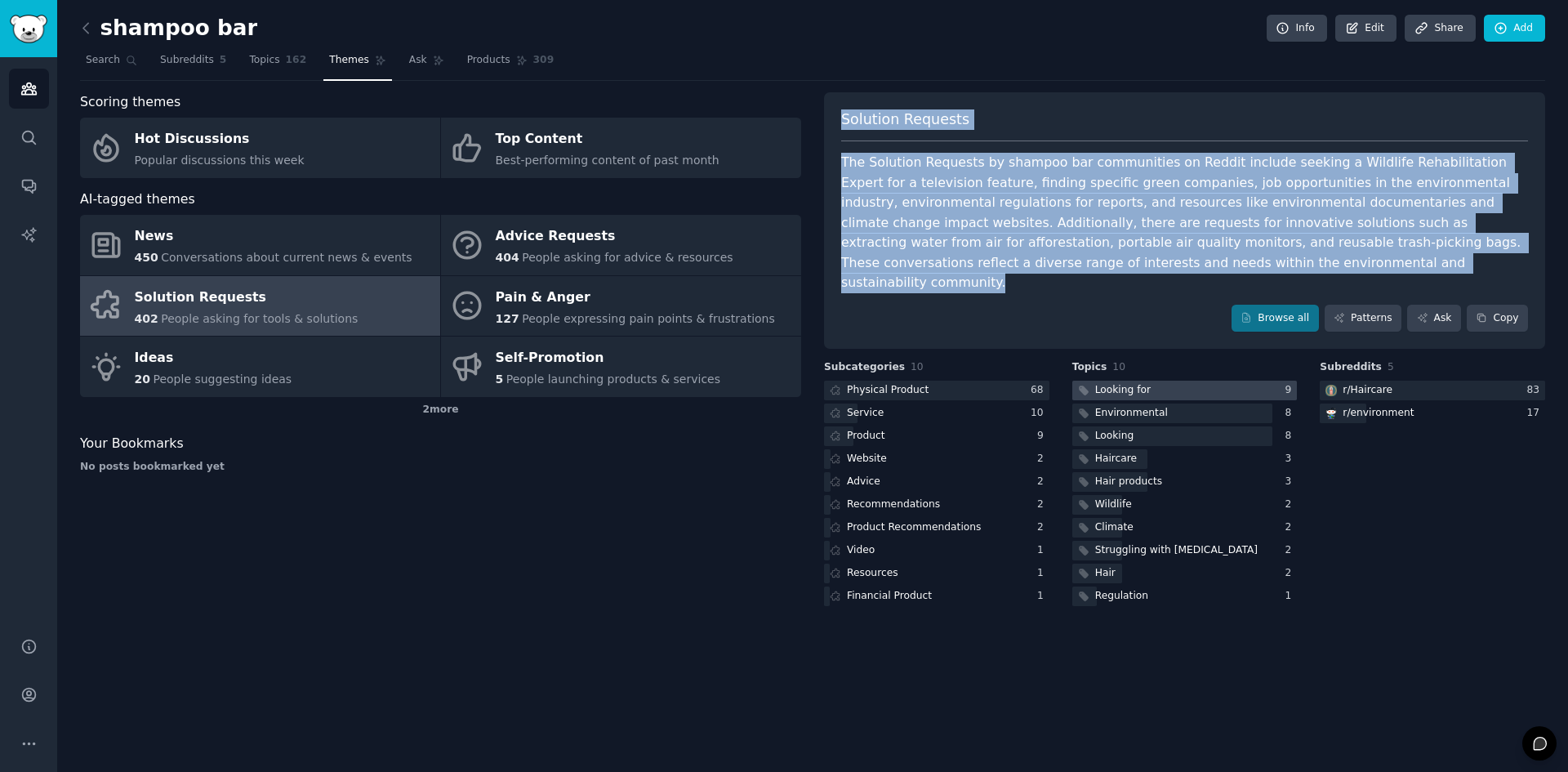
click at [1145, 381] on div "Looking for" at bounding box center [1113, 391] width 82 height 20
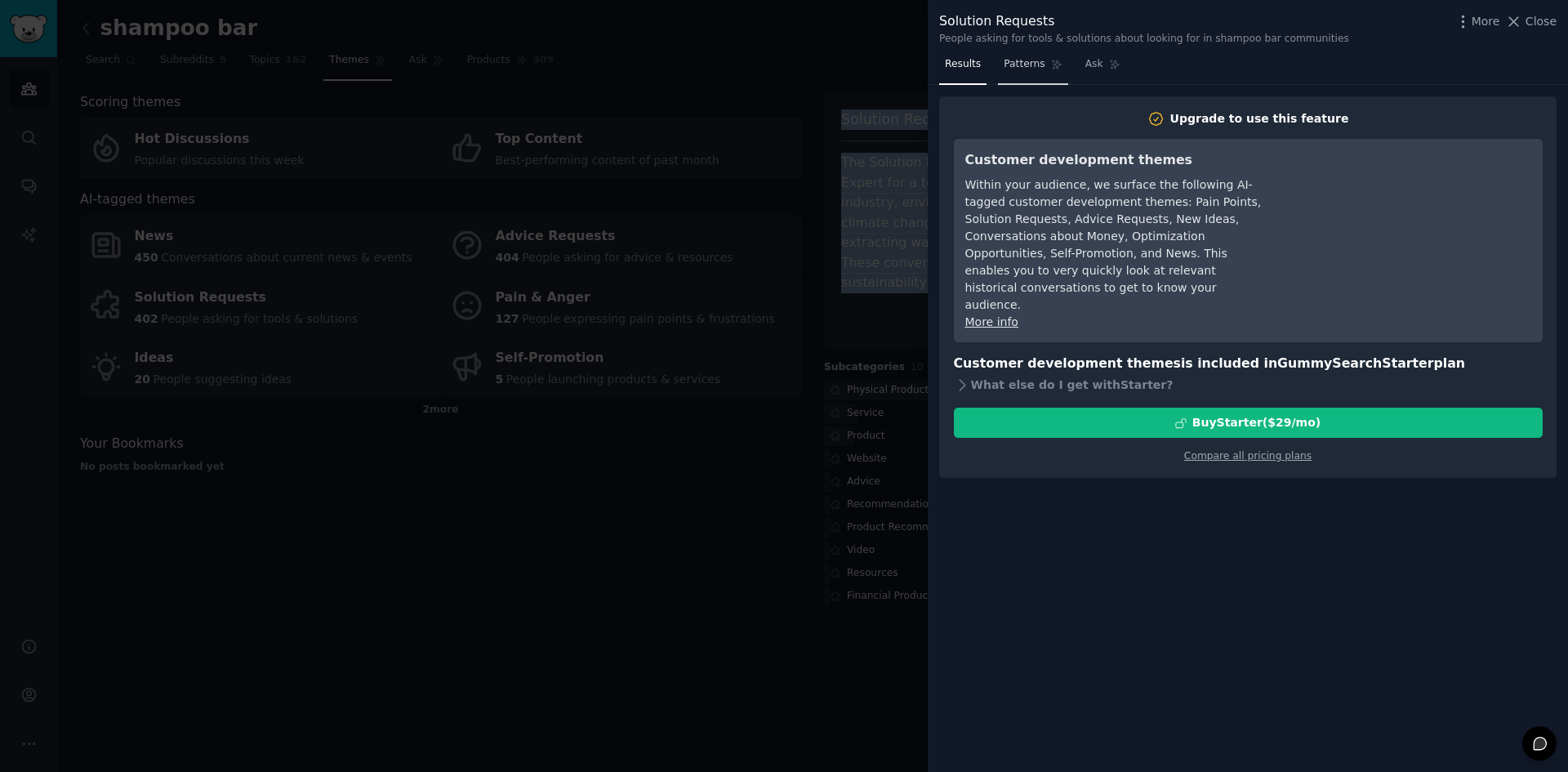
click at [1025, 56] on link "Patterns" at bounding box center [1033, 68] width 70 height 34
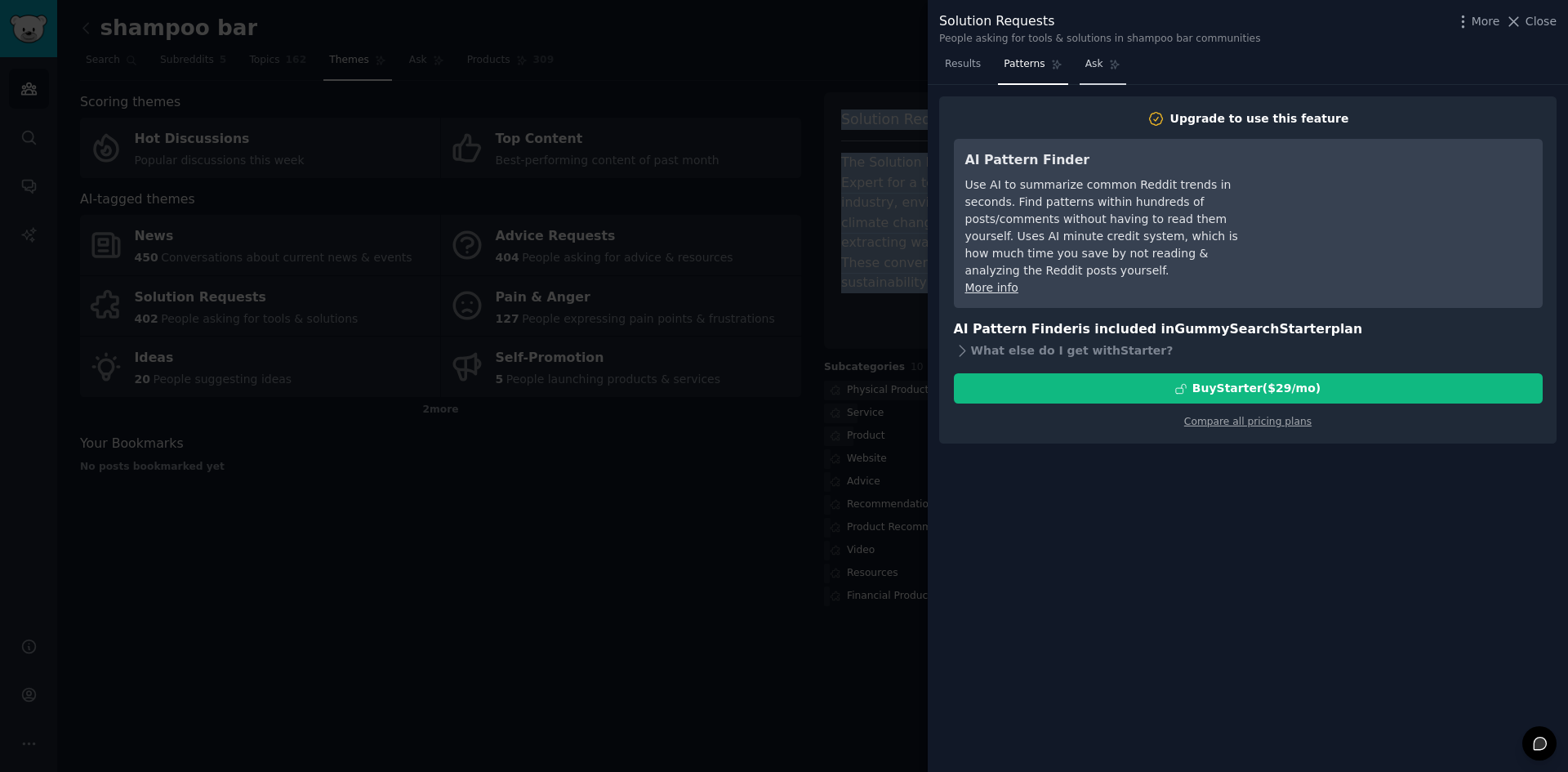
click at [1079, 59] on link "Ask" at bounding box center [1102, 68] width 47 height 34
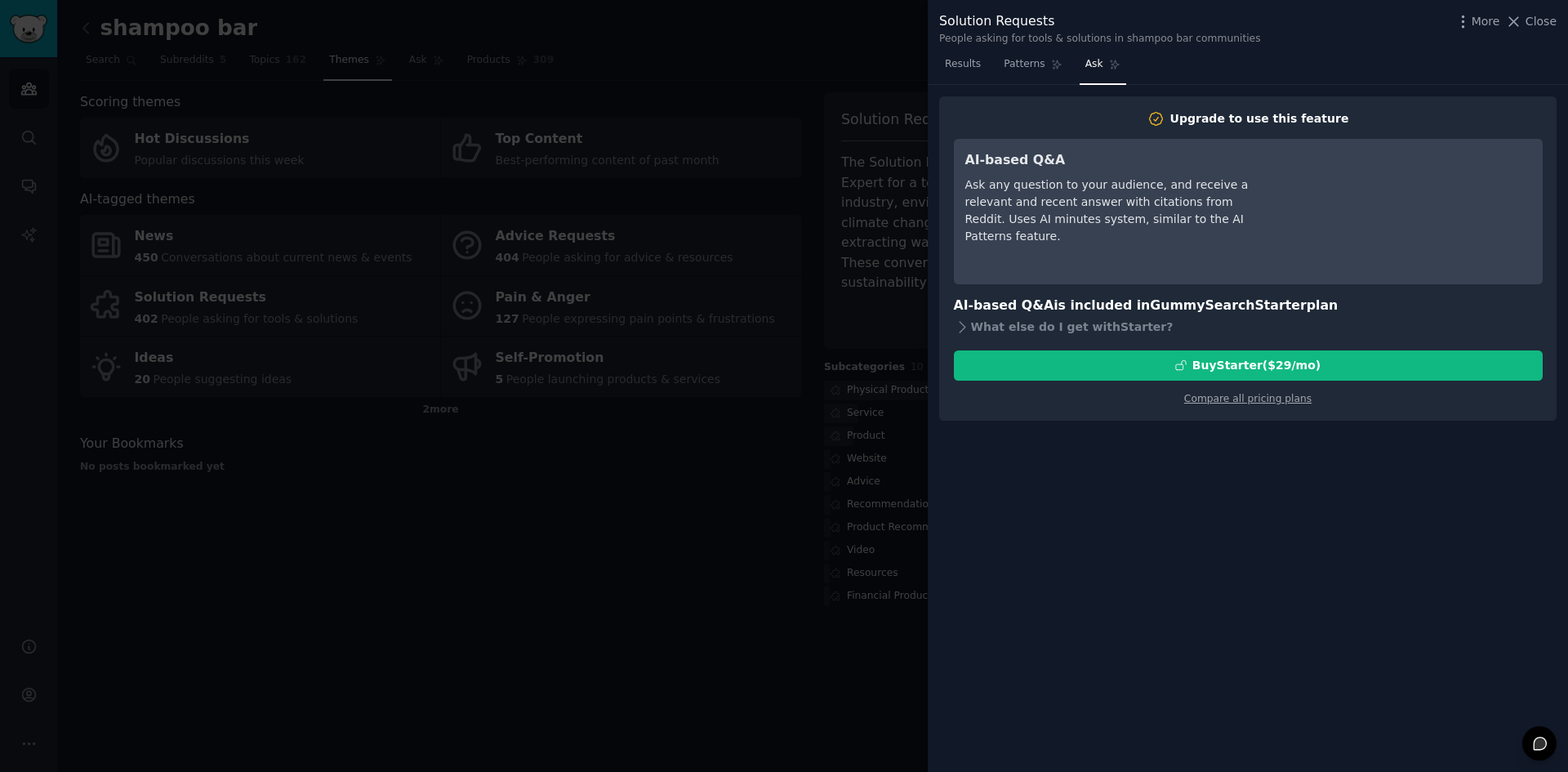
click at [982, 63] on nav "Results Patterns Ask" at bounding box center [1033, 68] width 187 height 34
click at [1563, 21] on div "Solution Requests People asking for tools & solutions in shampoo bar communitie…" at bounding box center [1248, 26] width 640 height 51
click at [1551, 19] on span "Close" at bounding box center [1541, 21] width 31 height 17
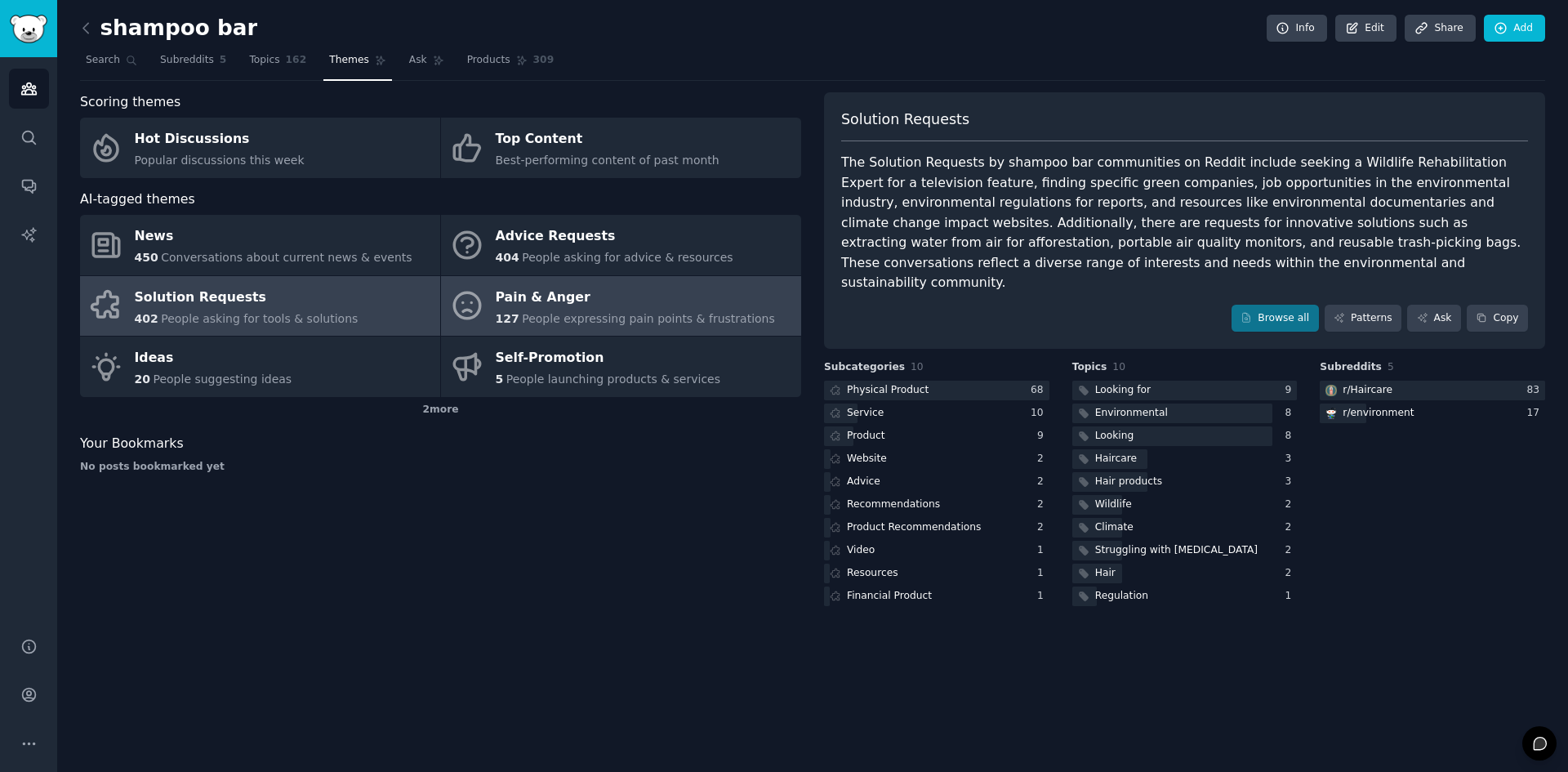
click at [652, 304] on div "Pain & Anger" at bounding box center [635, 297] width 280 height 26
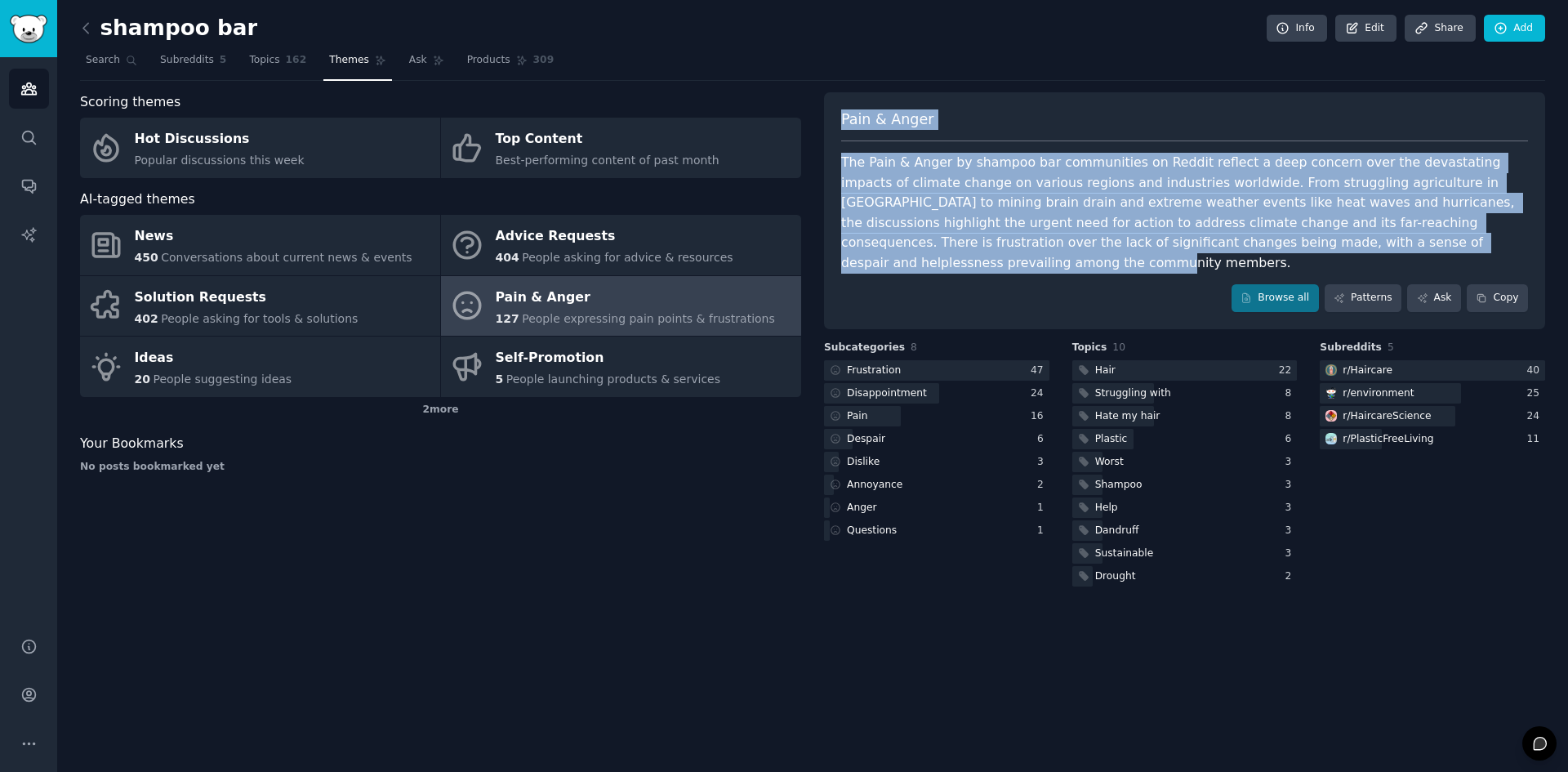
drag, startPoint x: 1367, startPoint y: 243, endPoint x: 841, endPoint y: 119, distance: 540.4
click at [841, 119] on div "Pain & Anger The Pain & Anger by shampoo bar communities on Reddit reflect a de…" at bounding box center [1185, 211] width 721 height 237
copy div "Pain & Anger The Pain & Anger by shampoo bar communities on Reddit reflect a de…"
click at [1273, 284] on link "Browse all" at bounding box center [1275, 297] width 87 height 27
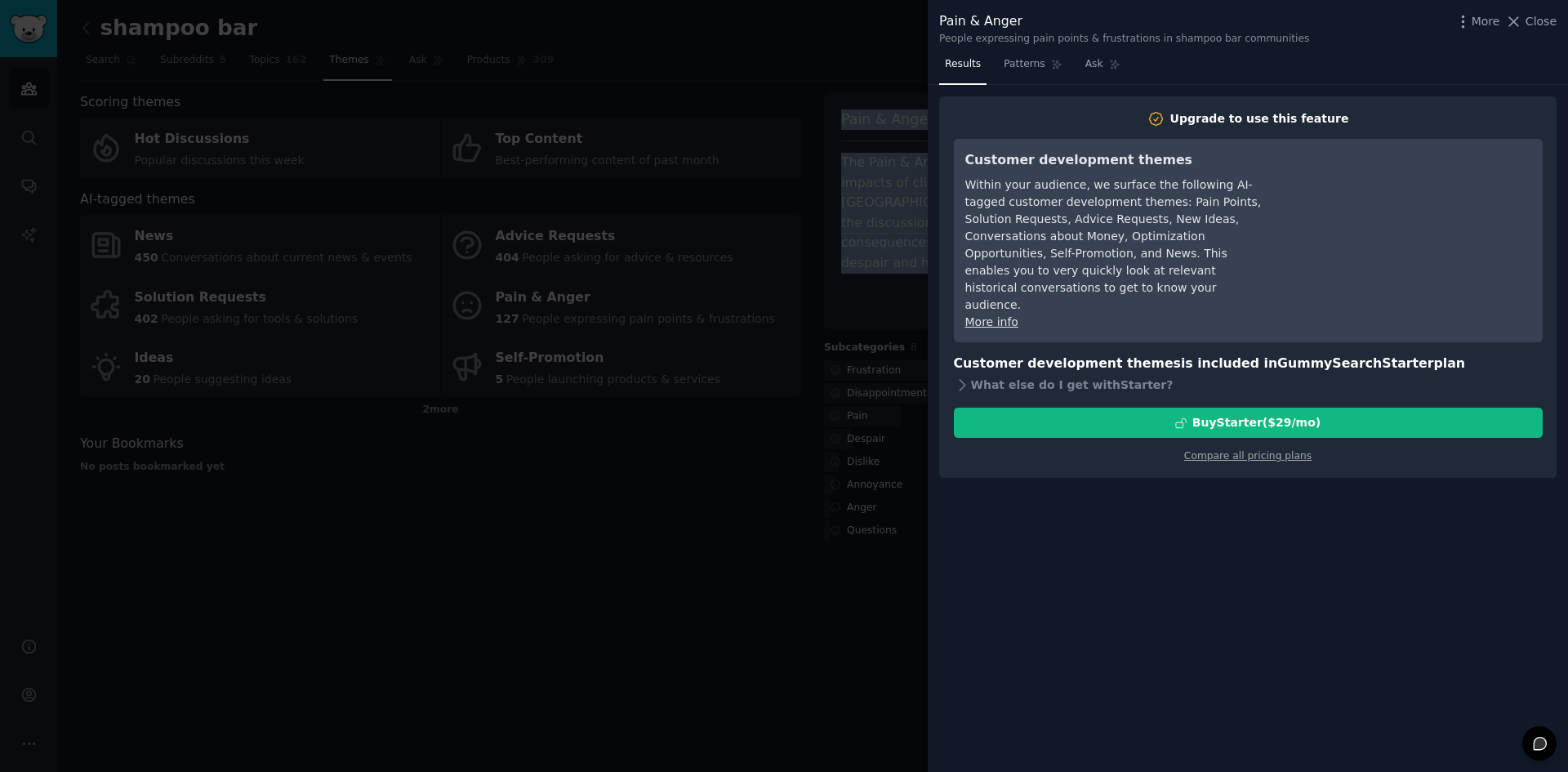
drag, startPoint x: 1542, startPoint y: 18, endPoint x: 1512, endPoint y: 22, distance: 30.3
click at [1542, 18] on span "Close" at bounding box center [1541, 21] width 31 height 17
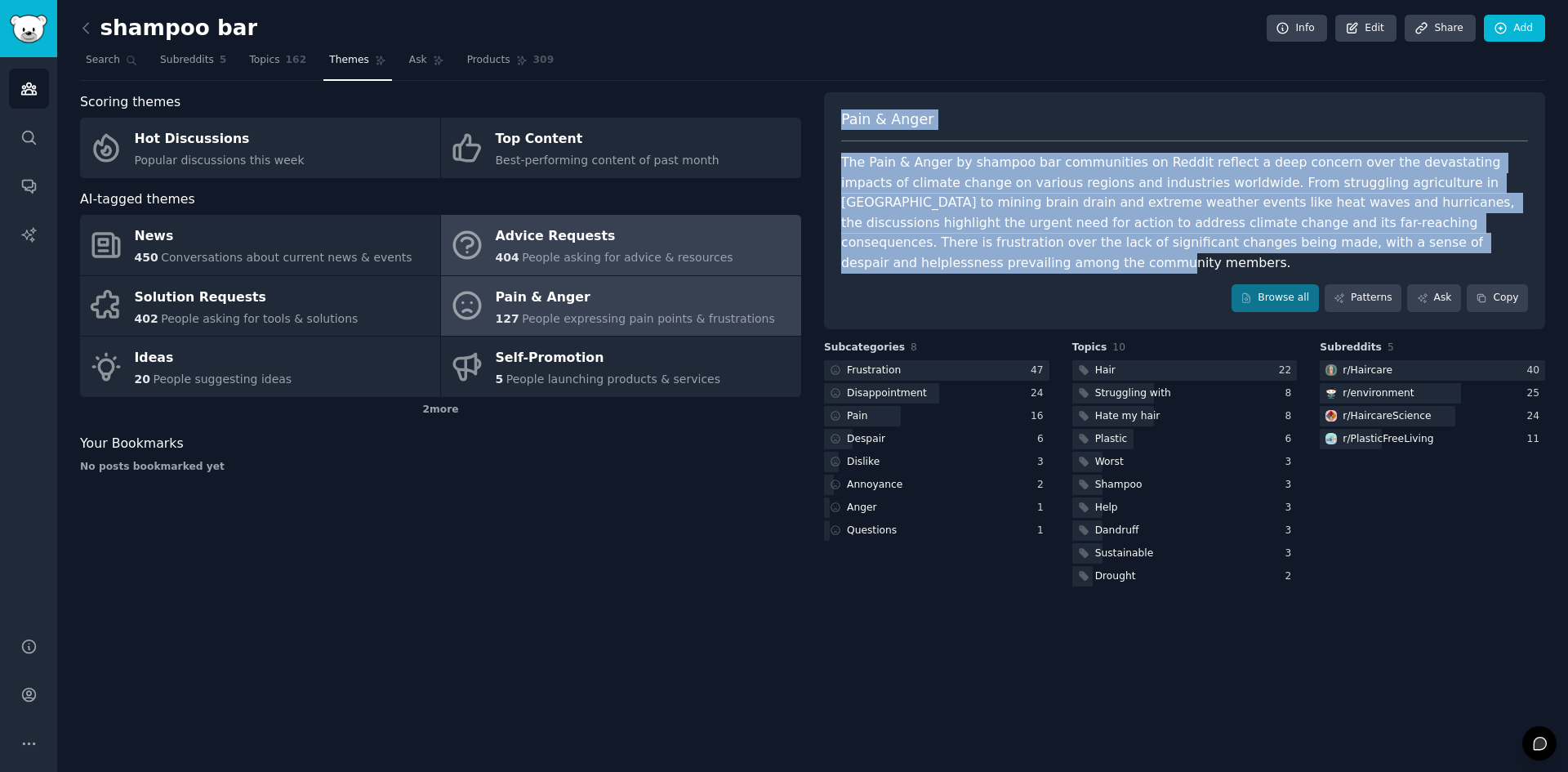
click at [647, 247] on div "Advice Requests" at bounding box center [615, 237] width 238 height 26
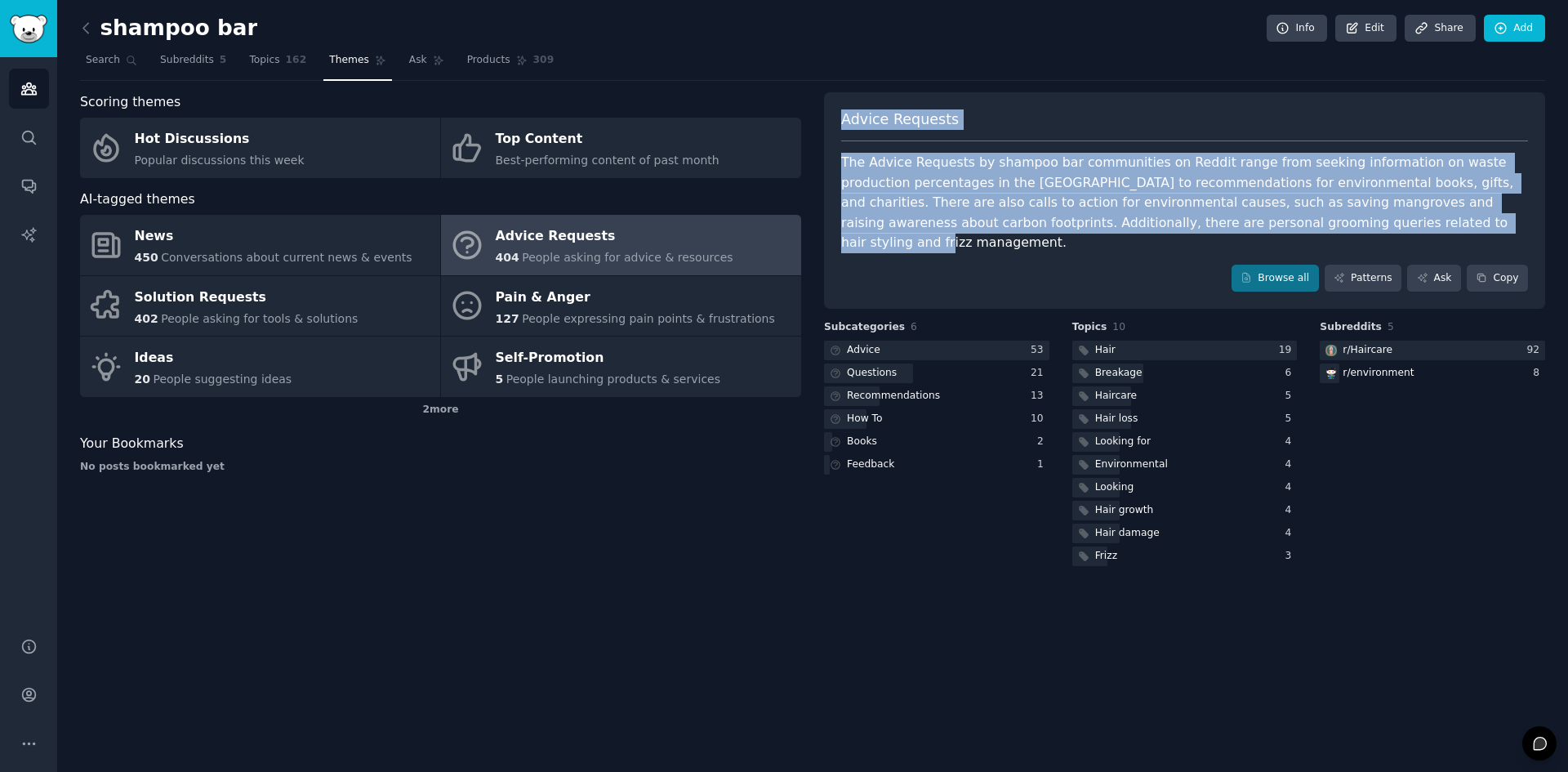
drag, startPoint x: 1294, startPoint y: 219, endPoint x: 818, endPoint y: 101, distance: 490.4
click at [818, 101] on div "Scoring themes Hot Discussions Popular discussions this week Top Content Best-p…" at bounding box center [813, 331] width 1466 height 477
copy div "Advice Requests The Advice Requests by shampoo bar communities on Reddit range …"
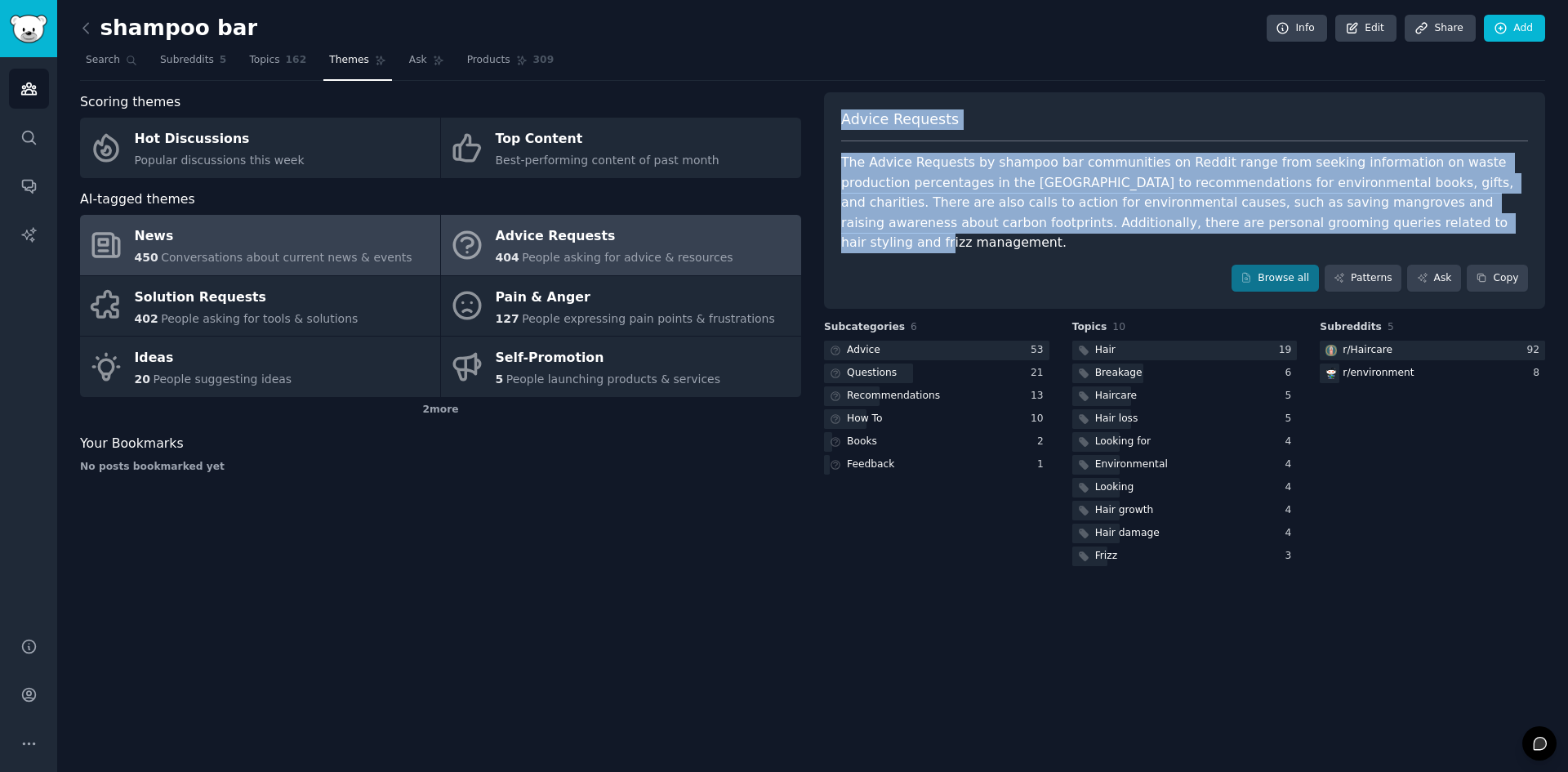
click at [300, 230] on div "News" at bounding box center [273, 237] width 278 height 26
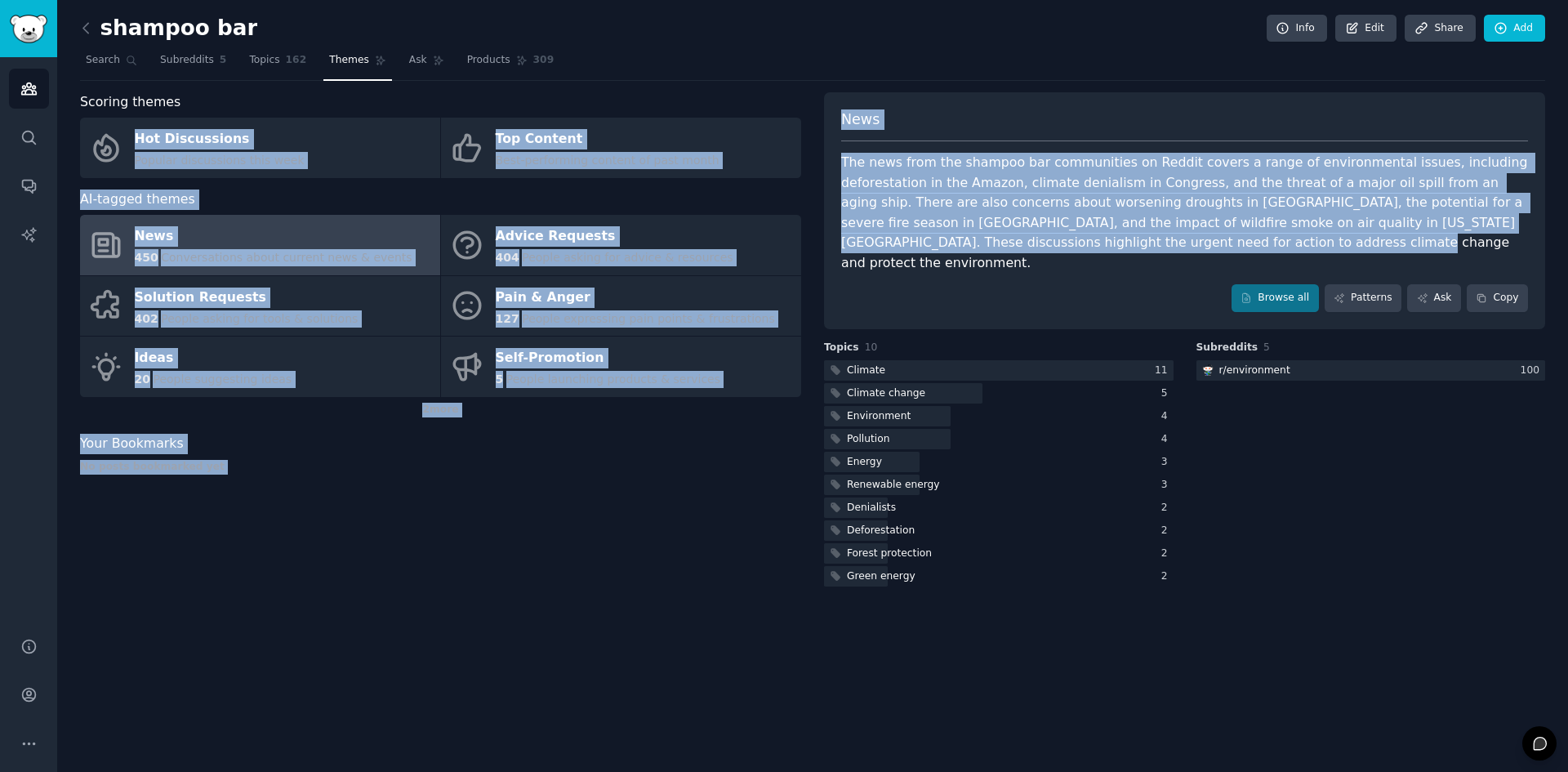
drag, startPoint x: 1032, startPoint y: 240, endPoint x: 799, endPoint y: 111, distance: 266.3
click at [799, 111] on div "Scoring themes Hot Discussions Popular discussions this week Top Content Best-p…" at bounding box center [813, 341] width 1466 height 498
click at [925, 149] on div "News The news from the shampoo bar communities on Reddit covers a range of envi…" at bounding box center [1185, 211] width 721 height 237
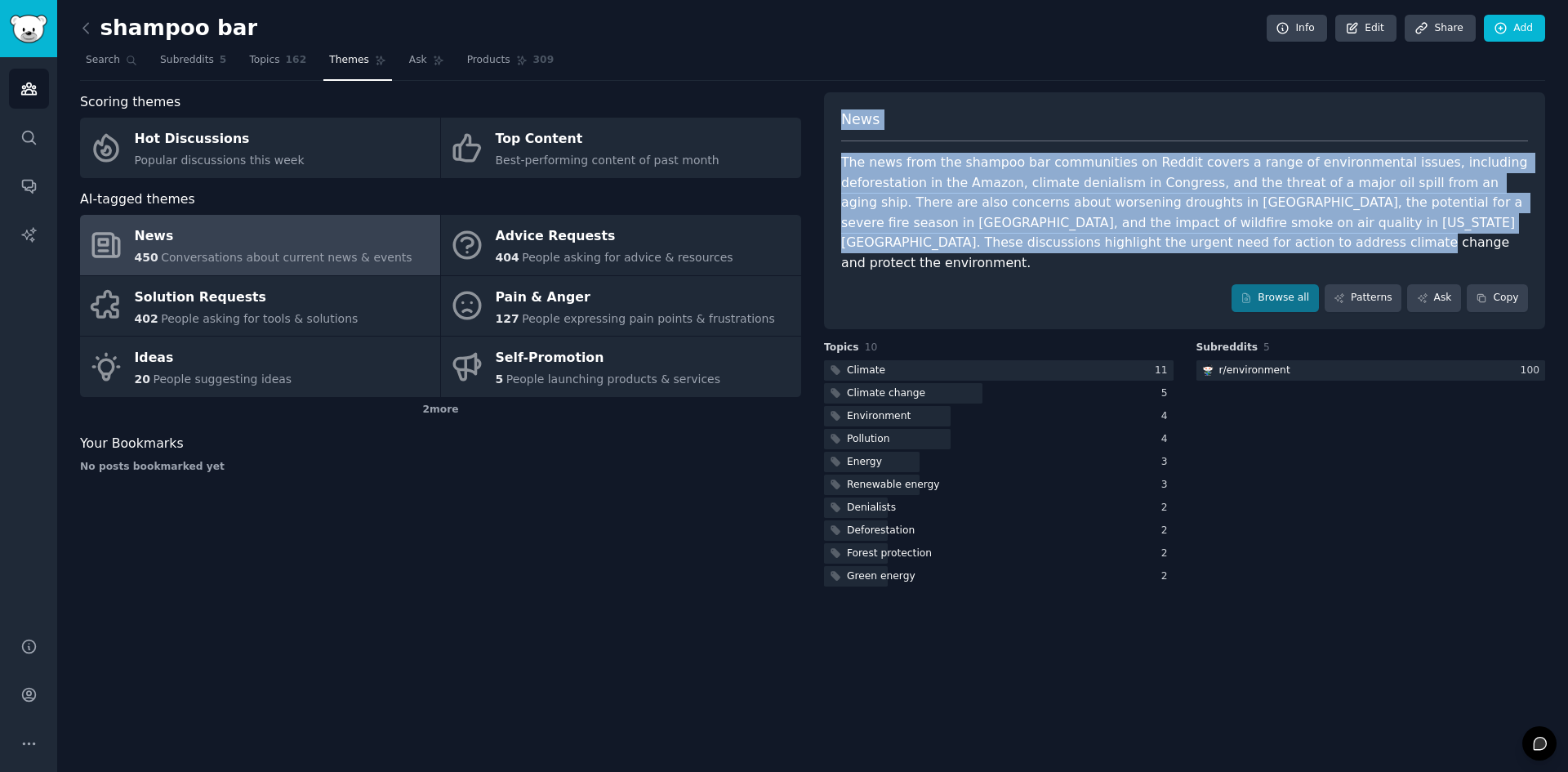
drag, startPoint x: 898, startPoint y: 195, endPoint x: 832, endPoint y: 118, distance: 101.4
click at [832, 118] on div "News The news from the shampoo bar communities on Reddit covers a range of envi…" at bounding box center [1185, 211] width 721 height 237
click at [835, 109] on div "News The news from the shampoo bar communities on Reddit covers a range of envi…" at bounding box center [1185, 211] width 721 height 237
drag, startPoint x: 835, startPoint y: 109, endPoint x: 1045, endPoint y: 249, distance: 252.4
click at [1045, 249] on div "News The news from the shampoo bar communities on Reddit covers a range of envi…" at bounding box center [1185, 211] width 721 height 237
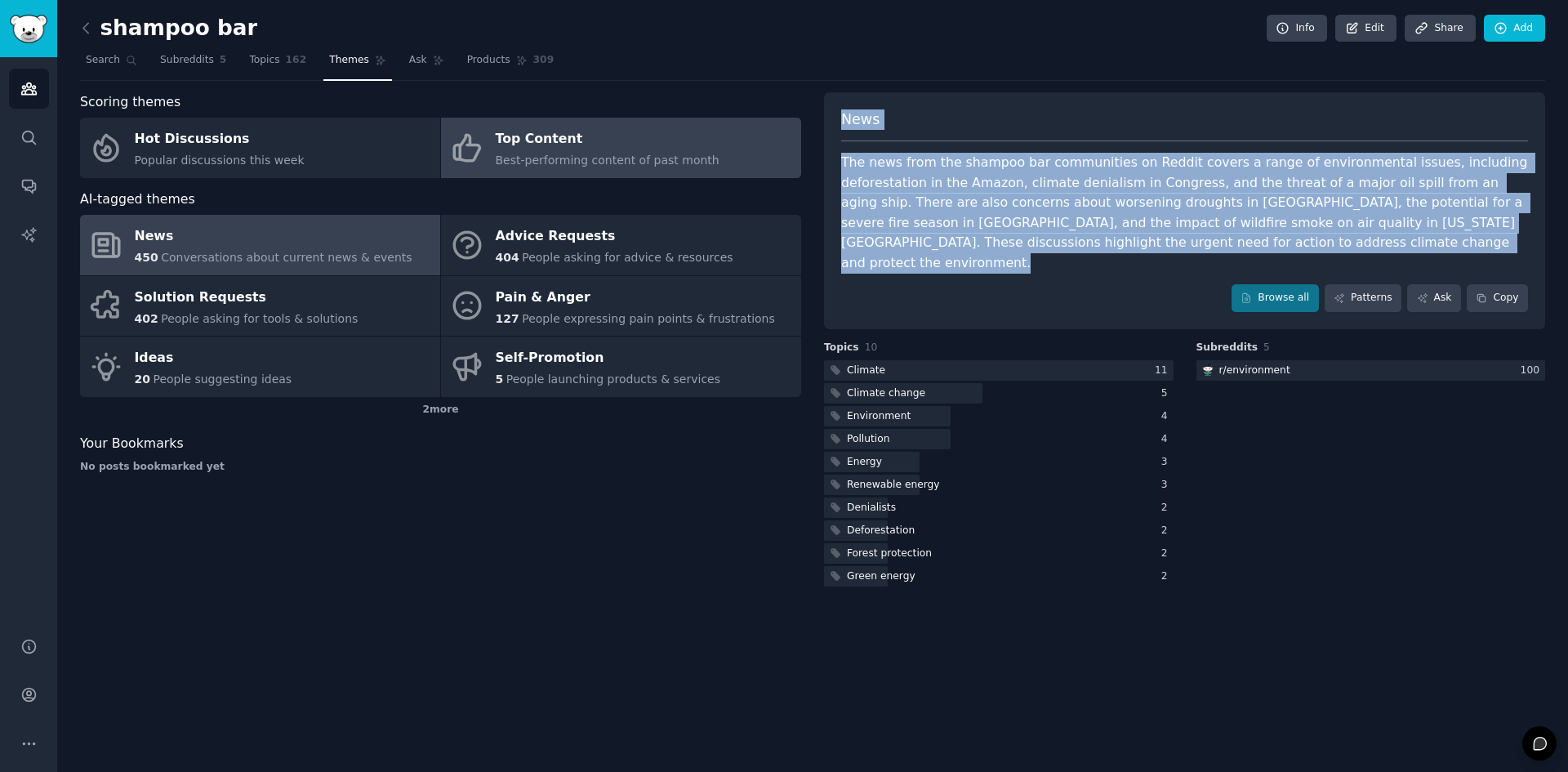
click at [655, 165] on span "Best-performing content of past month" at bounding box center [608, 160] width 224 height 13
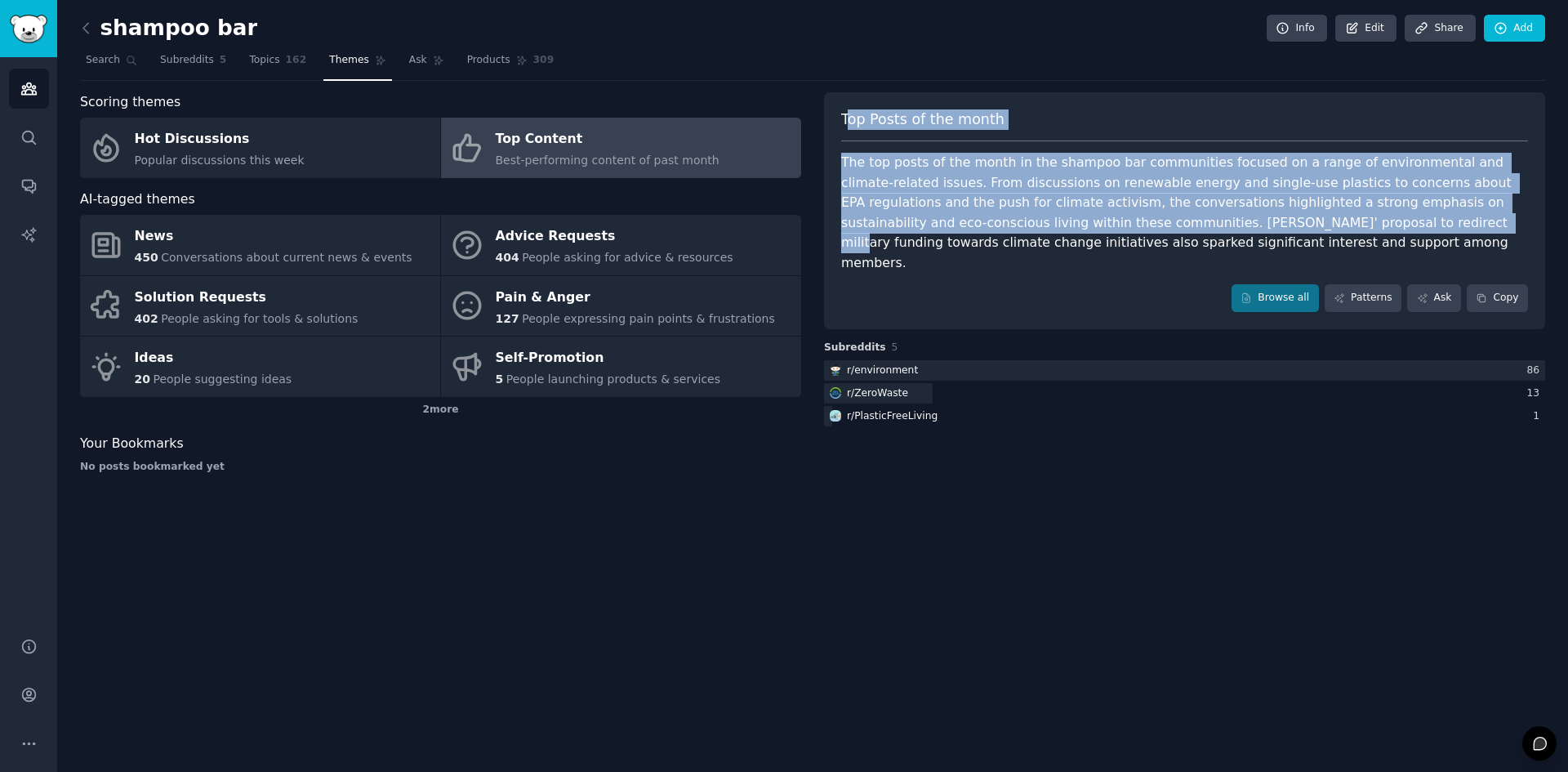
drag, startPoint x: 1145, startPoint y: 221, endPoint x: 848, endPoint y: 112, distance: 316.4
click at [848, 112] on div "Top Posts of the month The top posts of the month in the shampoo bar communitie…" at bounding box center [1185, 211] width 721 height 237
click at [1066, 194] on div "The top posts of the month in the shampoo bar communities focused on a range of…" at bounding box center [1184, 213] width 687 height 120
drag, startPoint x: 1139, startPoint y: 241, endPoint x: 839, endPoint y: 112, distance: 326.6
click at [839, 112] on div "Top Posts of the month The top posts of the month in the shampoo bar communitie…" at bounding box center [1185, 211] width 721 height 237
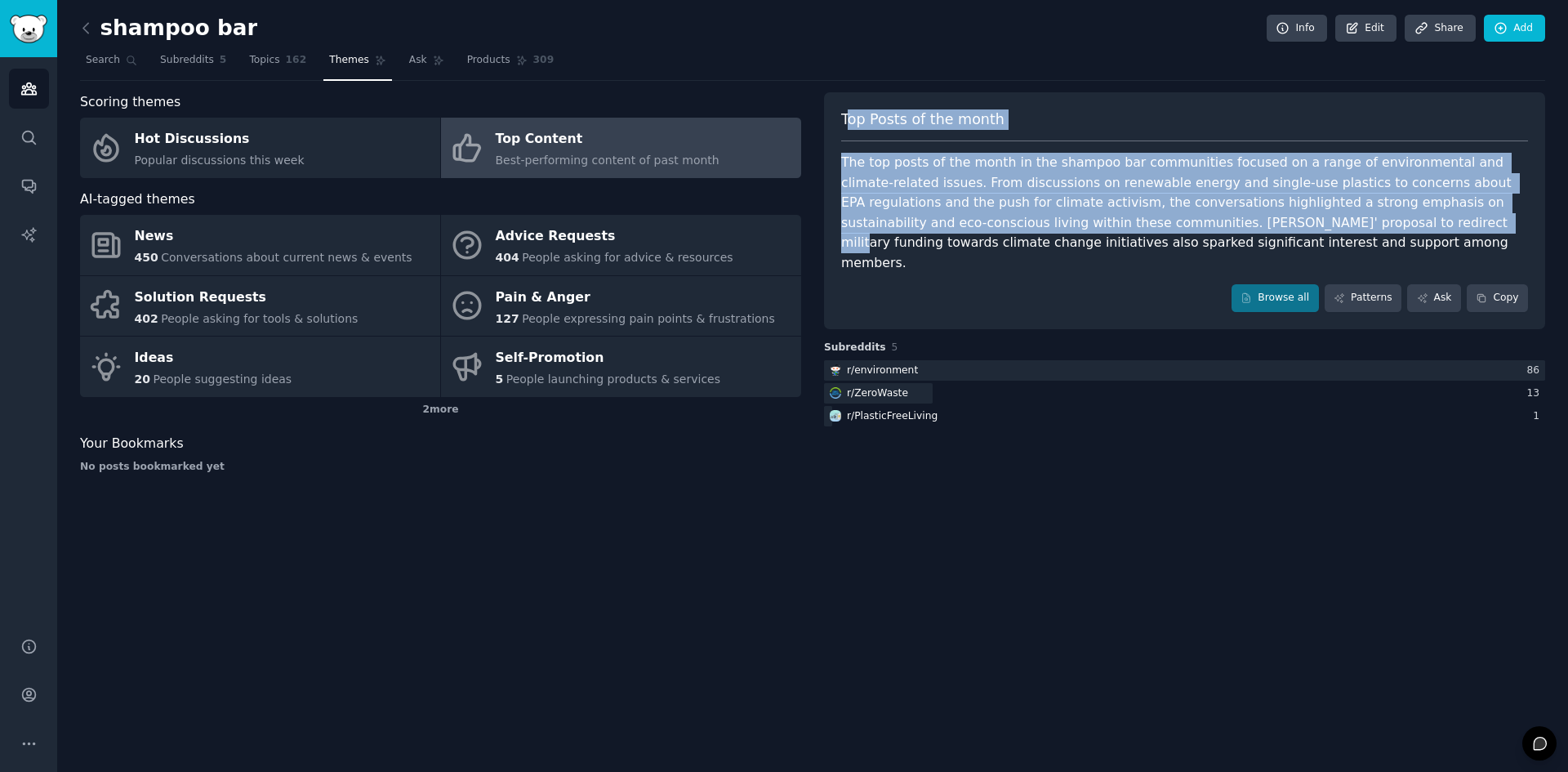
copy div "Top Posts of the month The top posts of the month in the shampoo bar communitie…"
click at [87, 30] on icon at bounding box center [86, 27] width 17 height 17
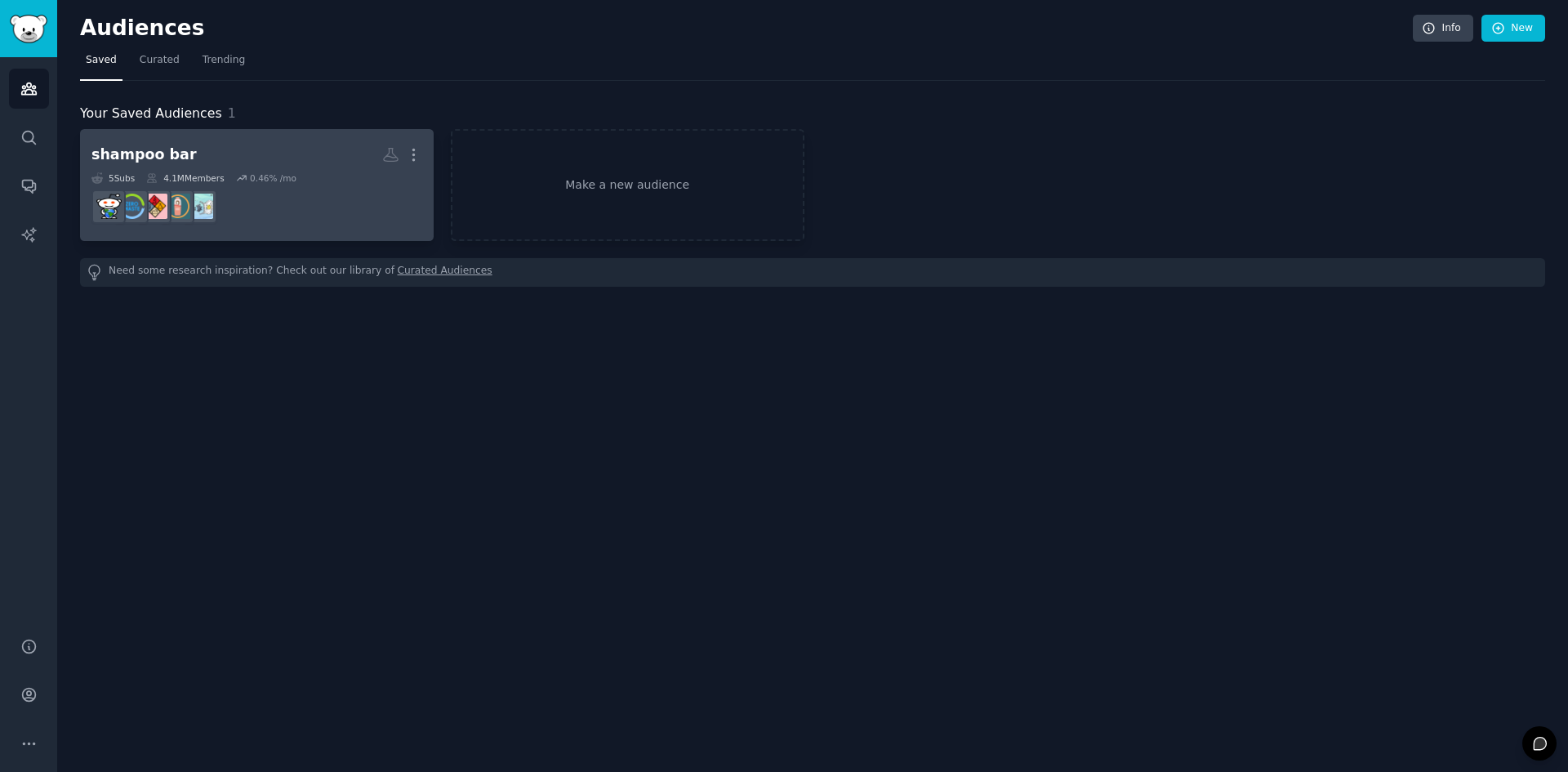
click at [257, 178] on div "0.46 % /mo" at bounding box center [273, 177] width 47 height 11
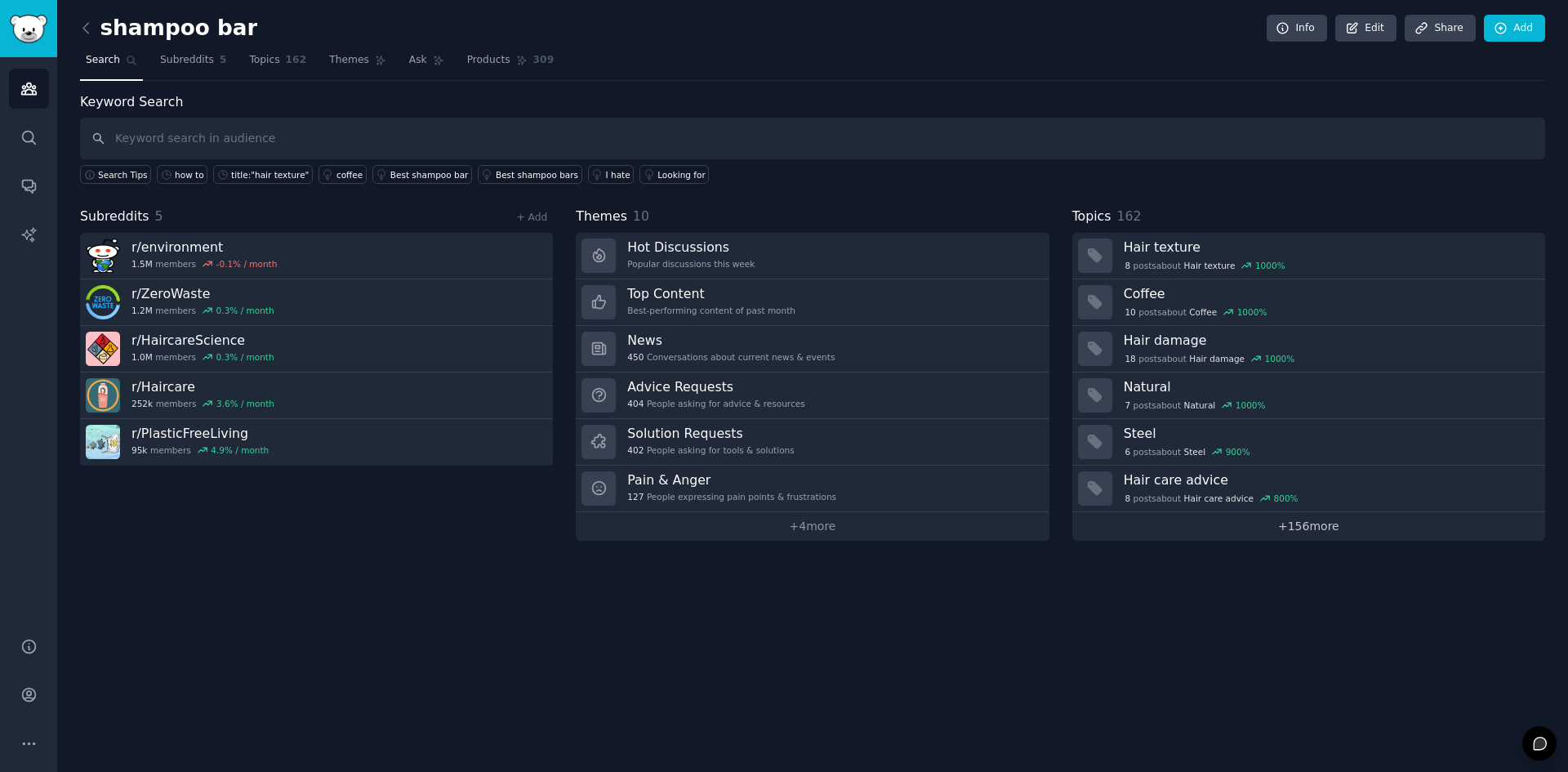
click at [1311, 530] on link "+ 156 more" at bounding box center [1309, 527] width 473 height 28
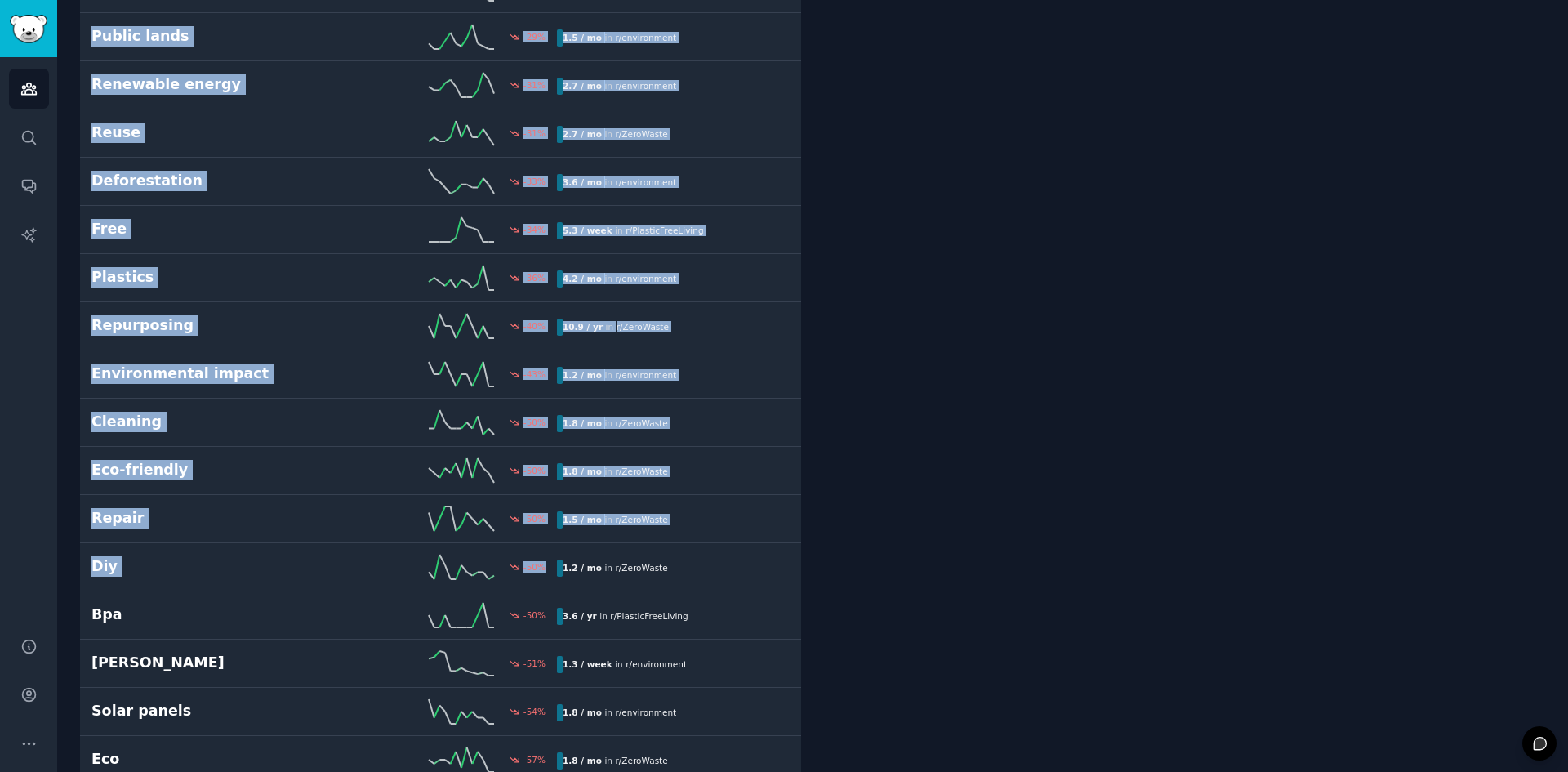
scroll to position [7205, 0]
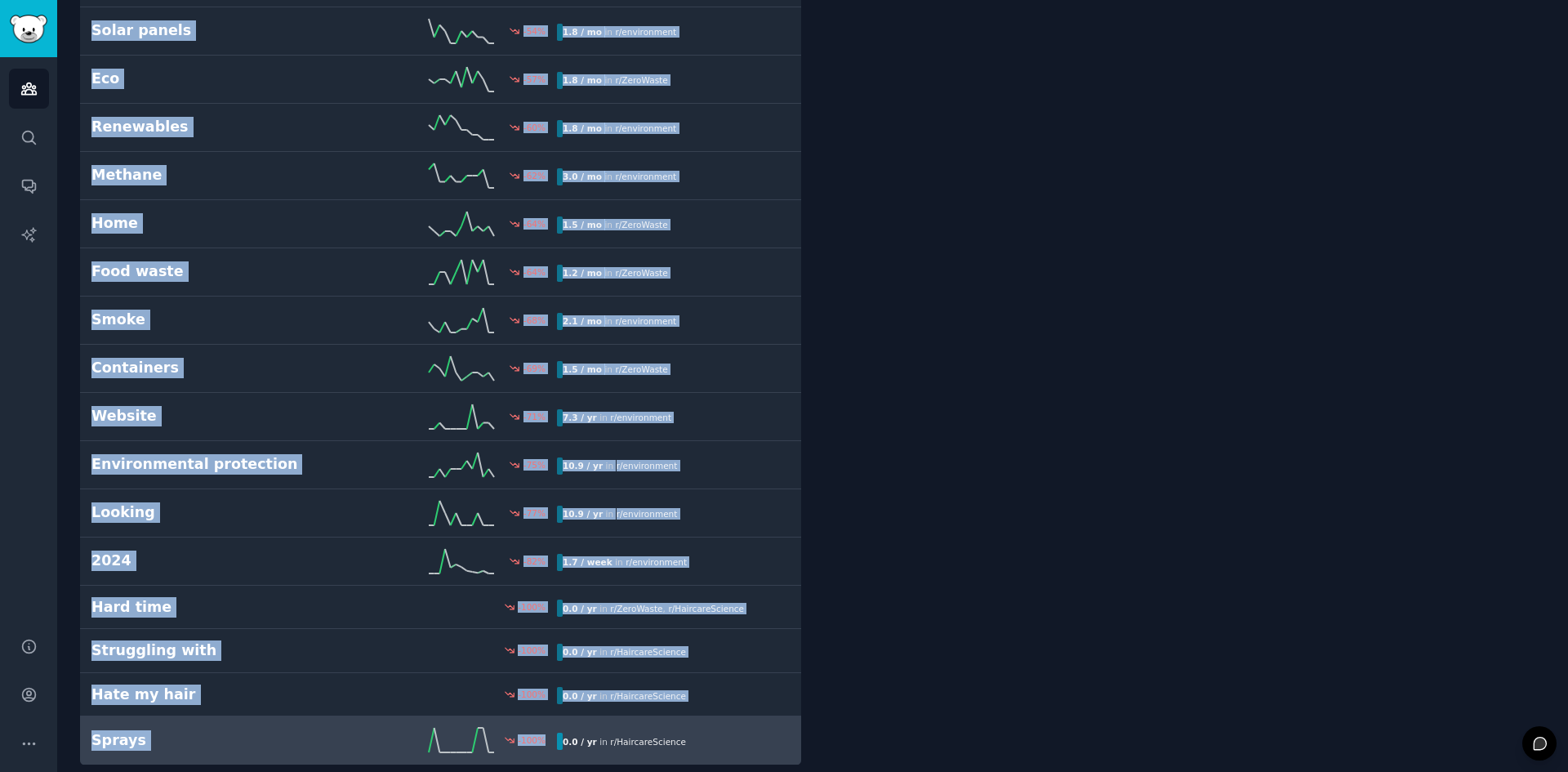
drag, startPoint x: 91, startPoint y: 104, endPoint x: 733, endPoint y: 739, distance: 903.0
copy div "Popular Topics 162 Sort by Growth Hair texture 1000 % 1.9 / week in r/ Haircare…"
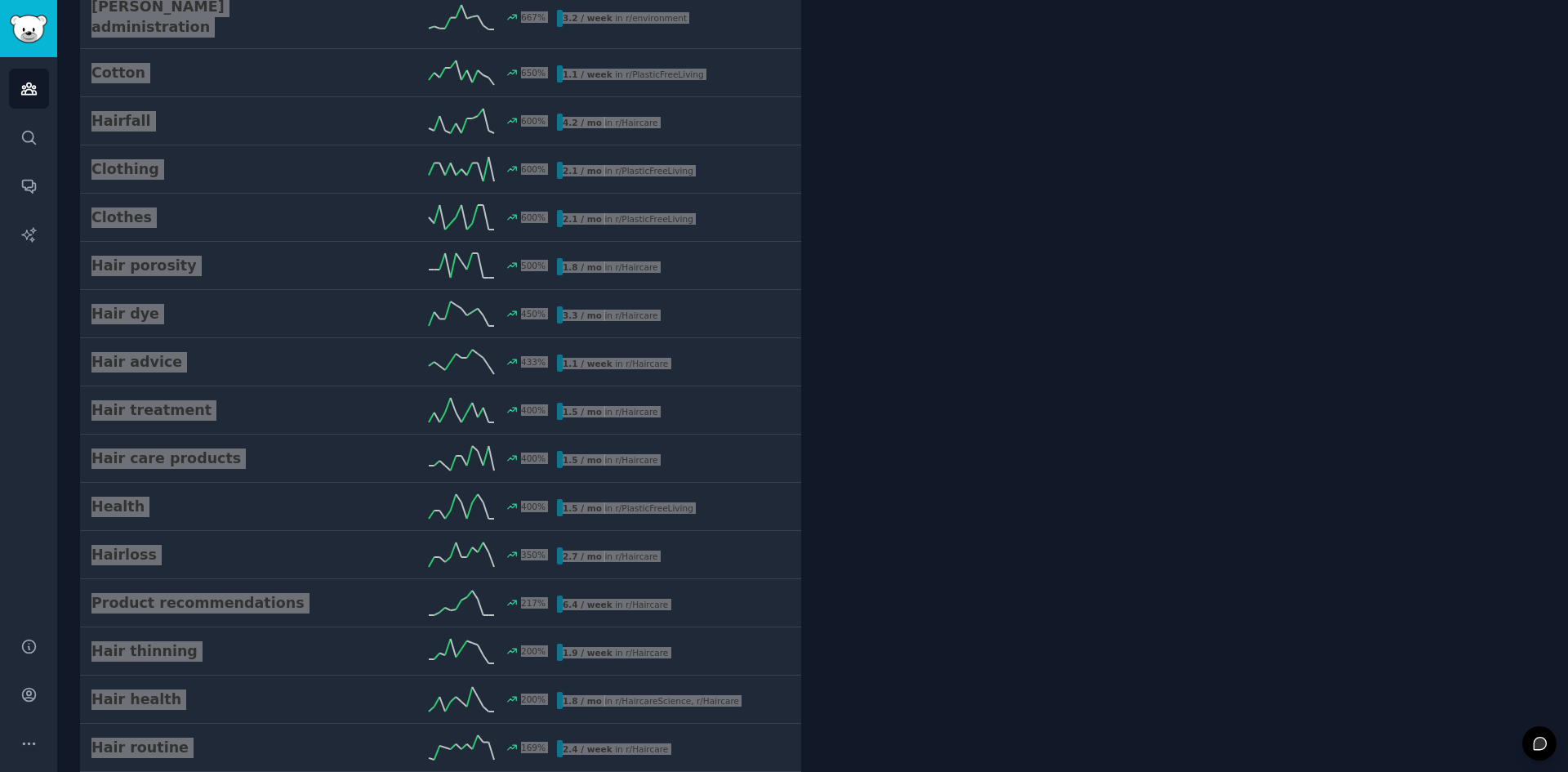
scroll to position [0, 0]
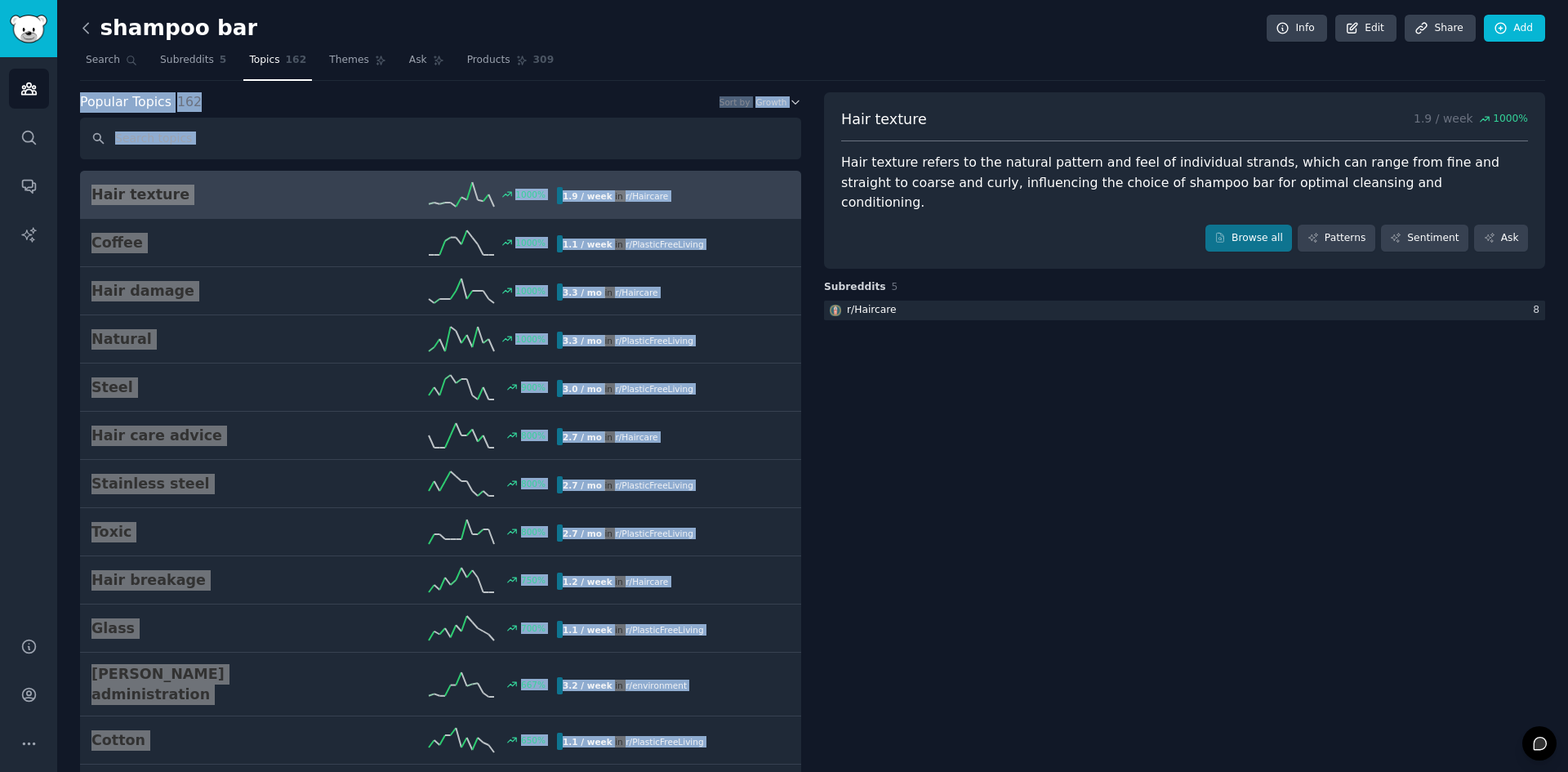
click at [88, 20] on icon at bounding box center [86, 27] width 17 height 17
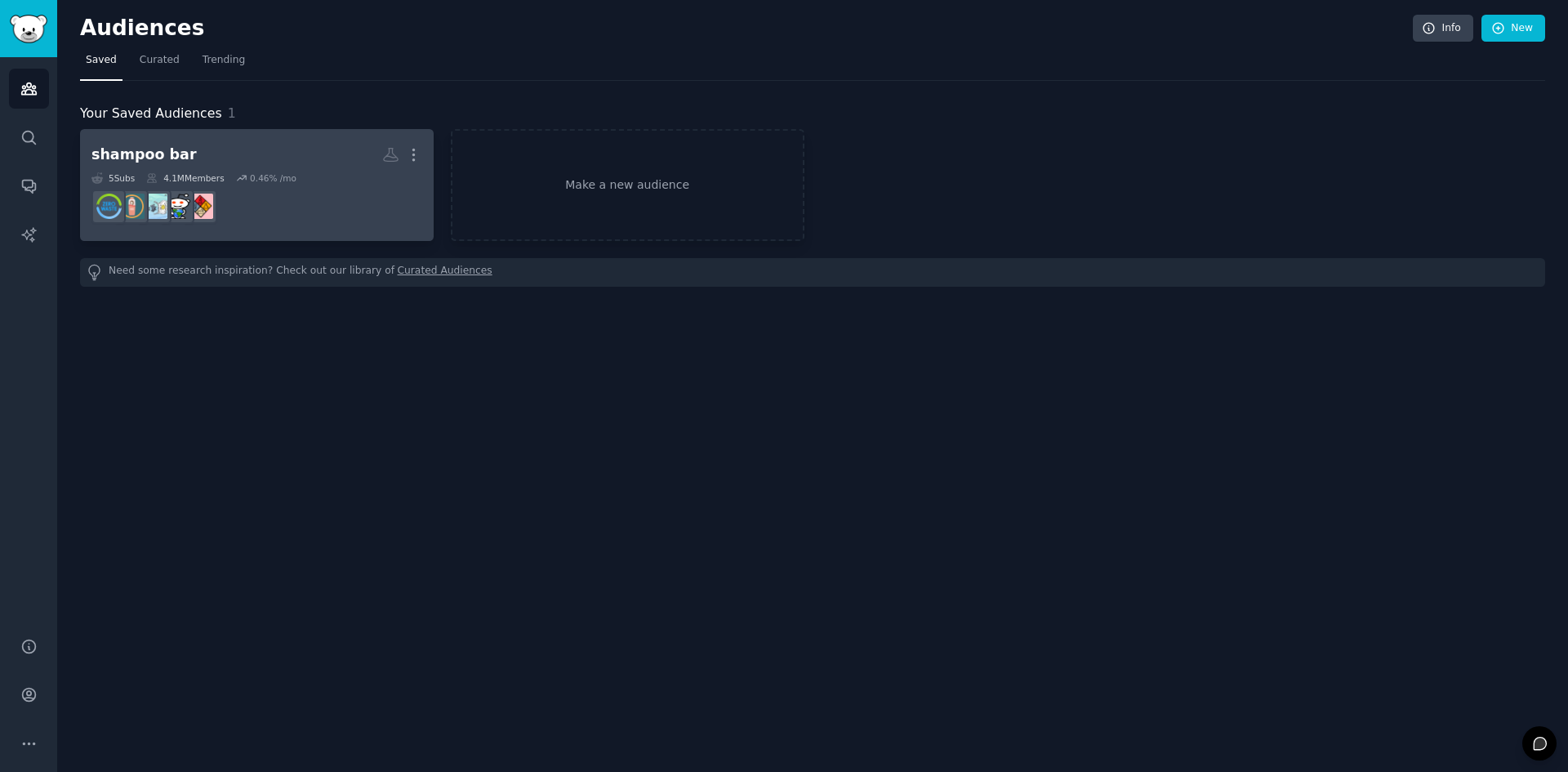
click at [262, 207] on dd at bounding box center [257, 206] width 331 height 46
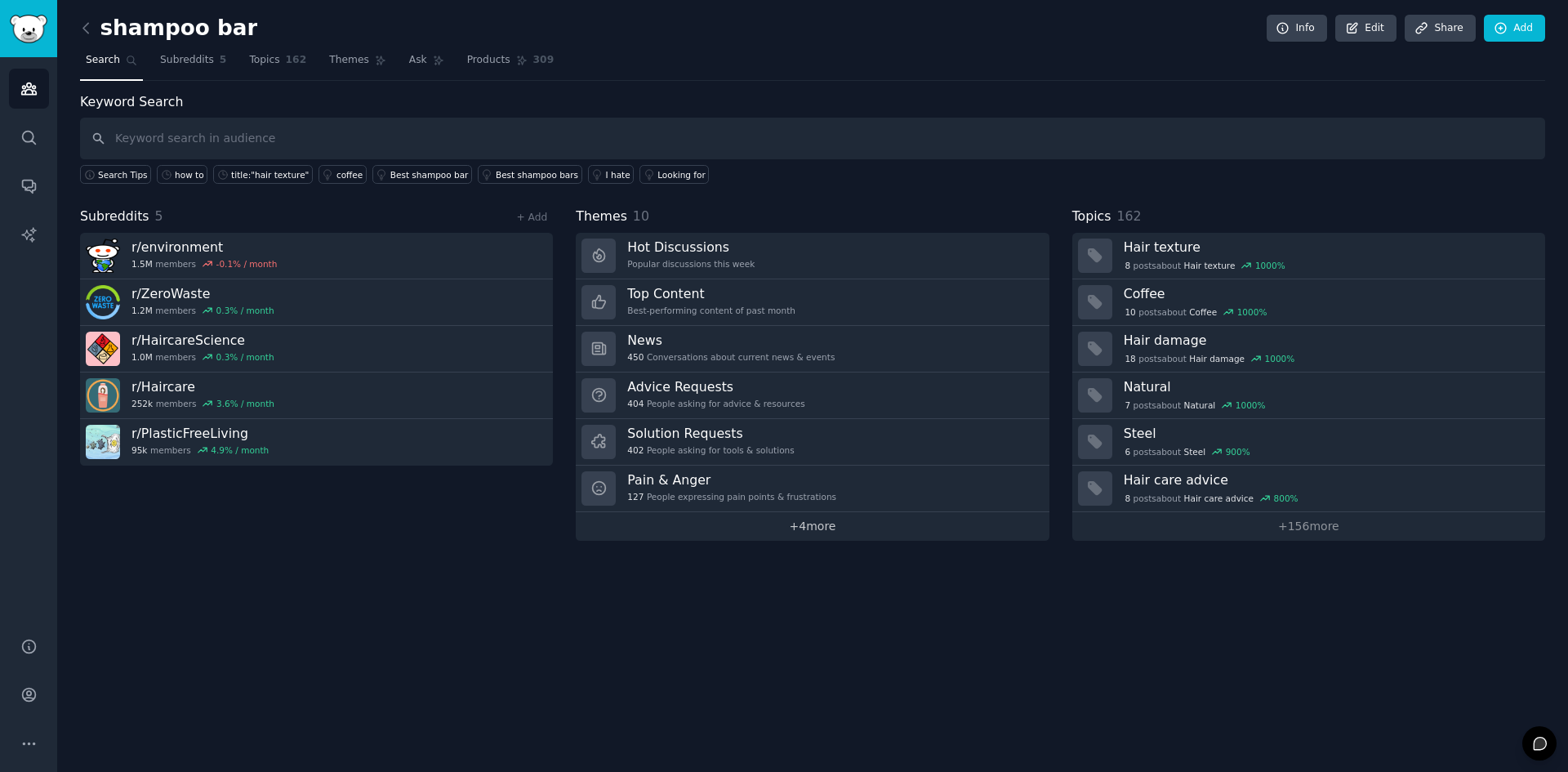
click at [838, 529] on link "+ 4 more" at bounding box center [812, 527] width 473 height 28
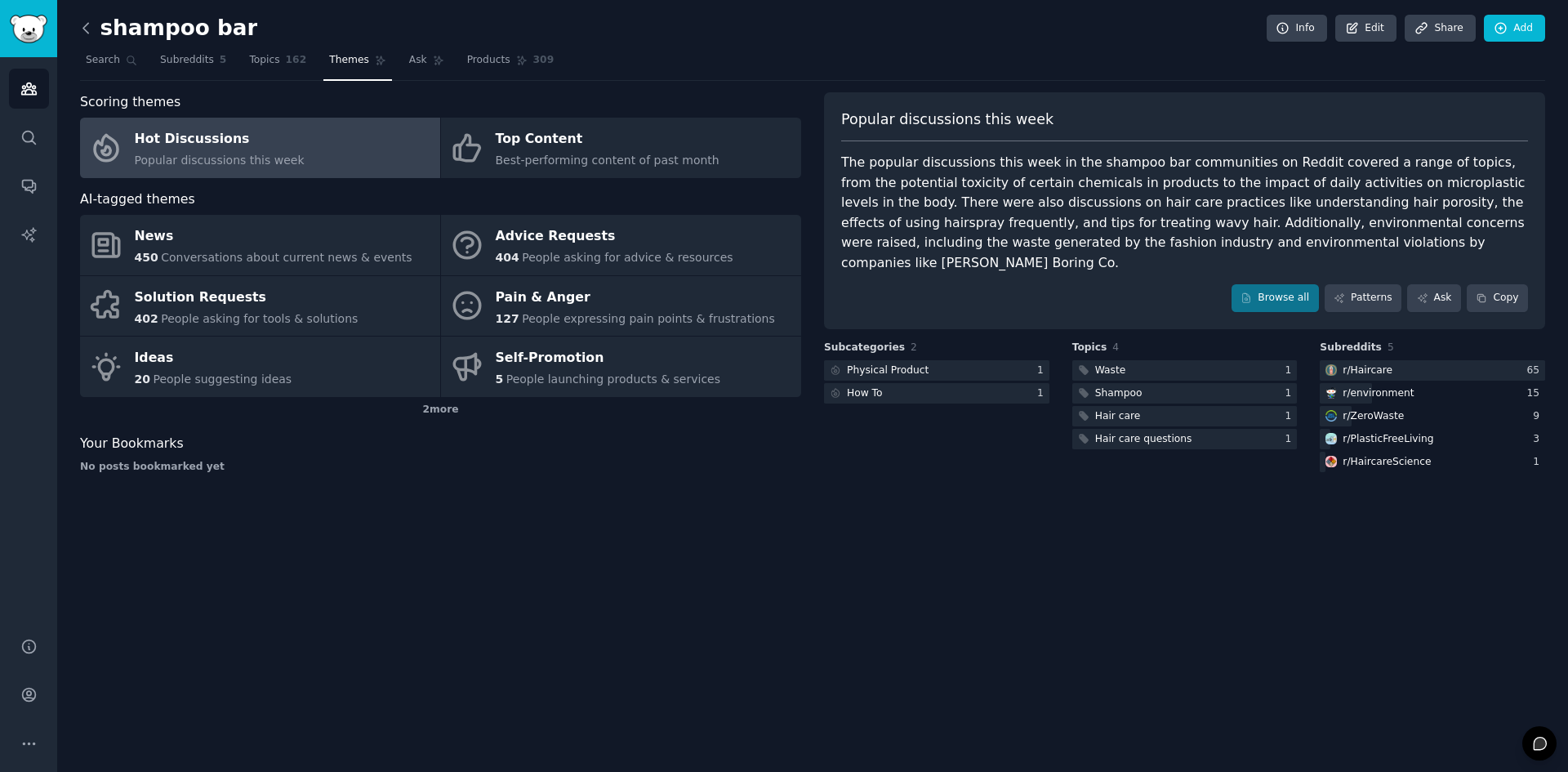
click at [89, 34] on icon at bounding box center [86, 27] width 17 height 17
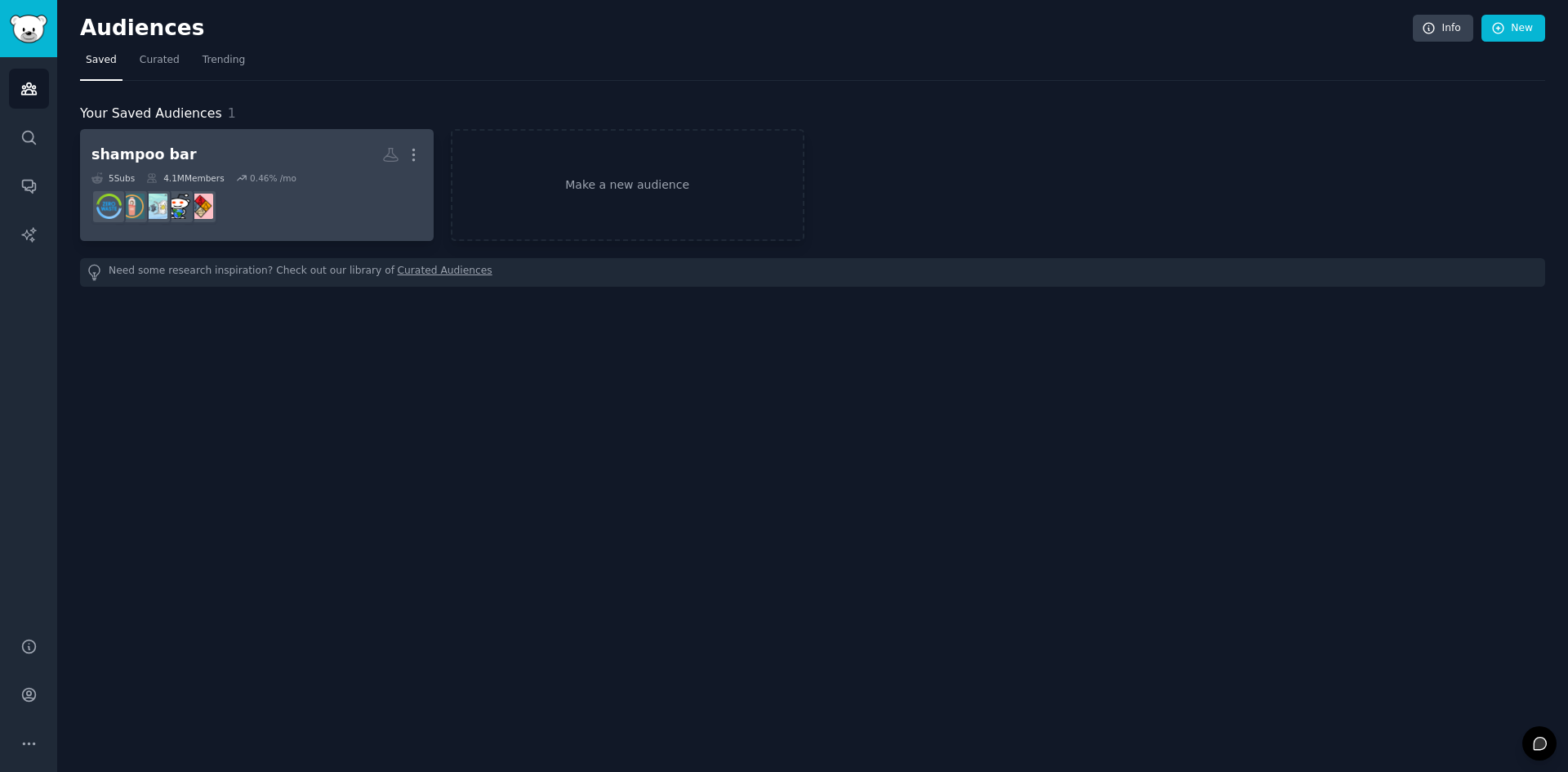
click at [249, 184] on dd "r/environment" at bounding box center [257, 206] width 331 height 46
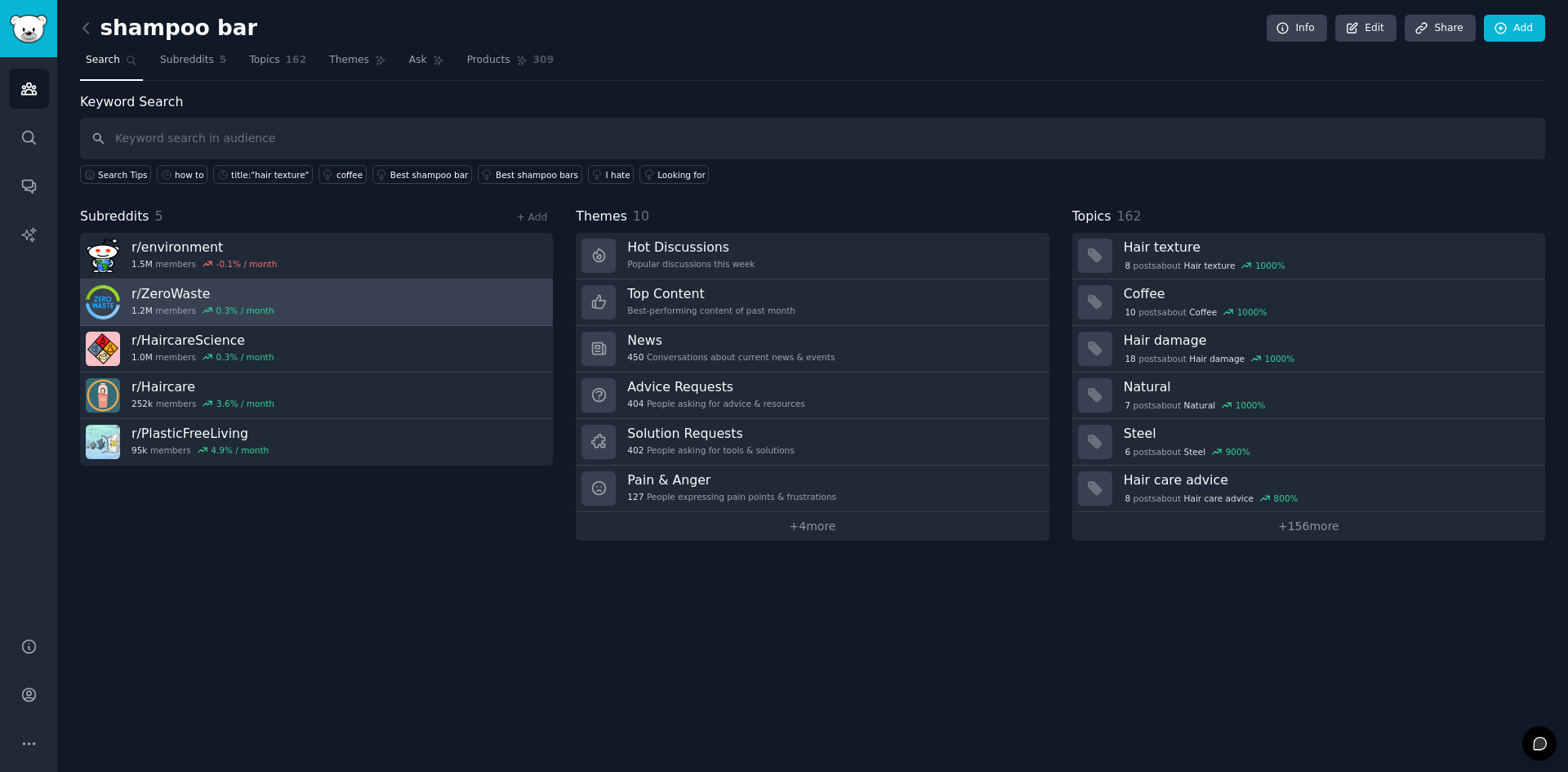
click at [320, 314] on link "r/ ZeroWaste 1.2M members 0.3 % / month" at bounding box center [317, 303] width 473 height 47
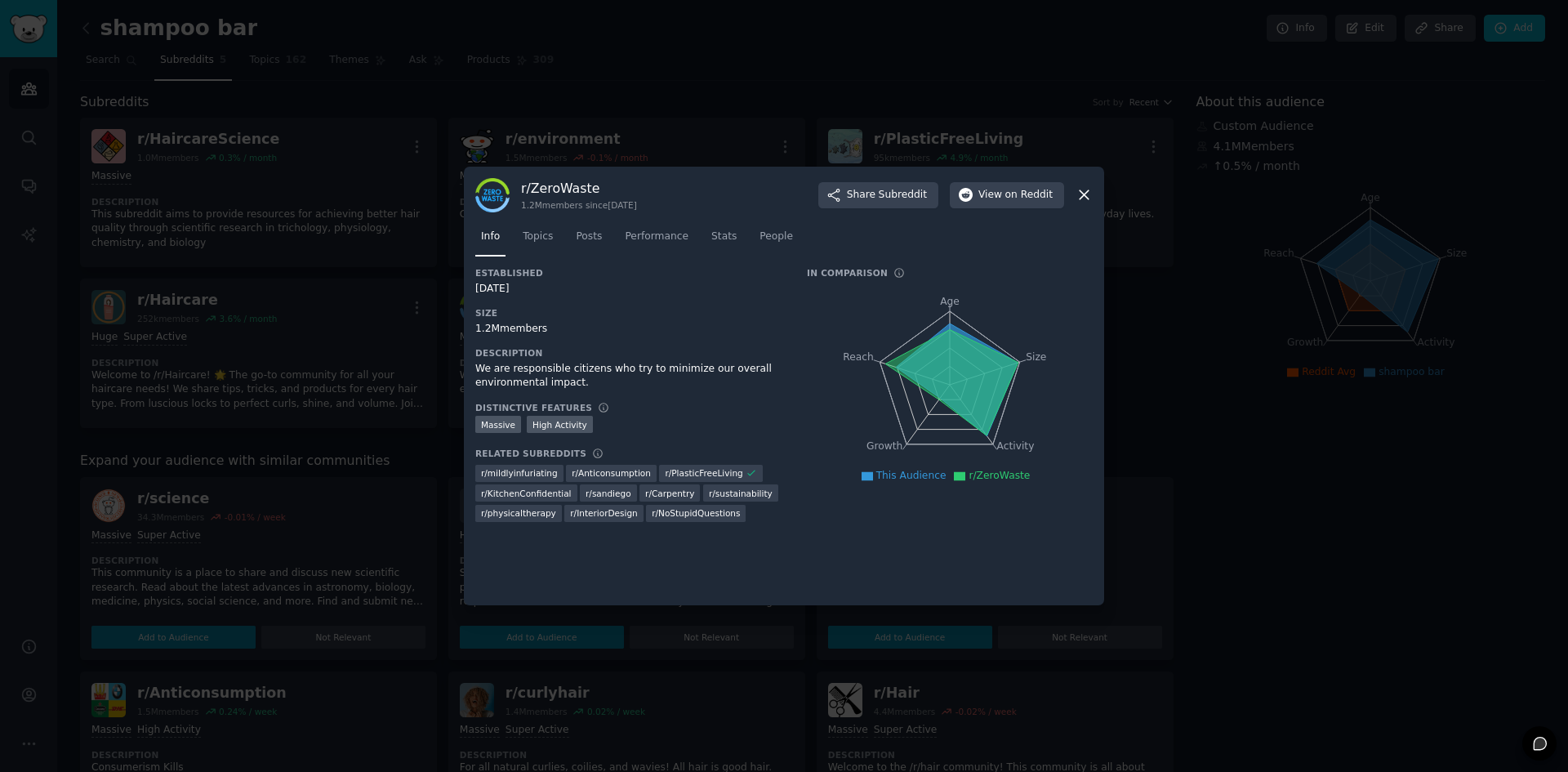
click at [1083, 197] on icon at bounding box center [1084, 196] width 9 height 9
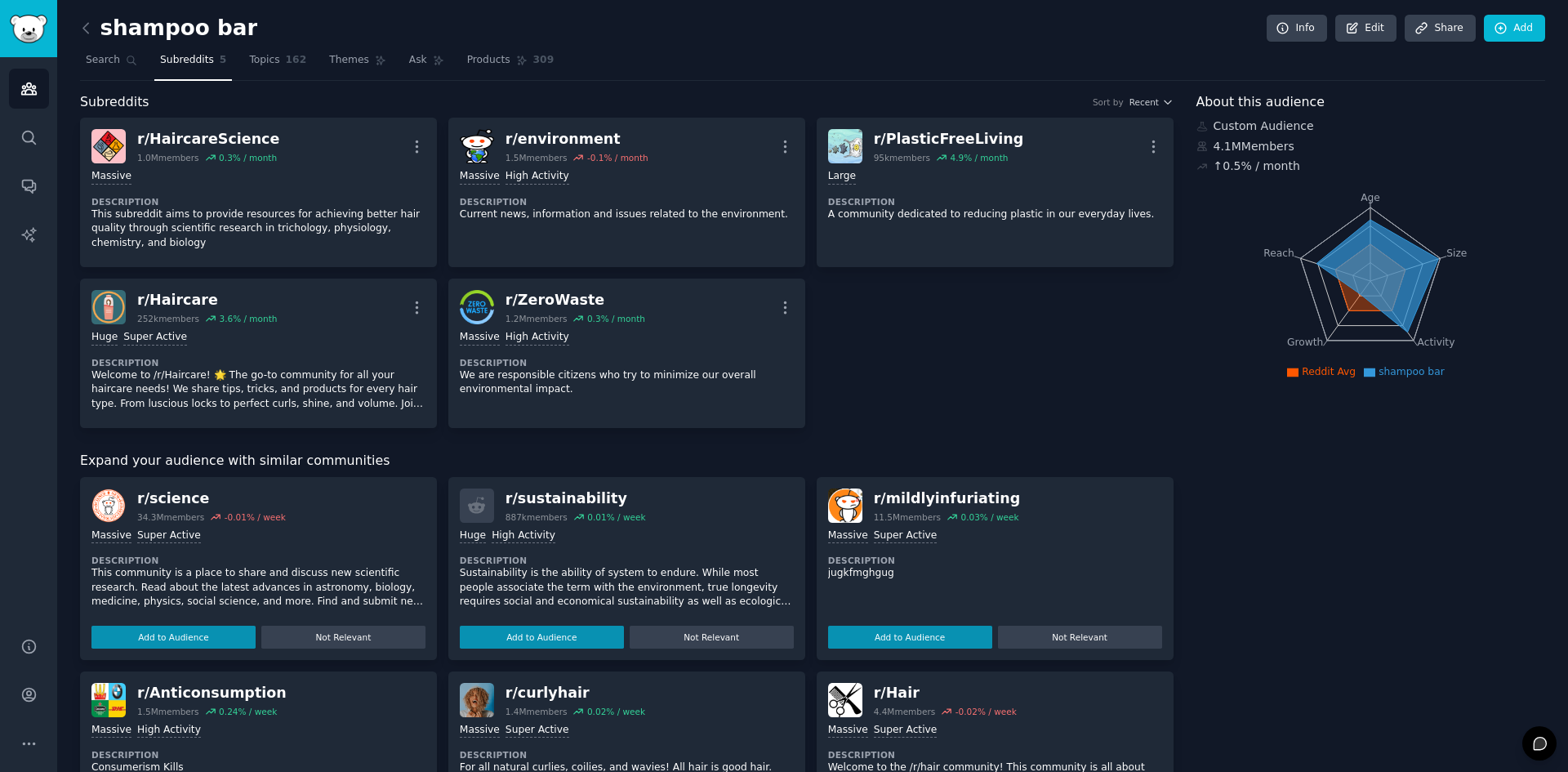
click at [101, 33] on h2 "shampoo bar" at bounding box center [168, 29] width 177 height 26
click at [83, 29] on icon at bounding box center [86, 27] width 17 height 17
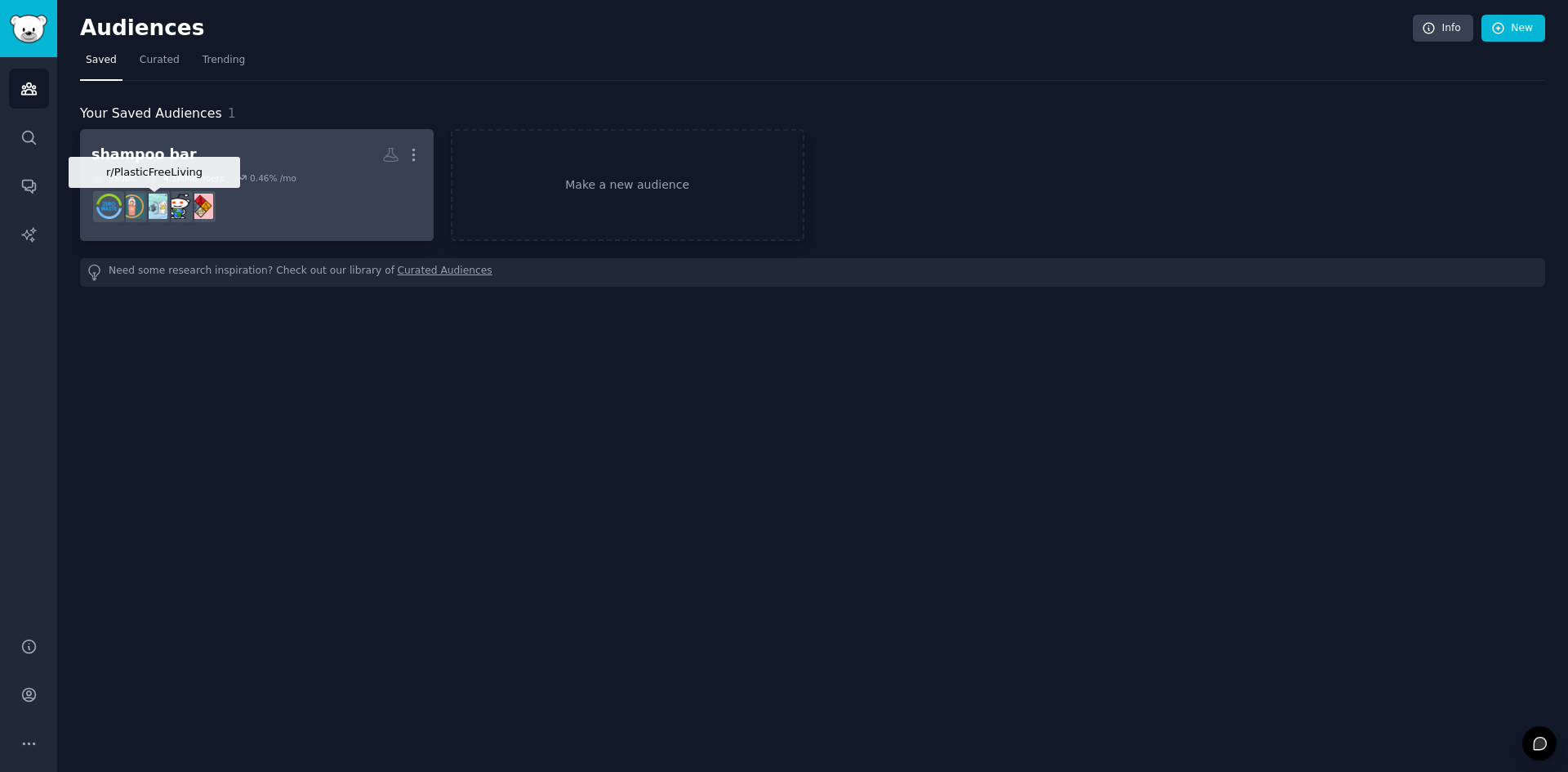
click at [270, 177] on div "0.46 % /mo" at bounding box center [273, 177] width 47 height 11
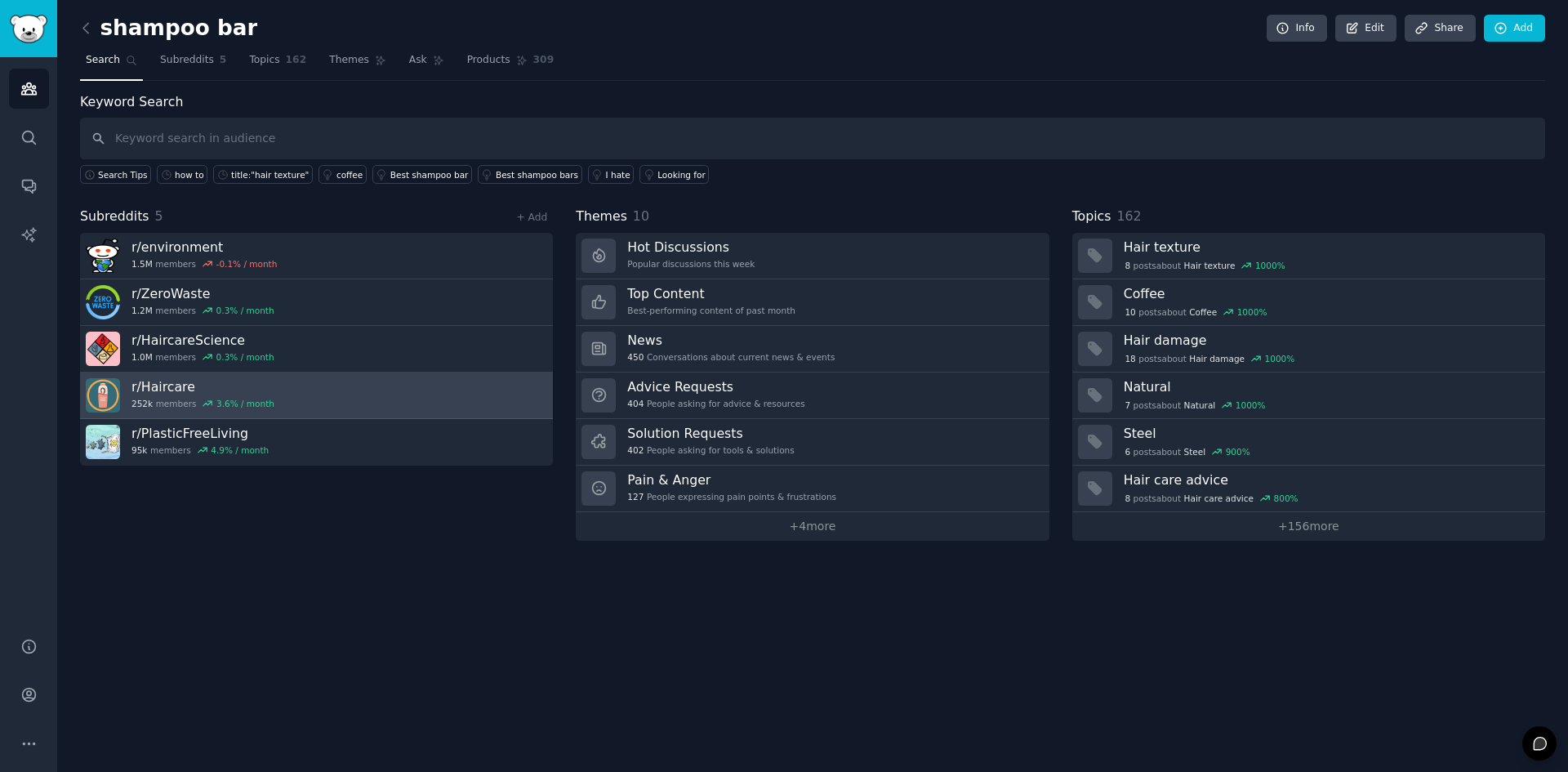
click at [311, 393] on link "r/ Haircare 252k members 3.6 % / month" at bounding box center [317, 395] width 473 height 47
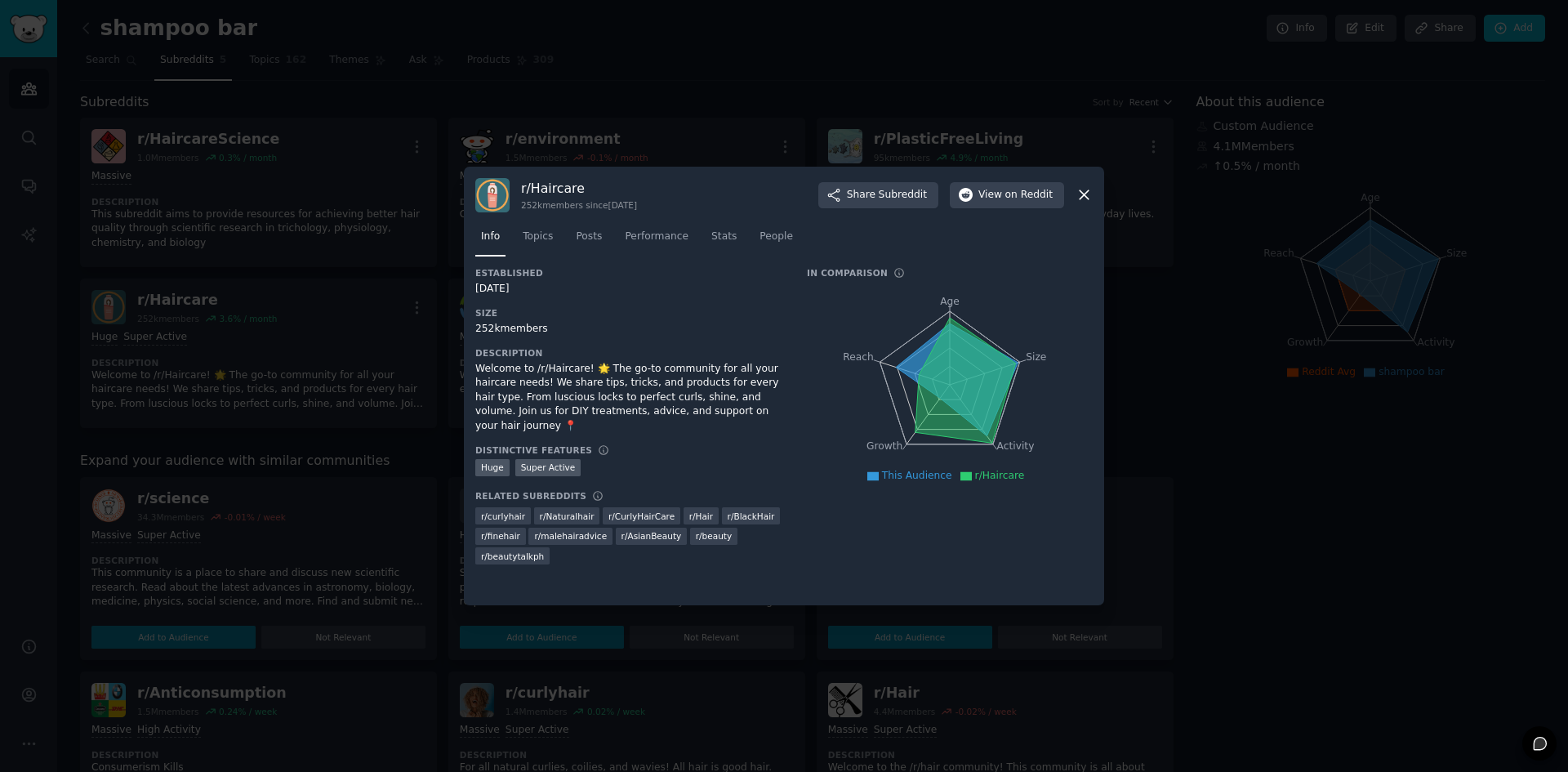
click at [1074, 190] on div "r/ Haircare 252k members since [DATE] Share Subreddit View on Reddit" at bounding box center [784, 195] width 617 height 34
click at [1081, 194] on icon at bounding box center [1084, 194] width 17 height 17
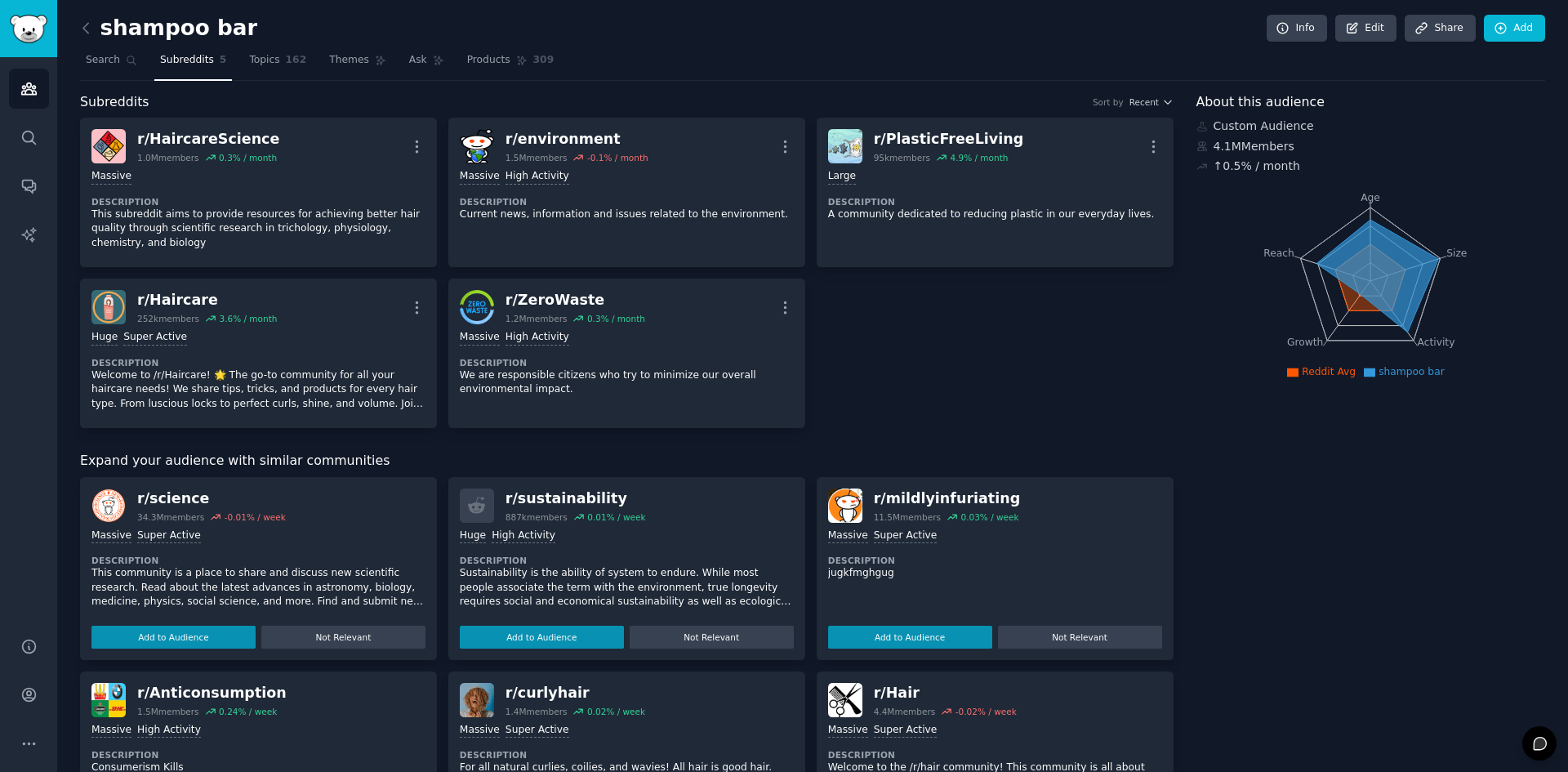
click at [86, 41] on div "shampoo bar Info Edit Share Add" at bounding box center [813, 32] width 1466 height 34
click at [88, 31] on icon at bounding box center [86, 27] width 17 height 17
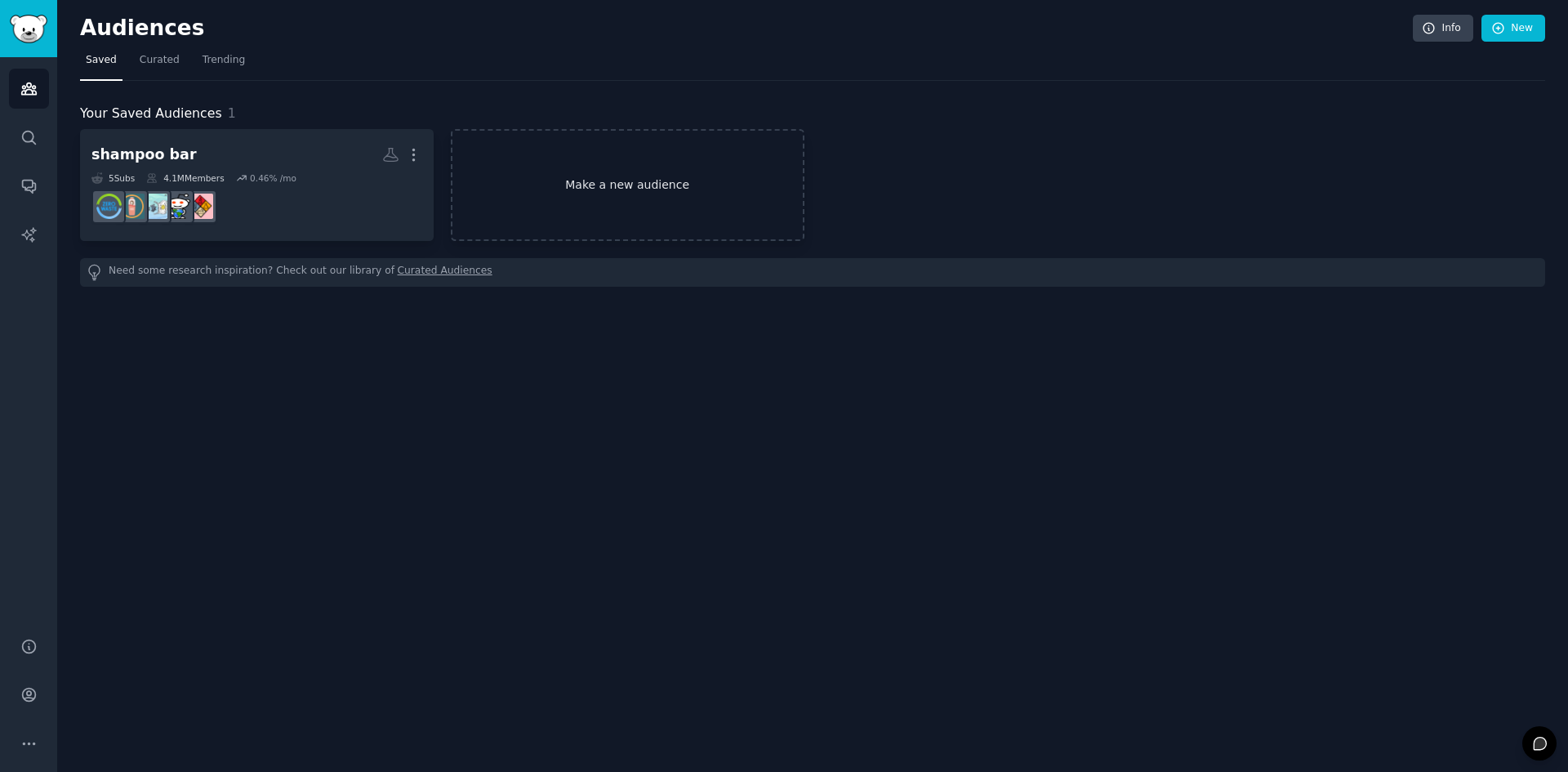
click at [571, 188] on link "Make a new audience" at bounding box center [627, 184] width 354 height 112
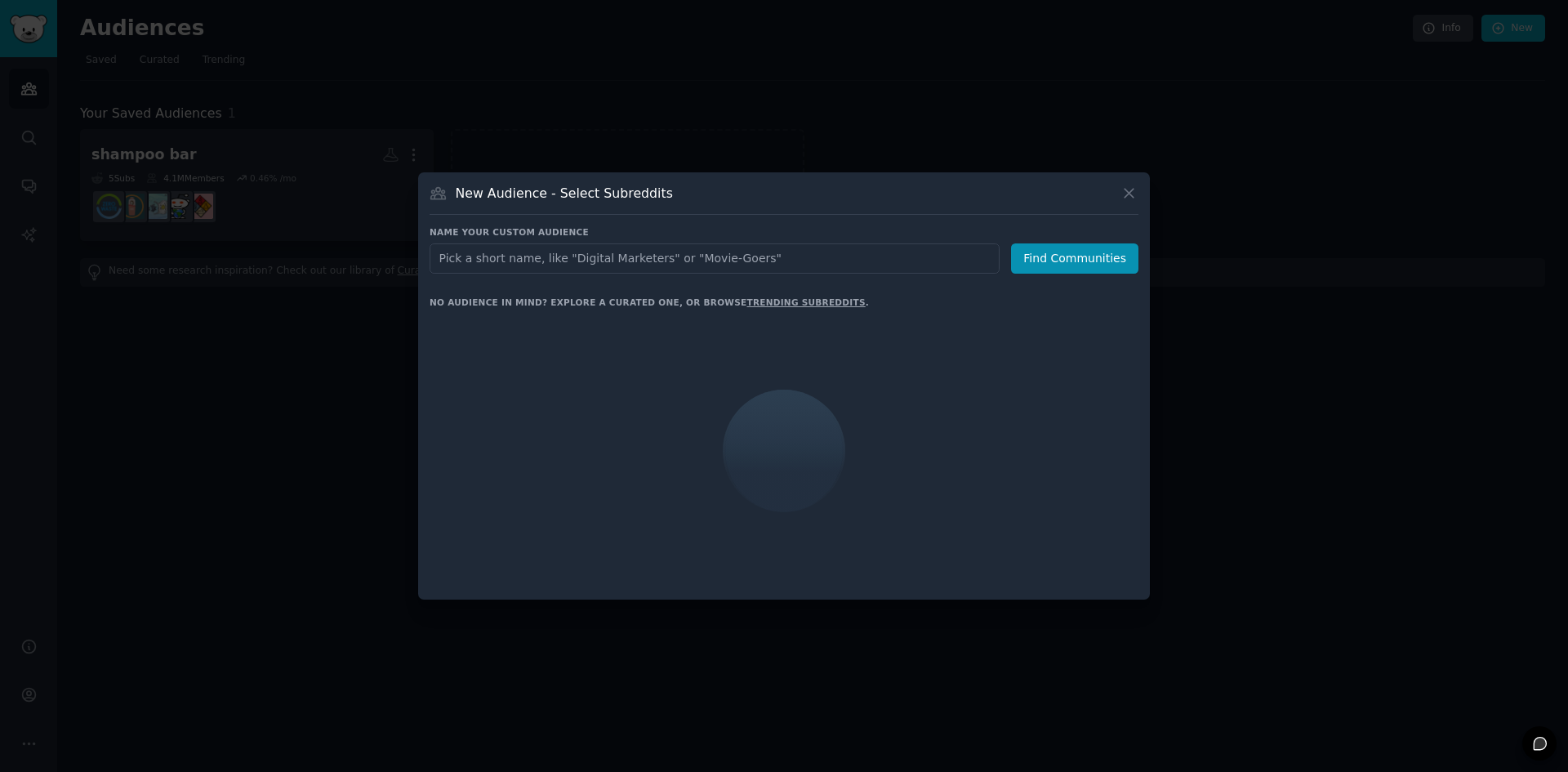
click at [577, 257] on input "text" at bounding box center [714, 259] width 570 height 30
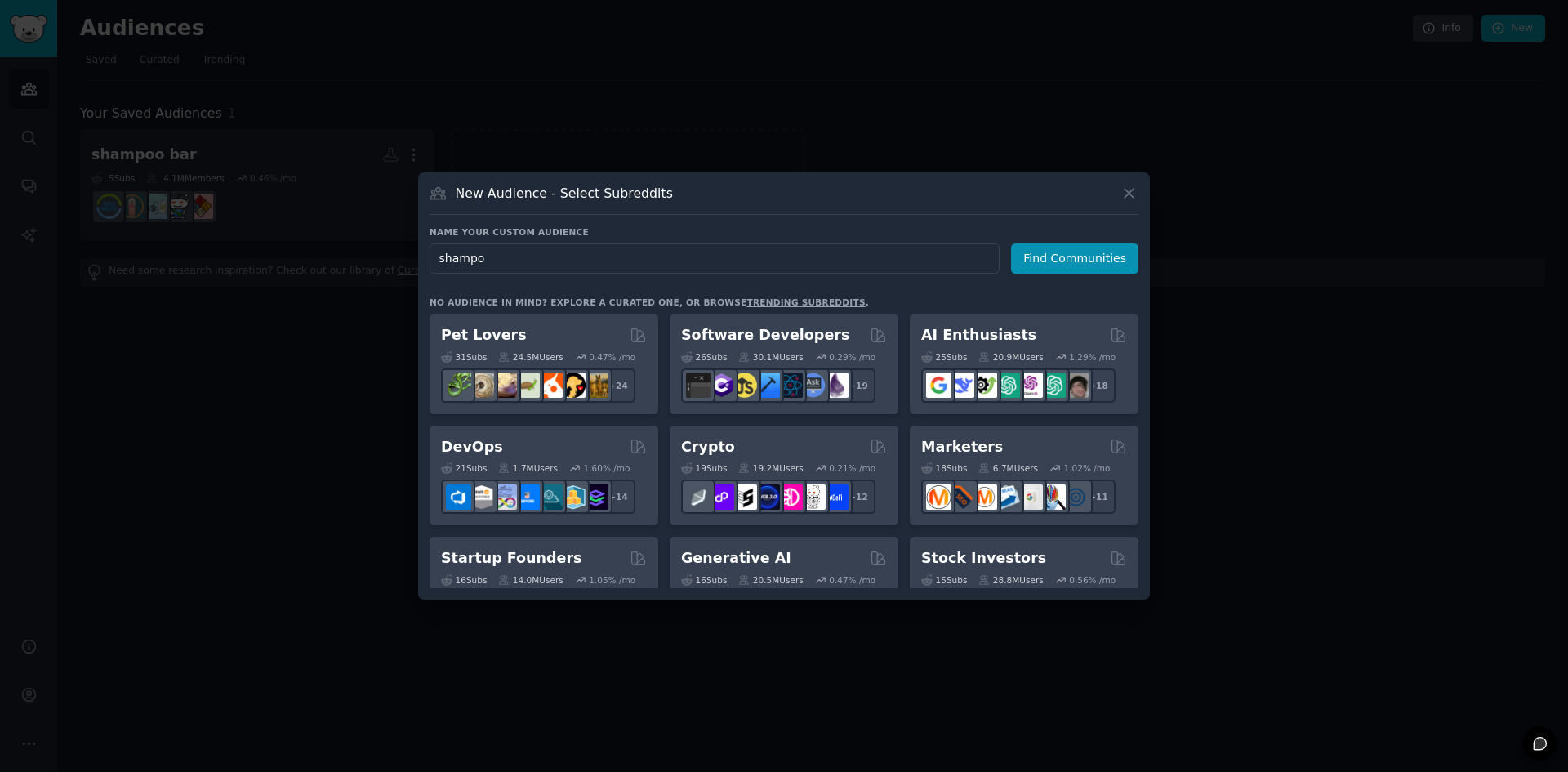
type input "shampoo"
click button "Find Communities" at bounding box center [1075, 259] width 127 height 30
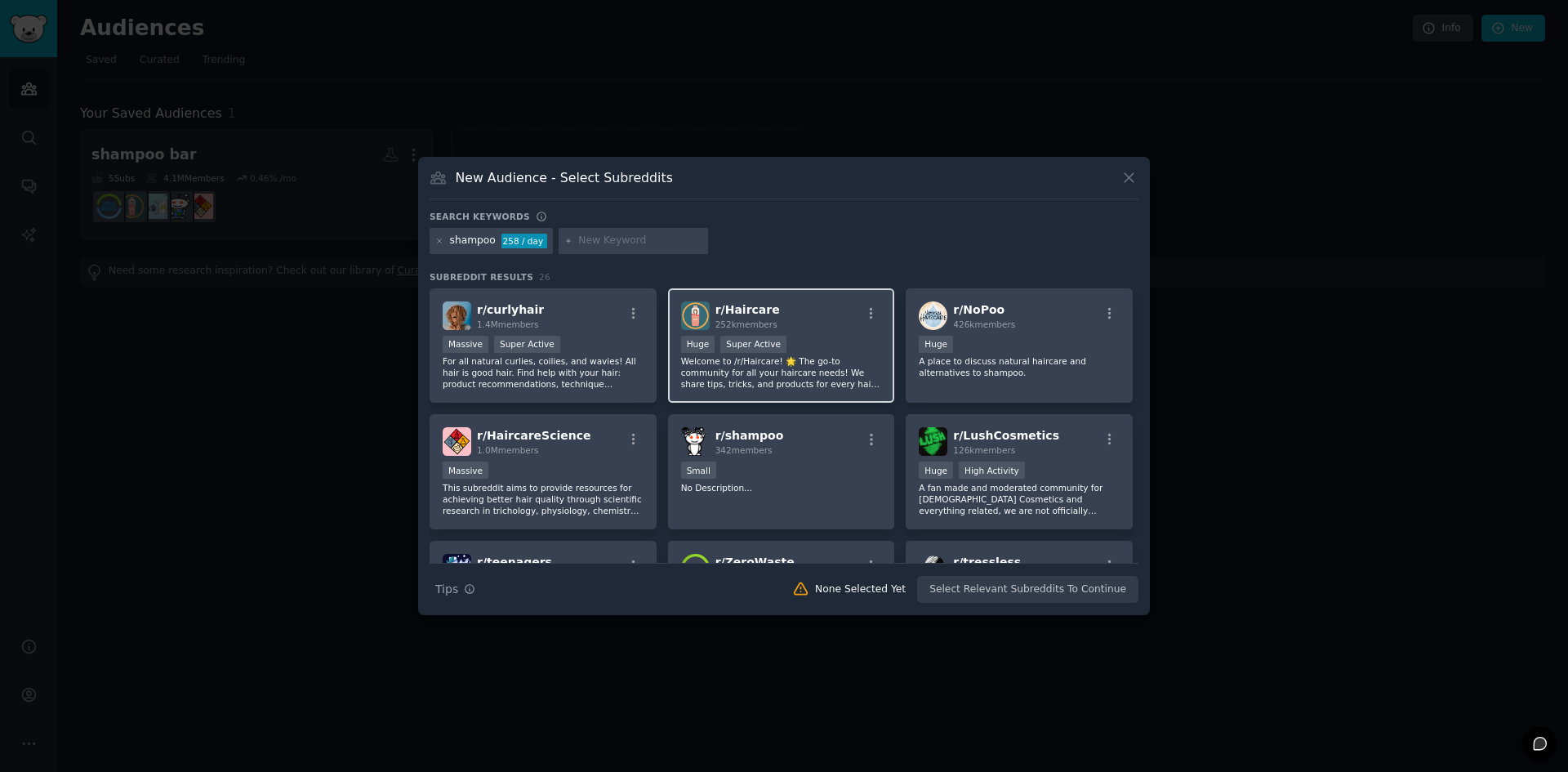
click at [834, 308] on div "r/ Haircare 252k members" at bounding box center [781, 316] width 201 height 28
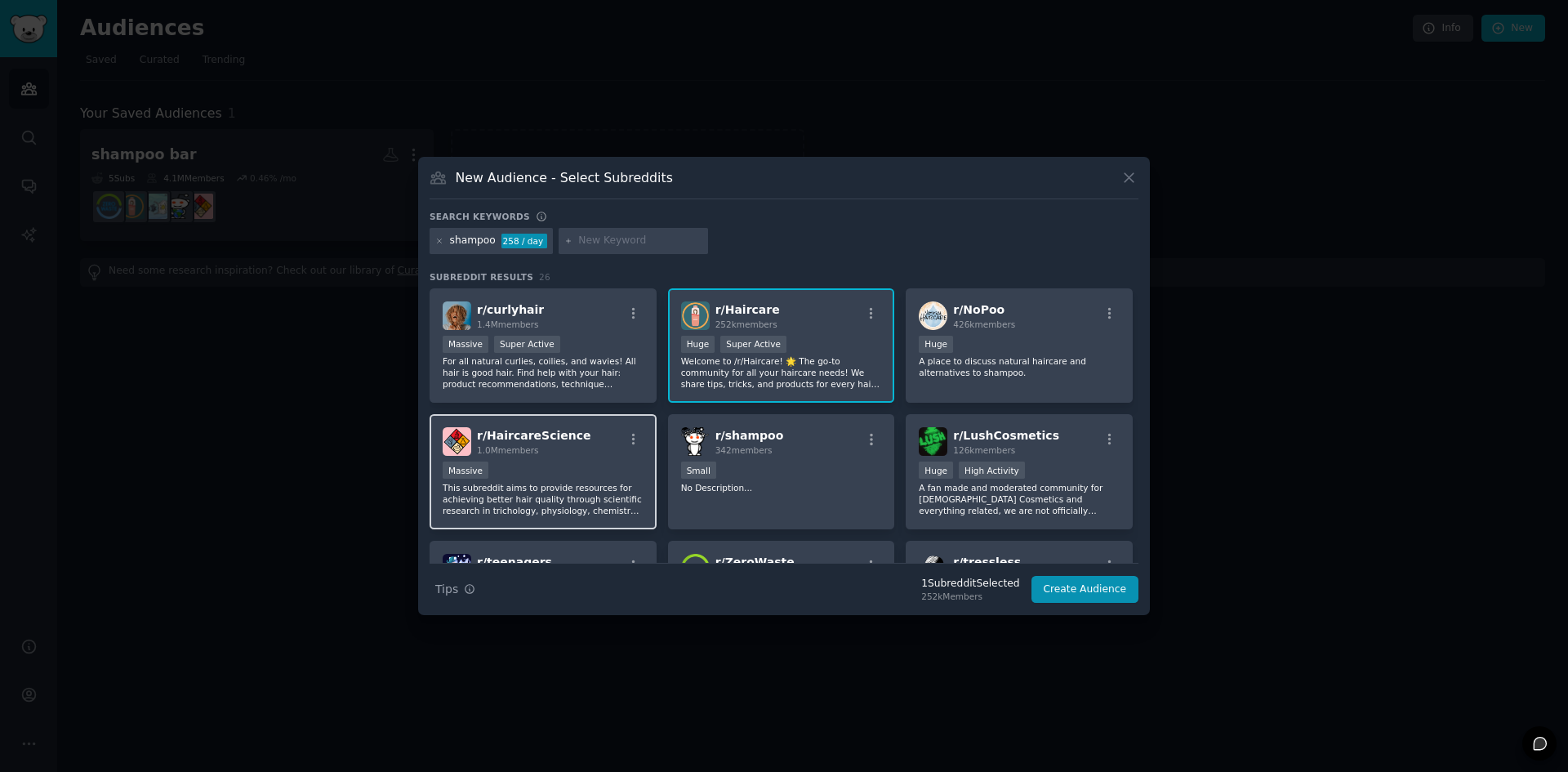
click at [556, 459] on div "r/ HaircareScience 1.0M members Massive This subreddit aims to provide resource…" at bounding box center [542, 472] width 227 height 116
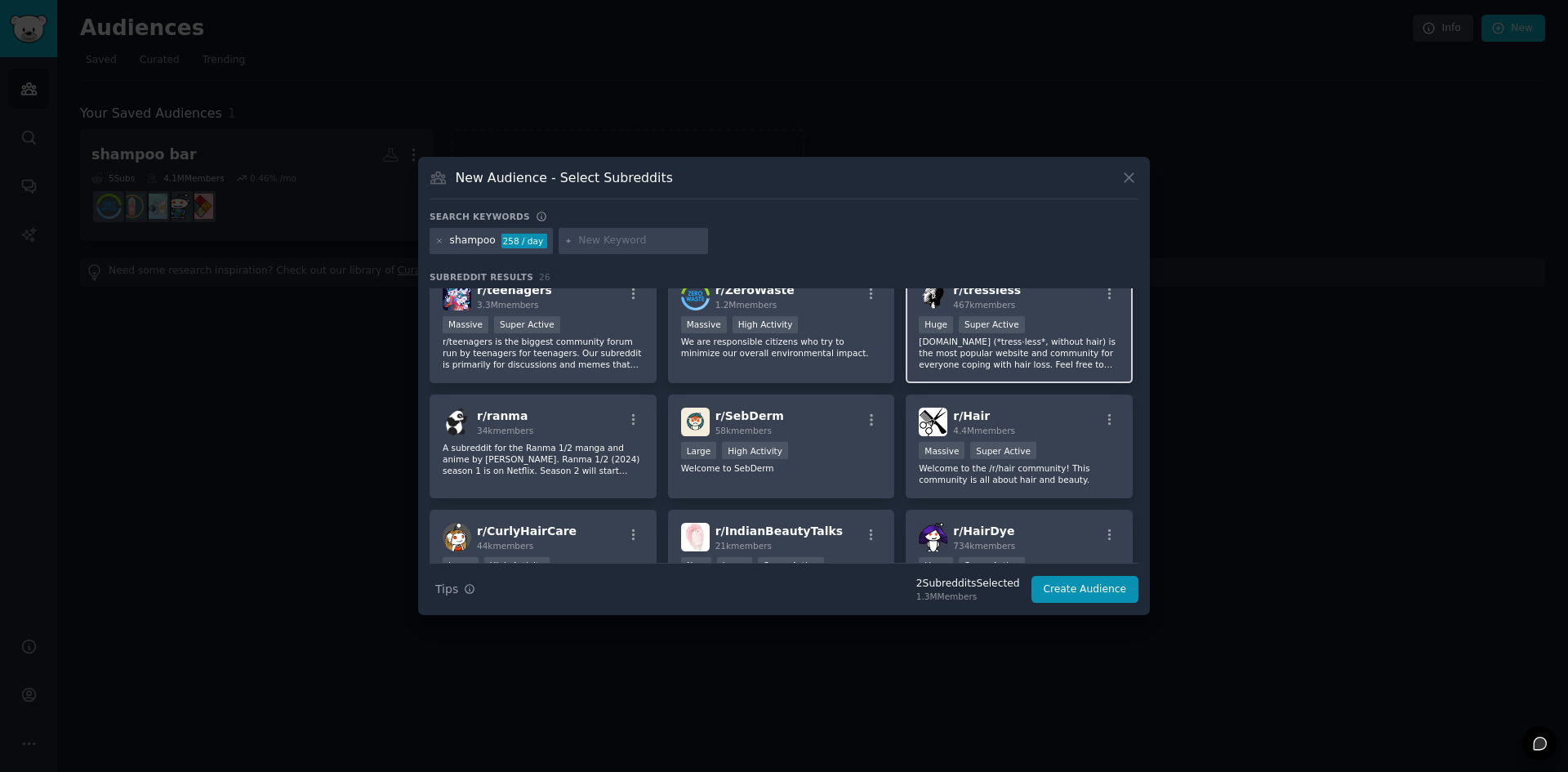
scroll to position [137, 0]
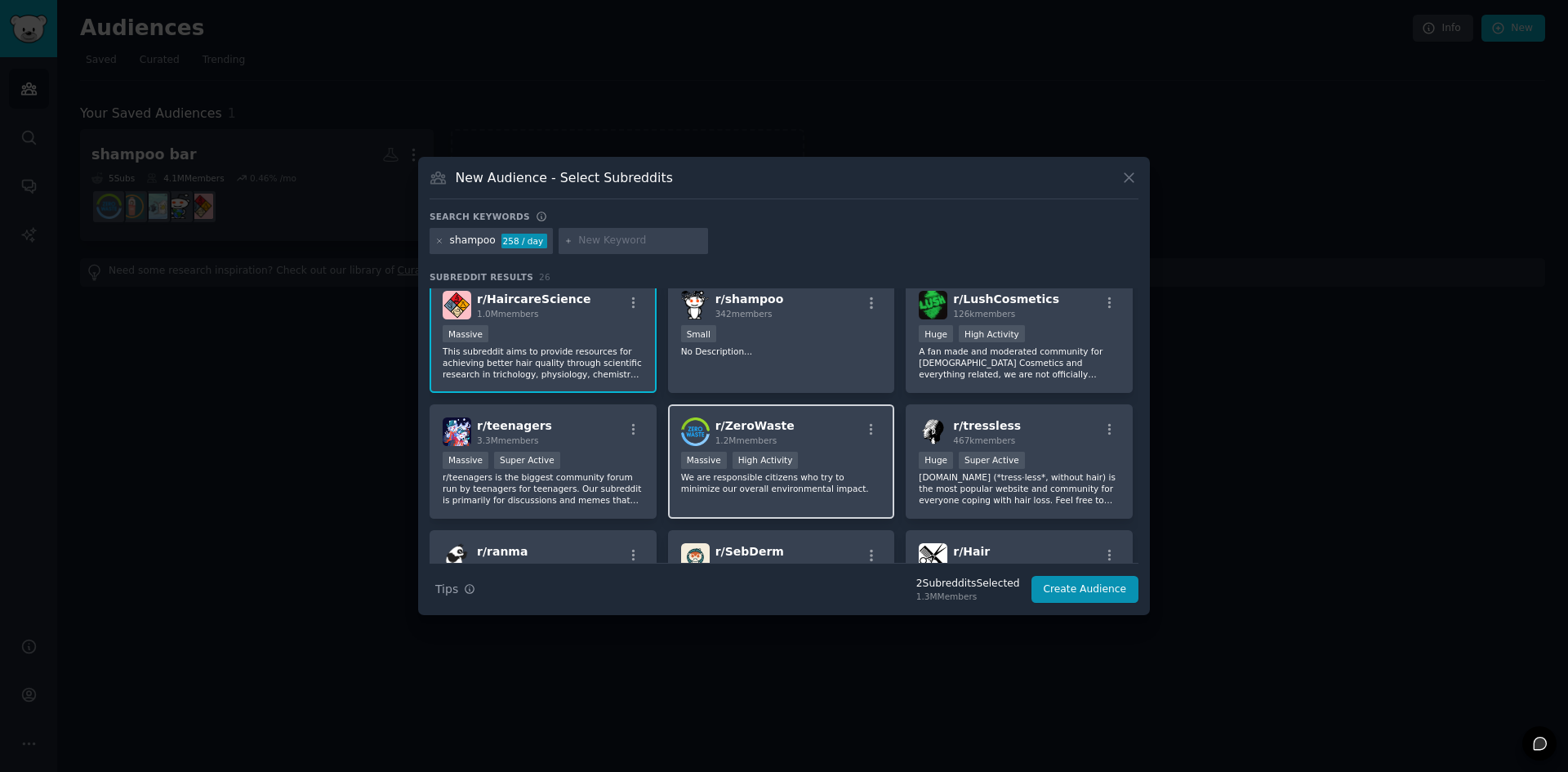
click at [830, 456] on div "Massive High Activity" at bounding box center [781, 461] width 201 height 20
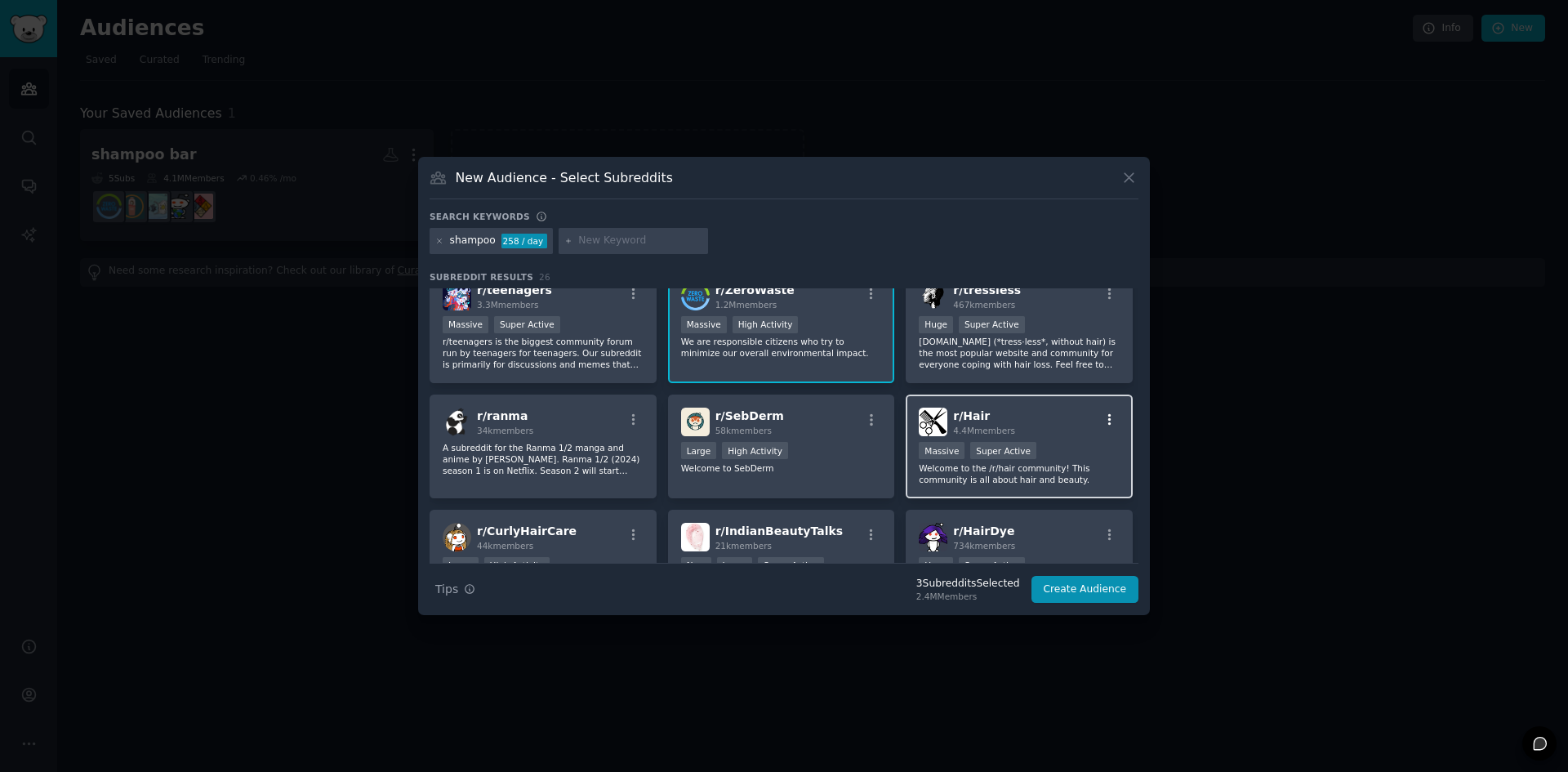
click at [1103, 418] on icon "button" at bounding box center [1109, 420] width 15 height 15
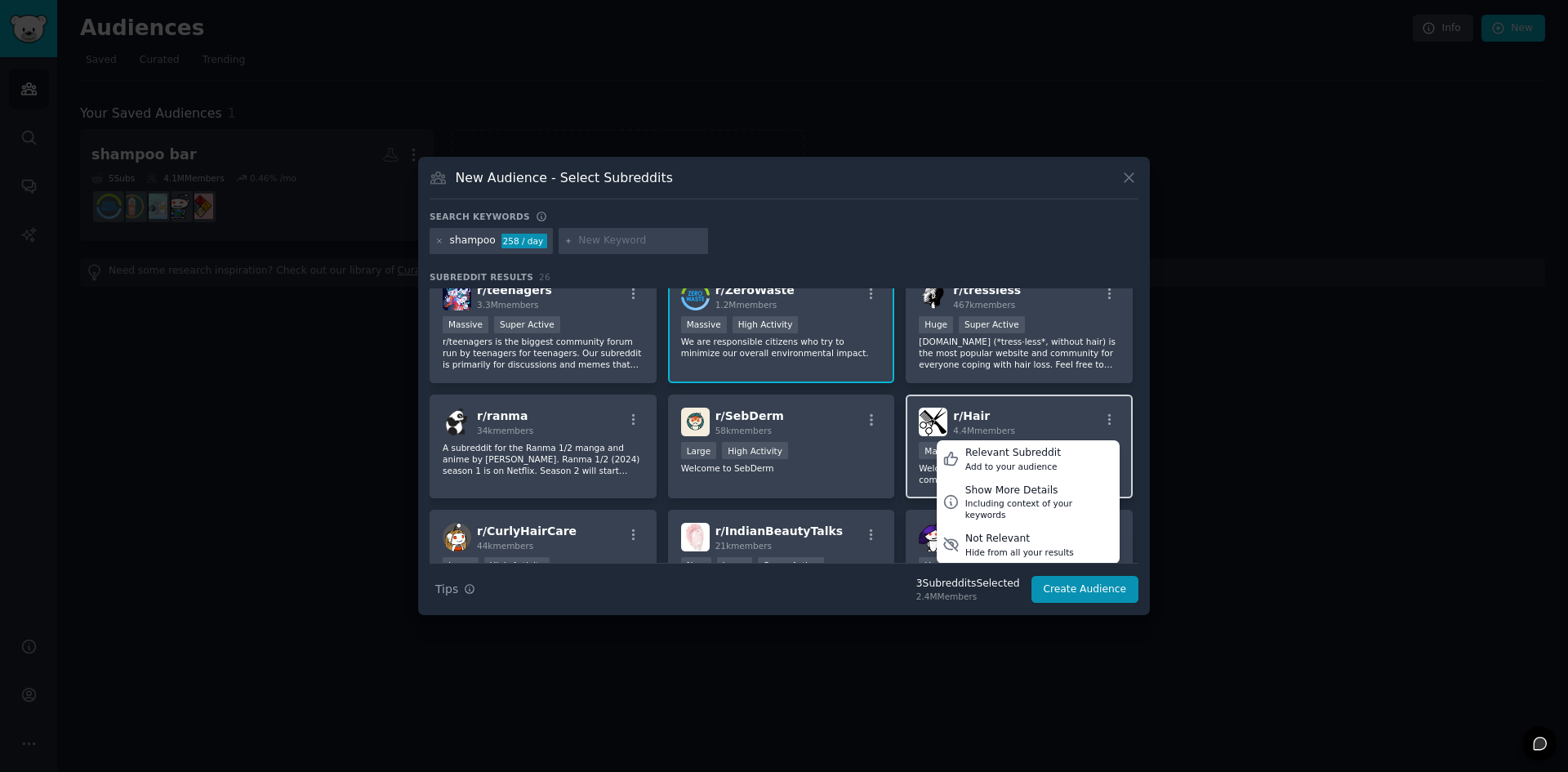
click at [1052, 415] on div "r/ Hair 4.4M members Relevant Subreddit Add to your audience Show More Details …" at bounding box center [1019, 422] width 201 height 28
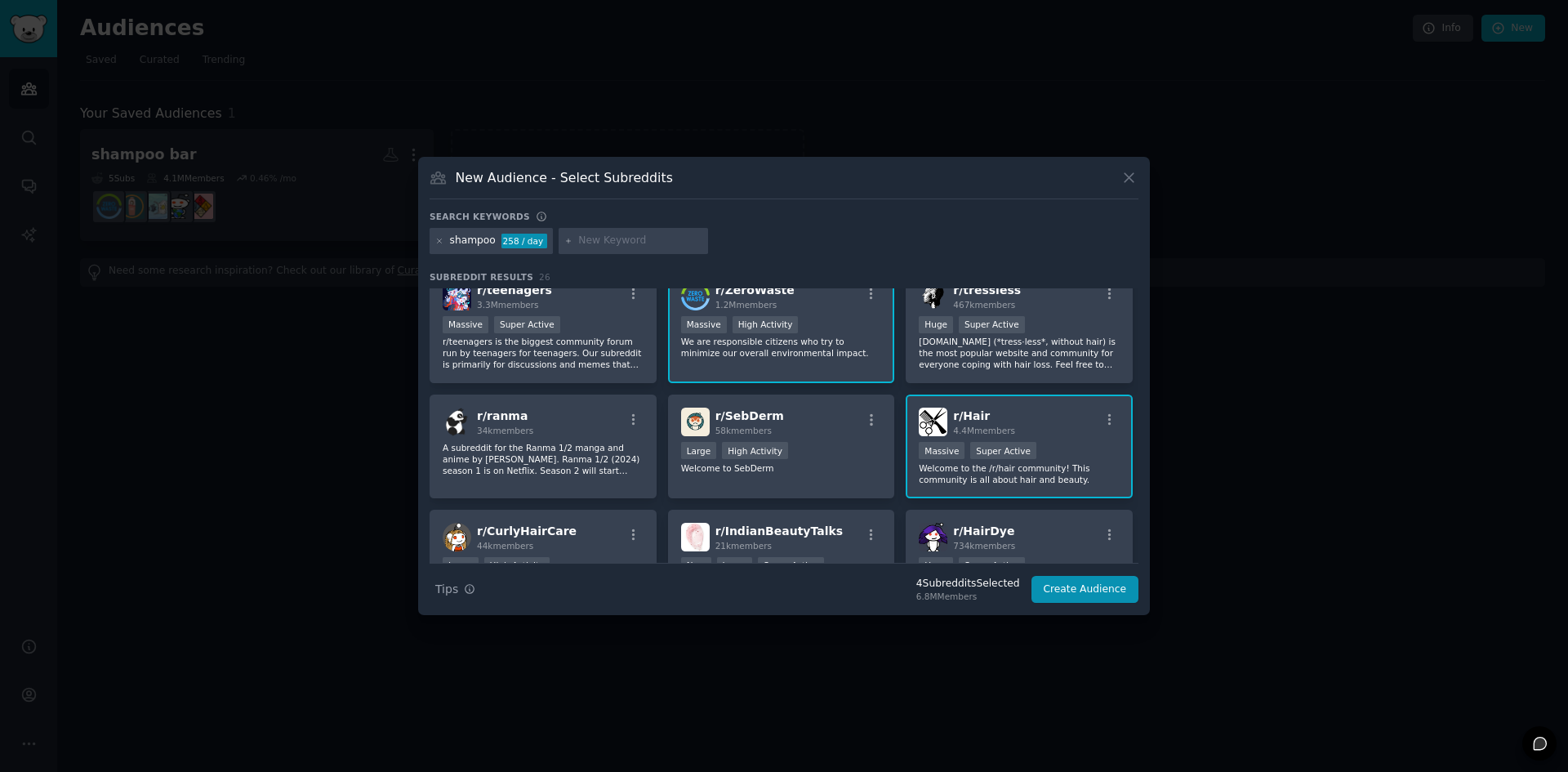
click at [579, 245] on input "text" at bounding box center [640, 241] width 124 height 15
click at [1101, 591] on button "Create Audience" at bounding box center [1086, 589] width 108 height 27
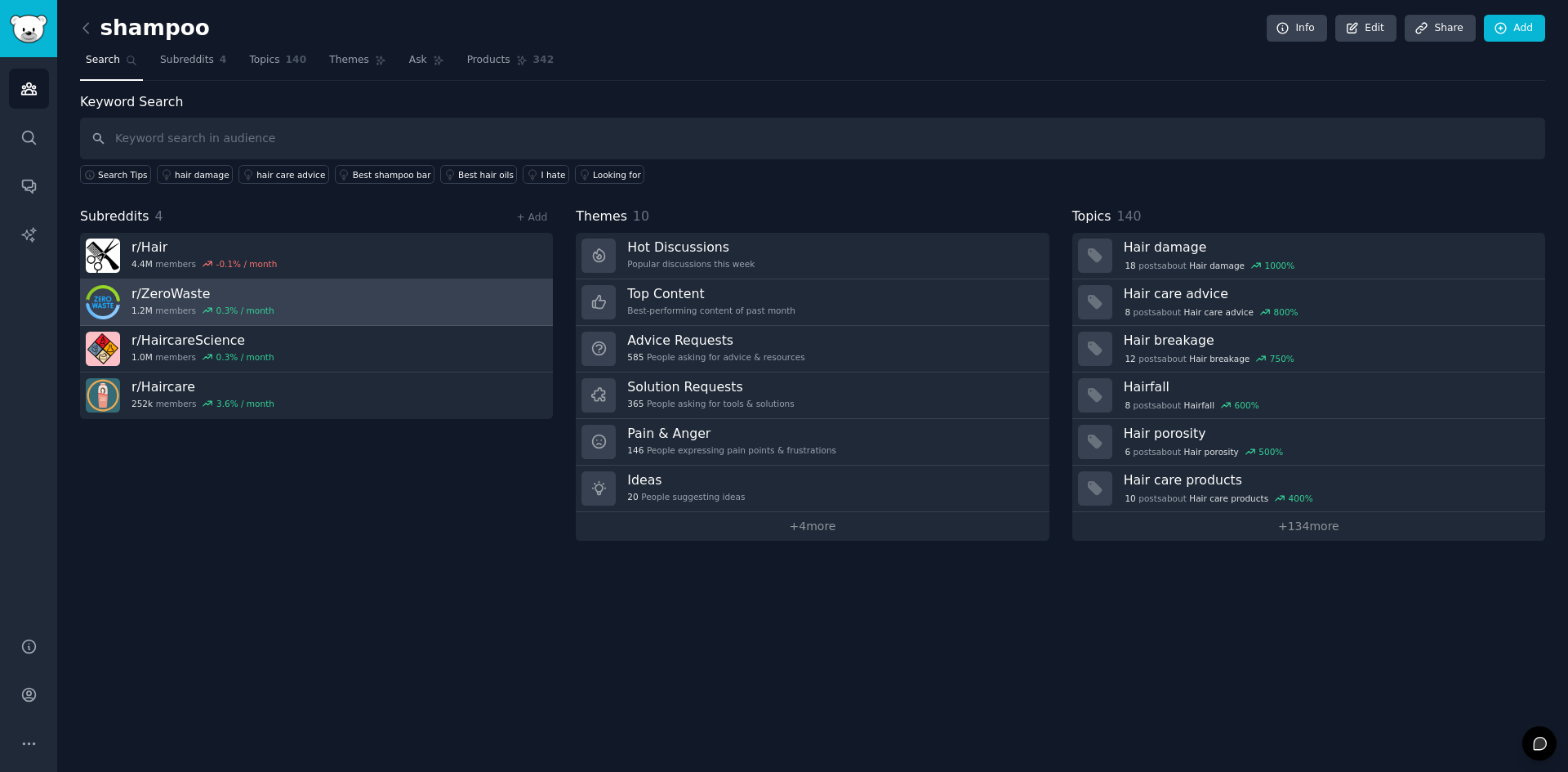
click at [329, 297] on link "r/ ZeroWaste 1.2M members 0.3 % / month" at bounding box center [317, 303] width 473 height 47
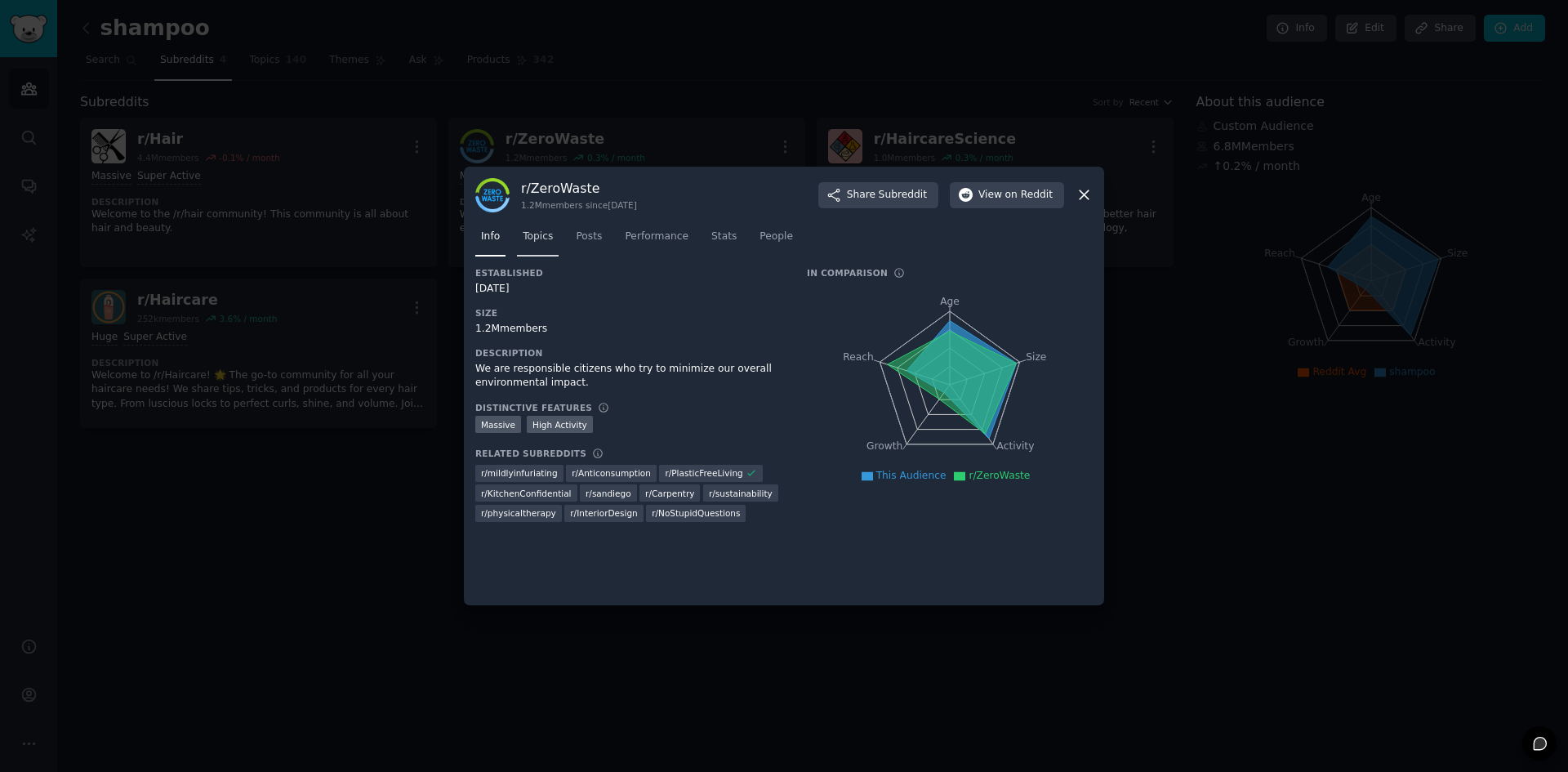
click at [541, 237] on span "Topics" at bounding box center [538, 236] width 30 height 15
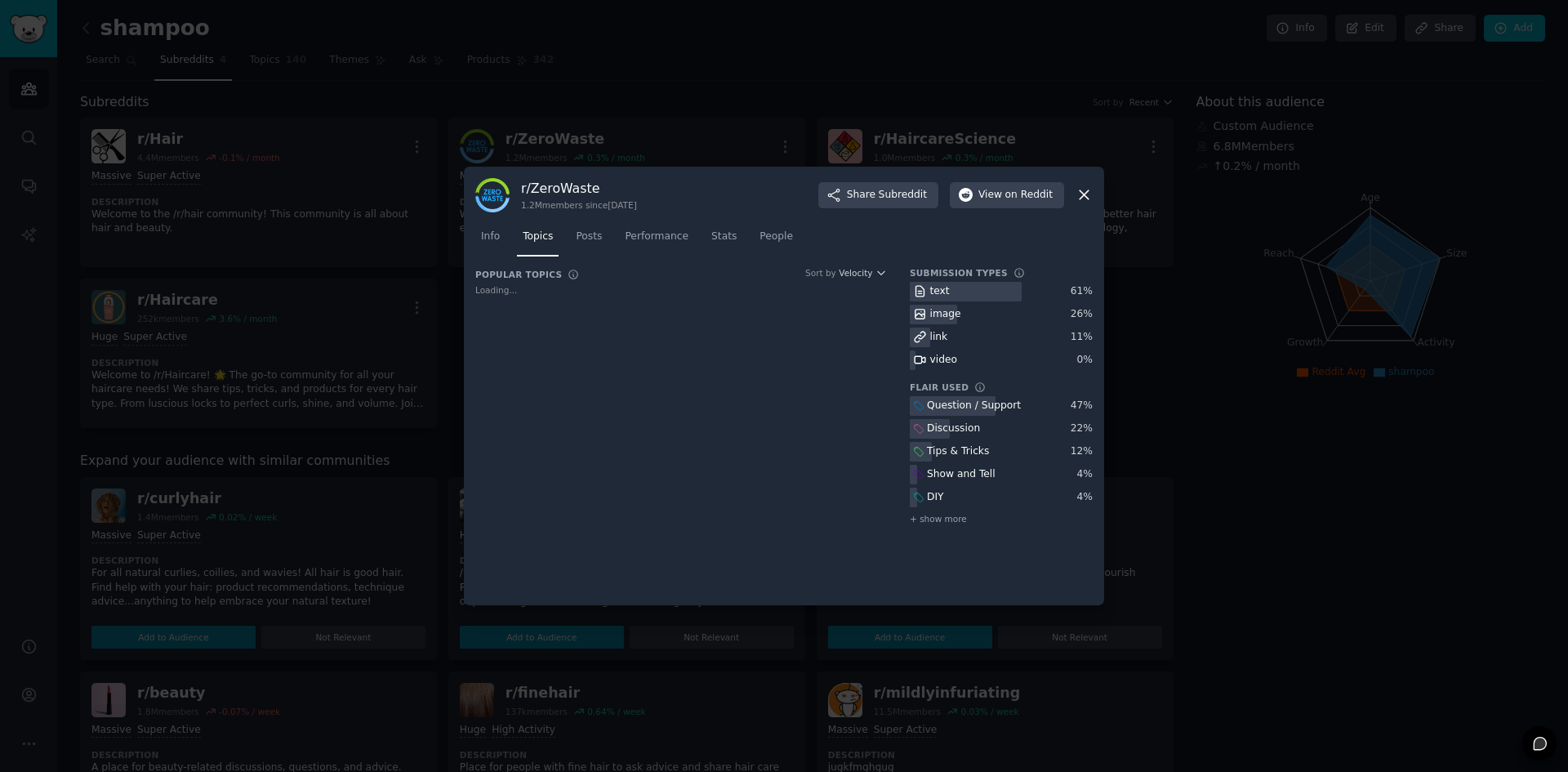
click at [1075, 198] on div "r/ ZeroWaste 1.2M members since [DATE] Share Subreddit View on Reddit" at bounding box center [784, 195] width 617 height 34
click at [1085, 195] on icon at bounding box center [1084, 196] width 9 height 9
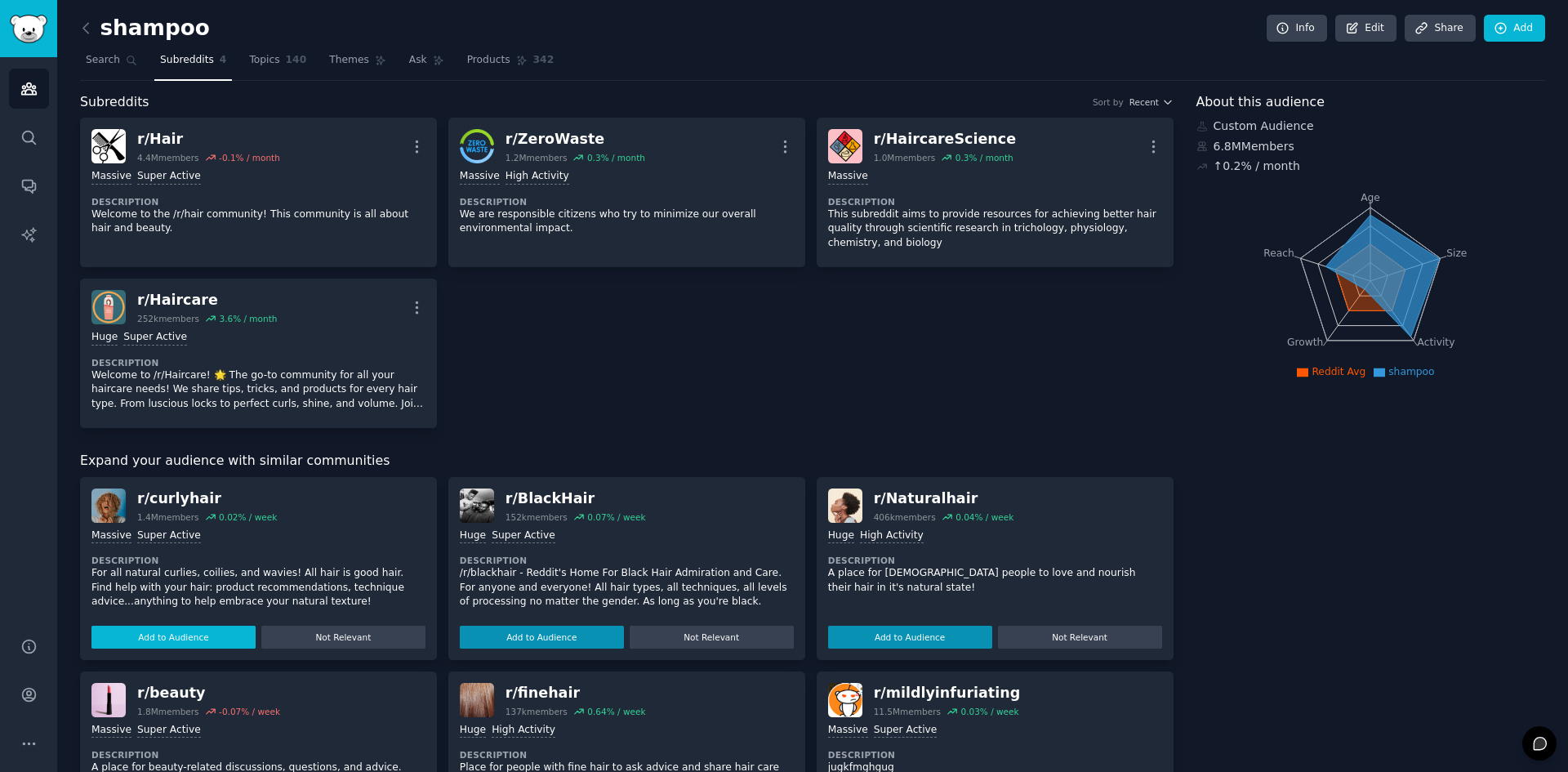
click at [192, 626] on button "Add to Audience" at bounding box center [174, 637] width 164 height 23
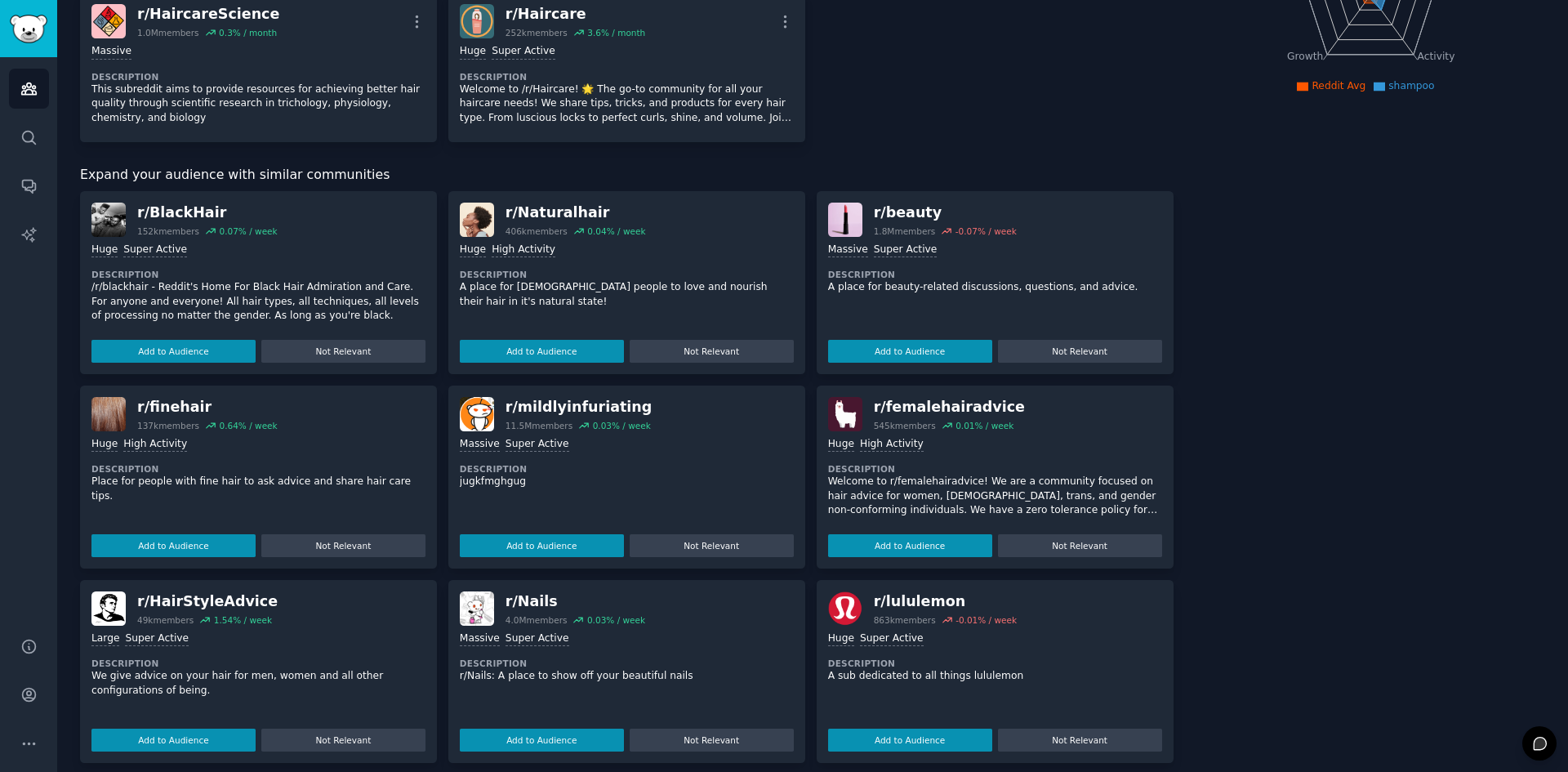
scroll to position [494, 0]
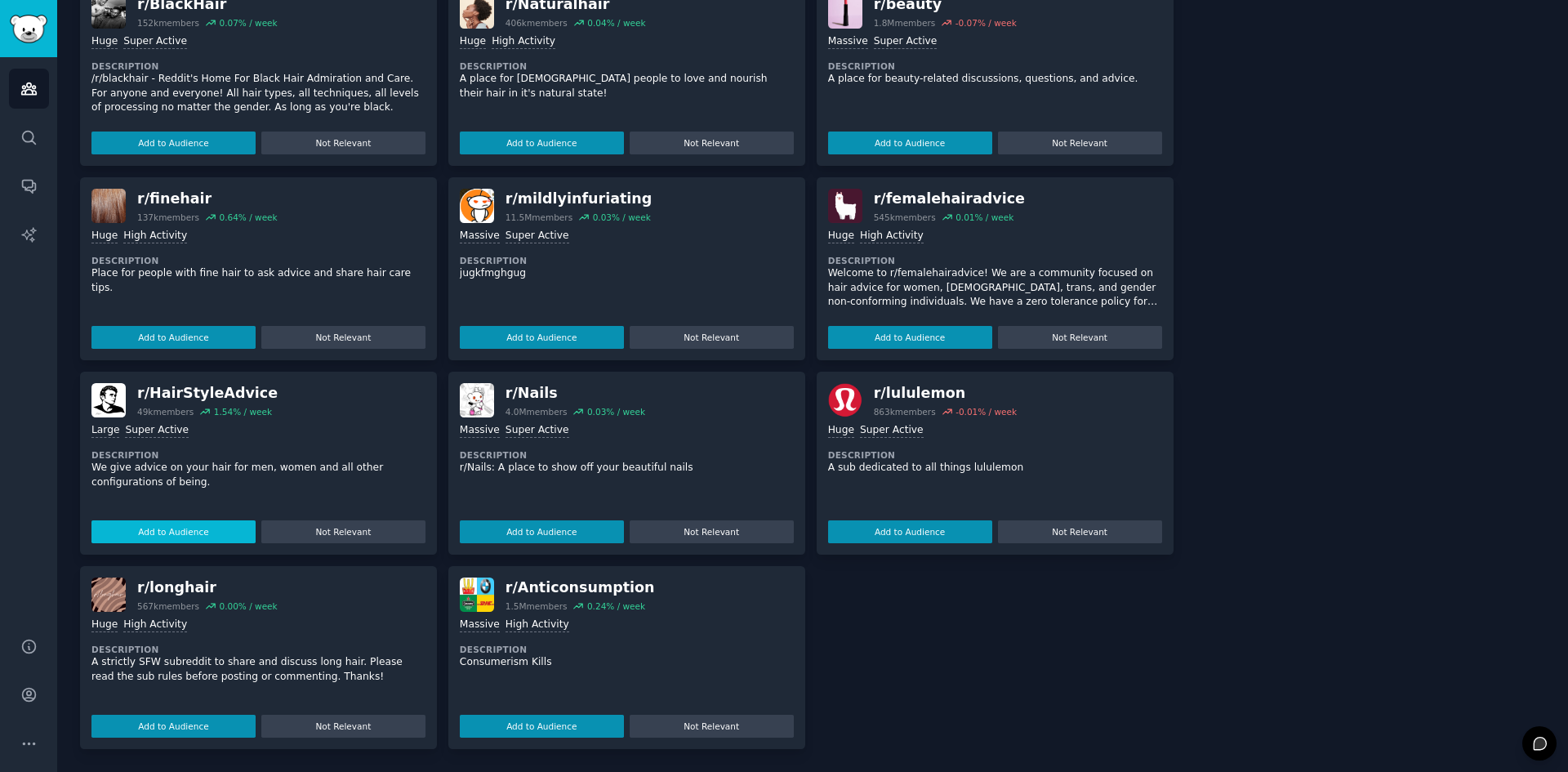
click at [222, 529] on button "Add to Audience" at bounding box center [174, 532] width 164 height 23
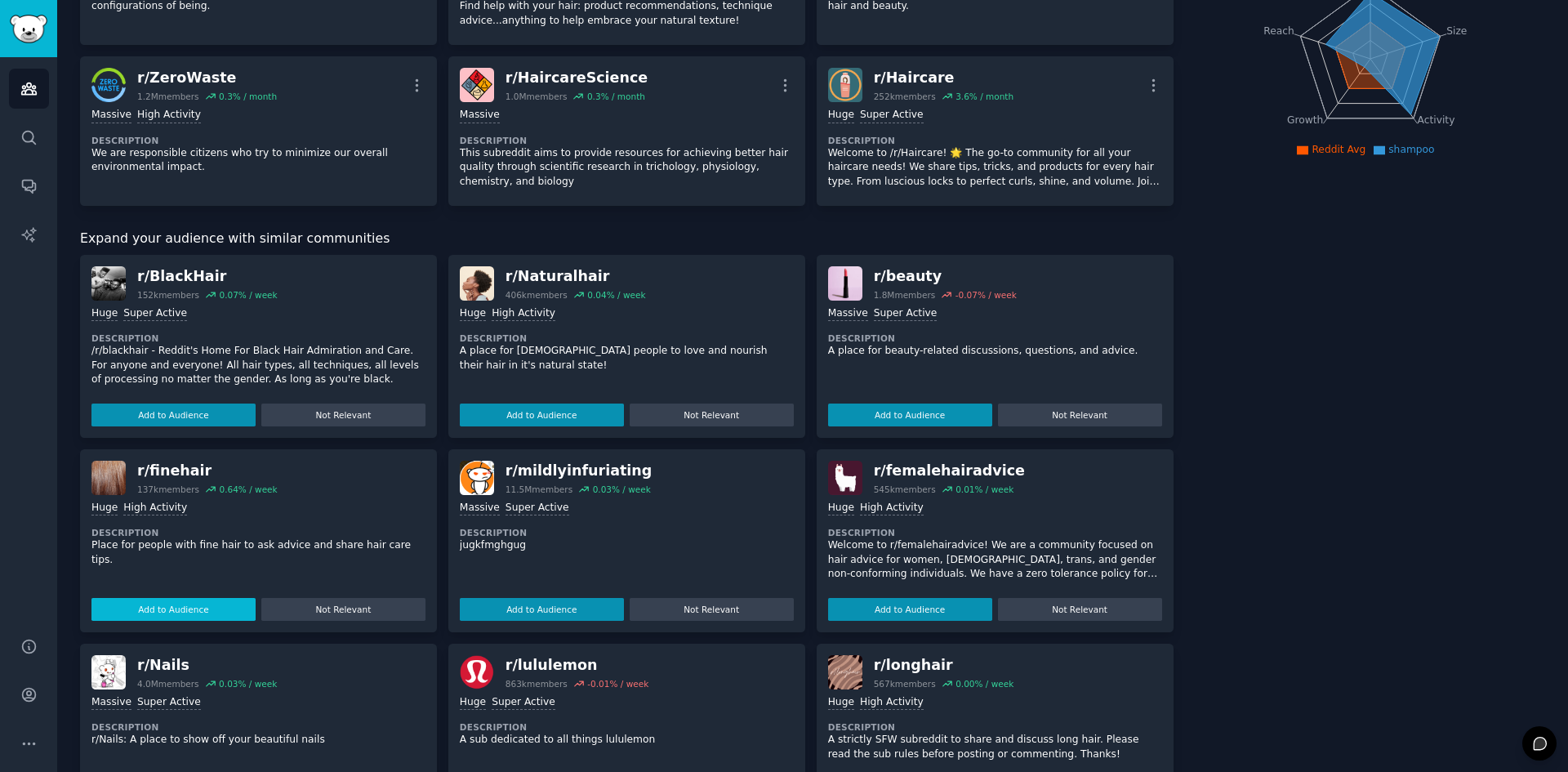
scroll to position [0, 0]
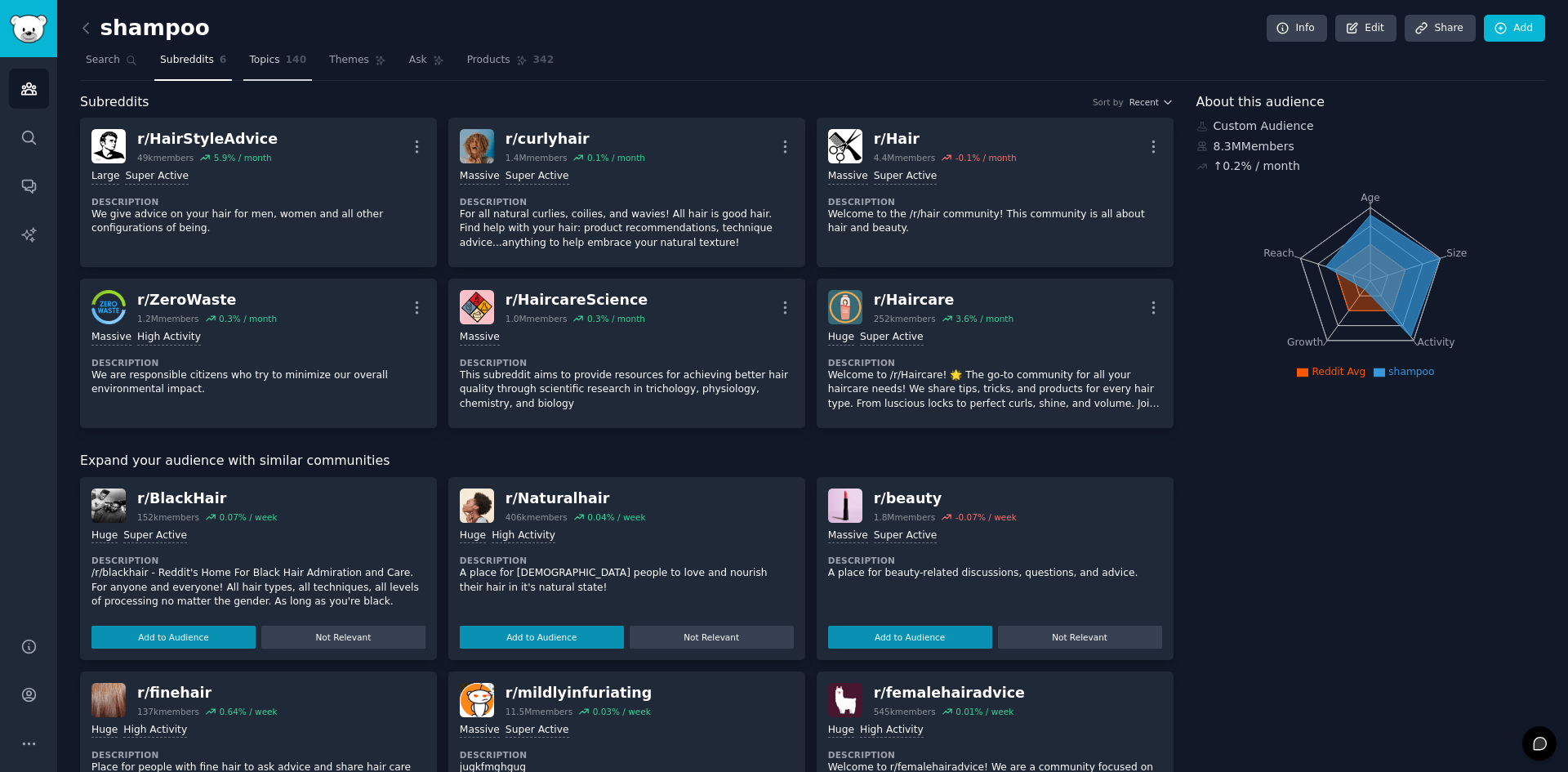
click at [243, 52] on link "Topics 140" at bounding box center [278, 64] width 69 height 34
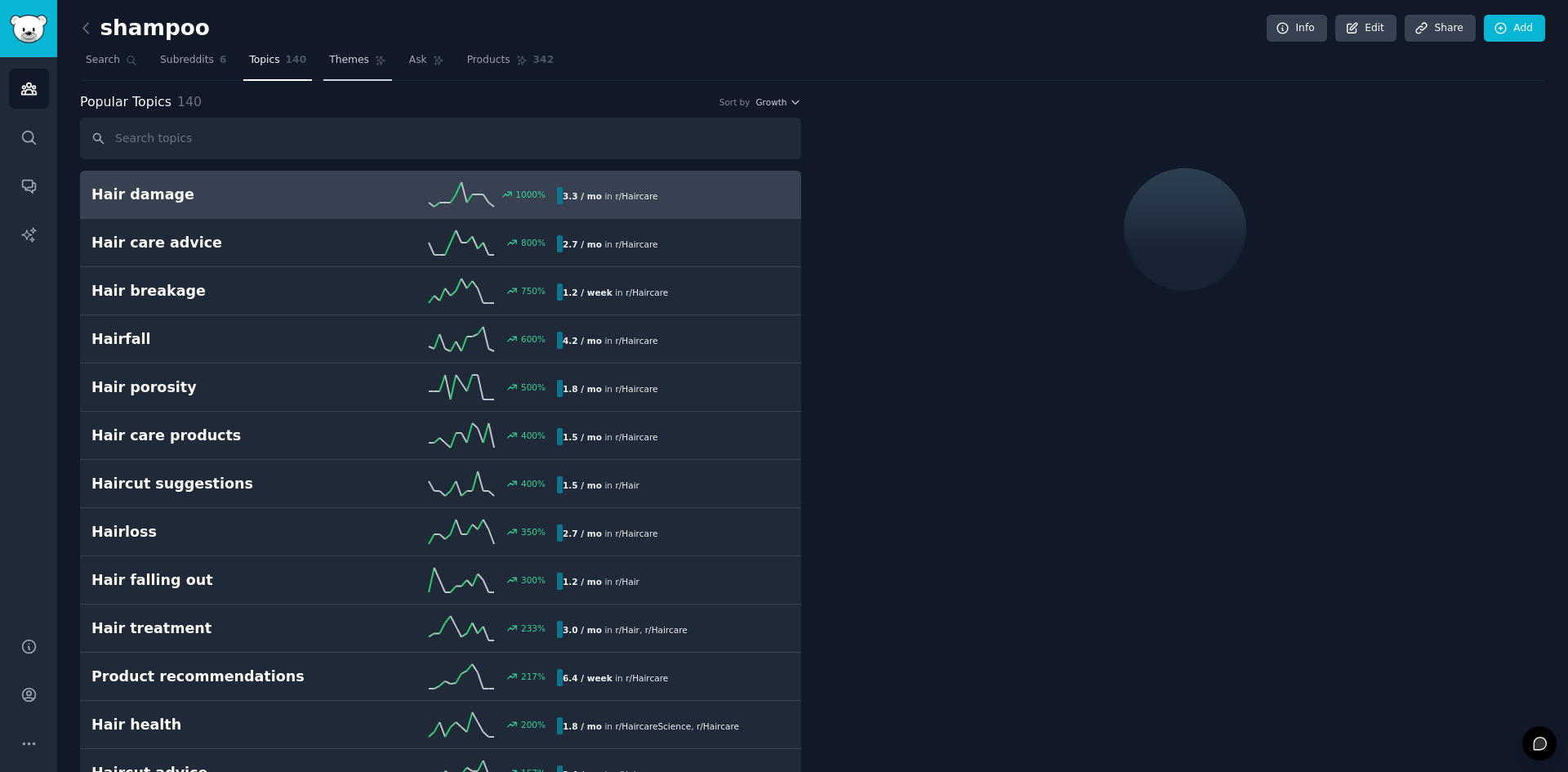
click at [337, 57] on span "Themes" at bounding box center [348, 60] width 40 height 15
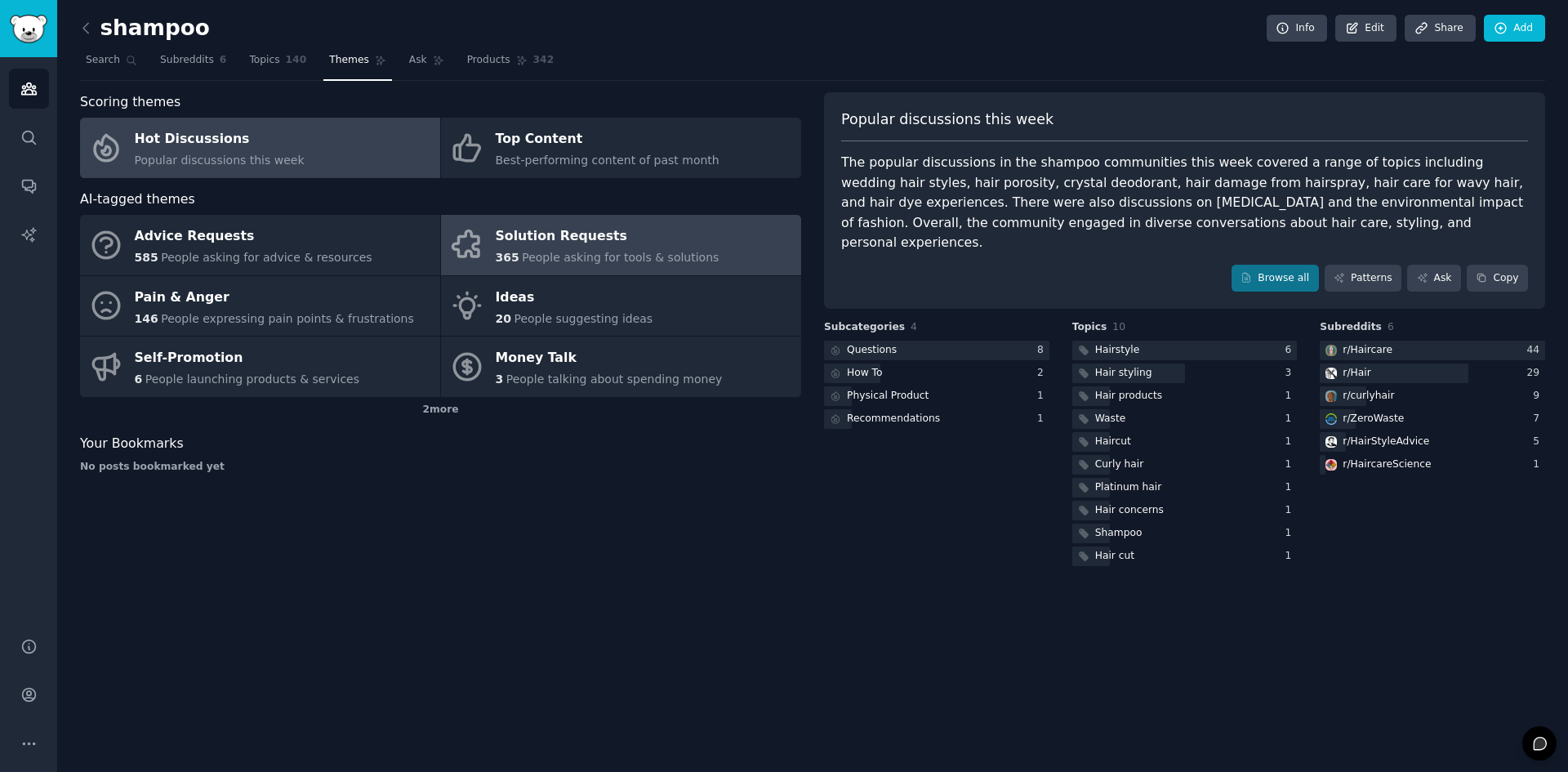
click at [775, 249] on link "Solution Requests 365 People asking for tools & solutions" at bounding box center [621, 245] width 360 height 61
